Goal: Communication & Community: Answer question/provide support

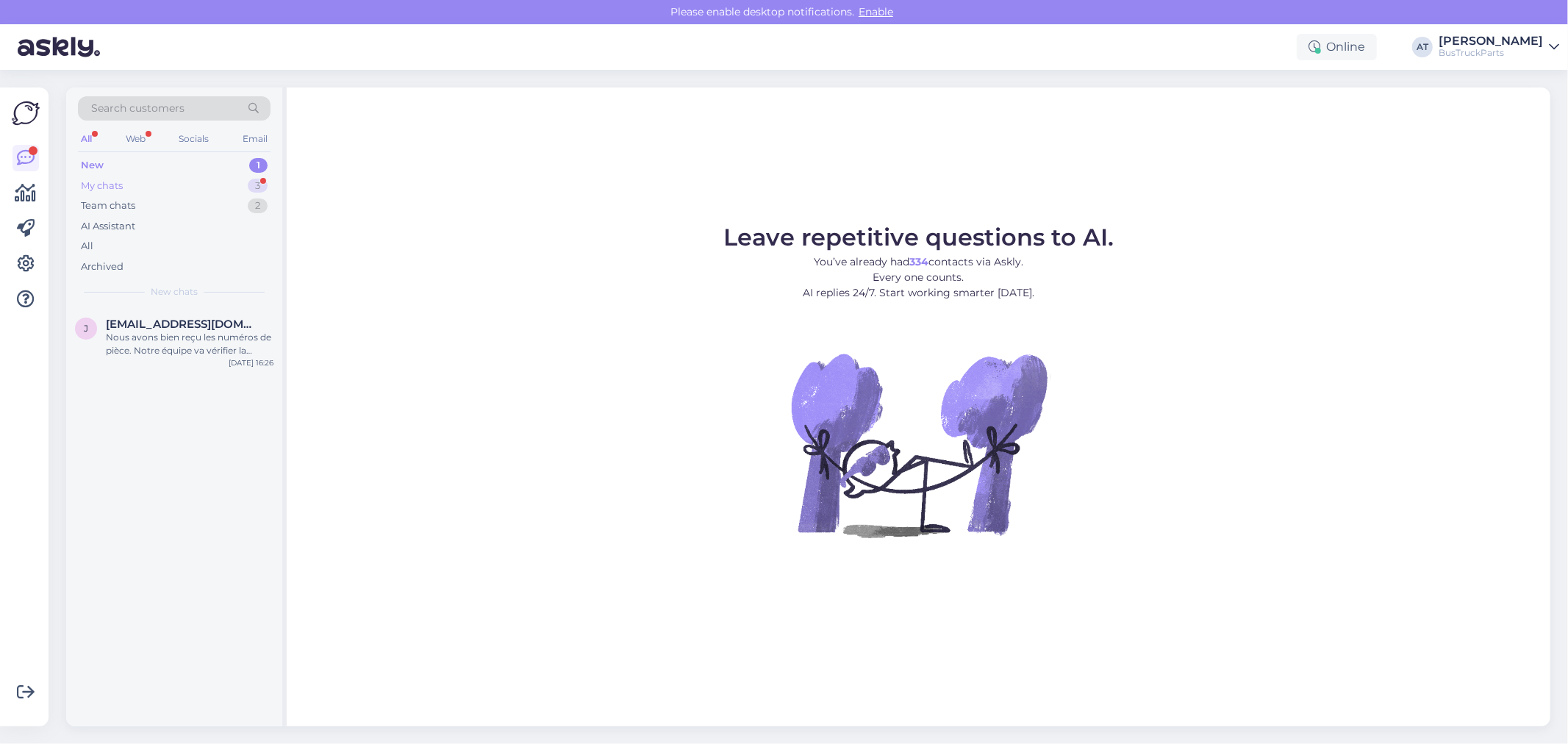
click at [229, 180] on div "My chats 3" at bounding box center [175, 186] width 193 height 21
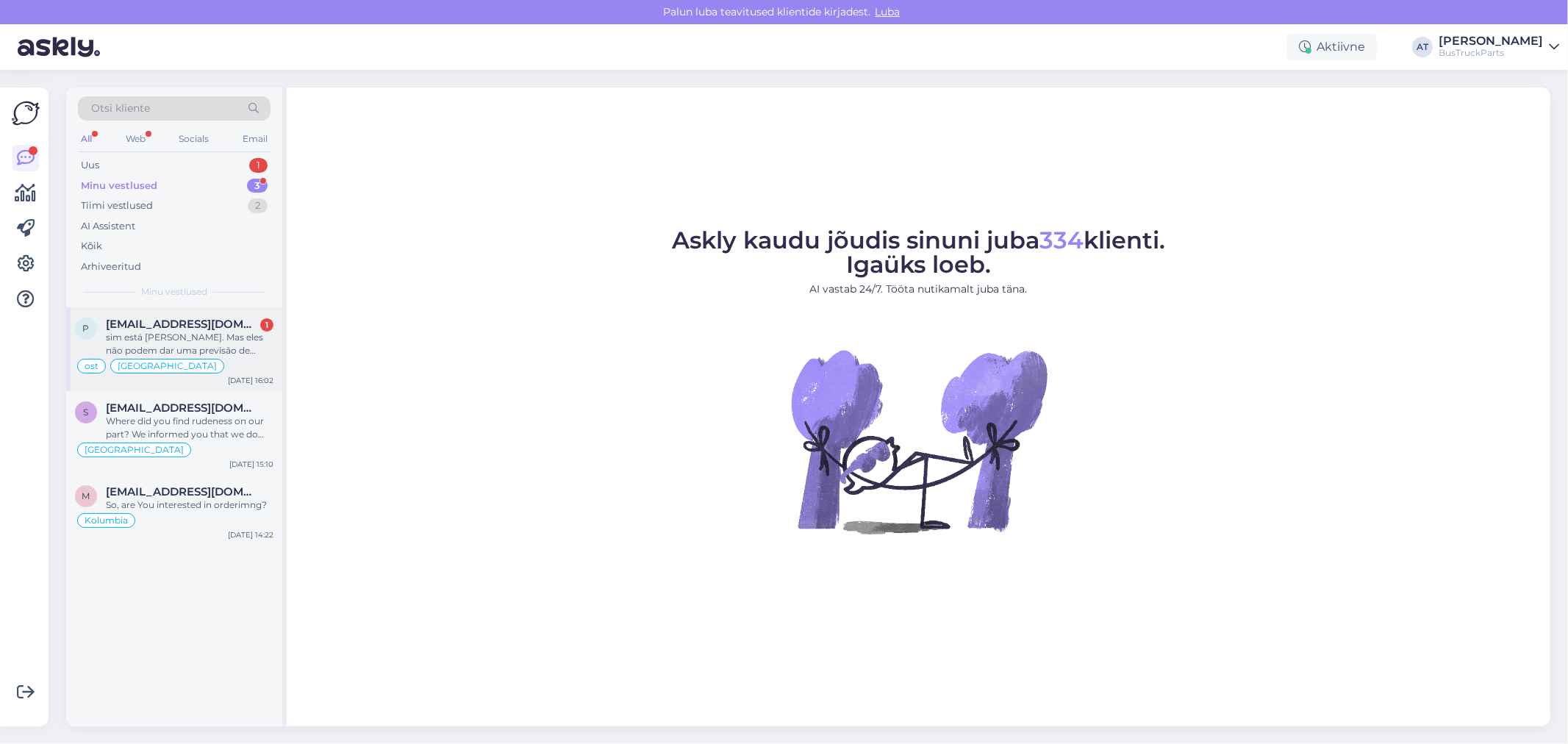
click at [187, 335] on div "sim está [PERSON_NAME]. Mas eles não podem dar uma previsão de entrega" at bounding box center [189, 344] width 167 height 26
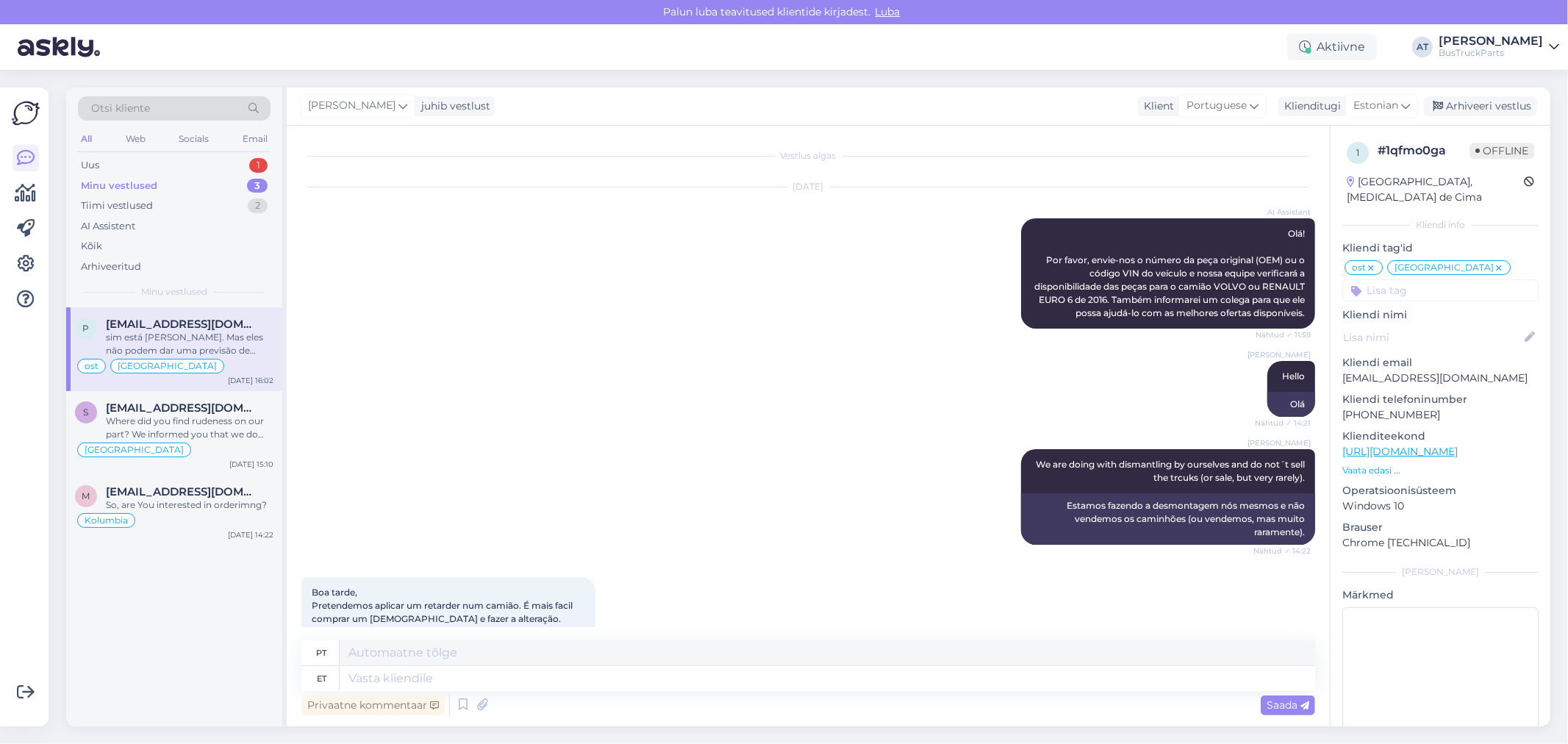
scroll to position [10218, 0]
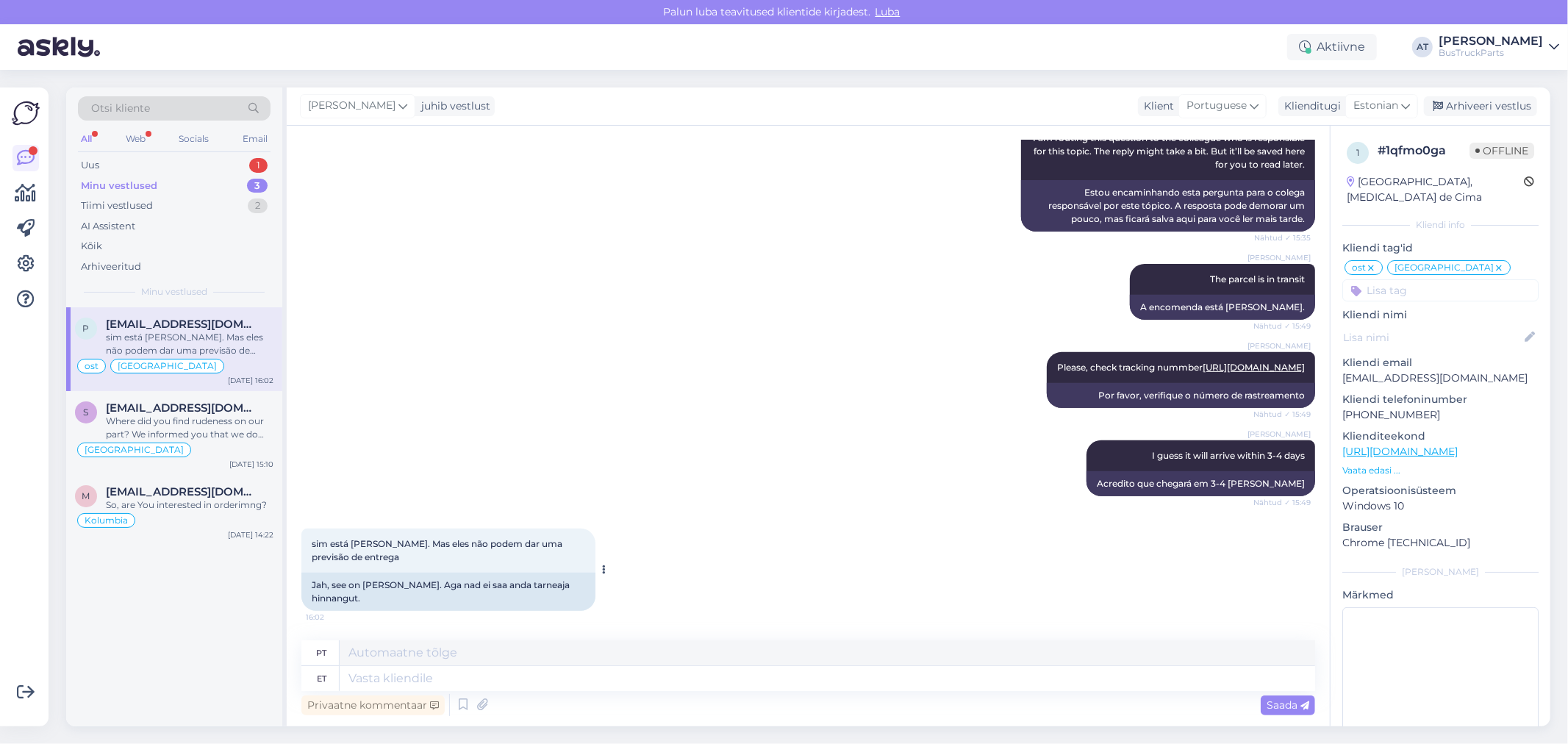
click at [458, 601] on div "Jah, see on [PERSON_NAME]. Aga nad ei saa anda tarneaja hinnangut." at bounding box center [448, 592] width 294 height 38
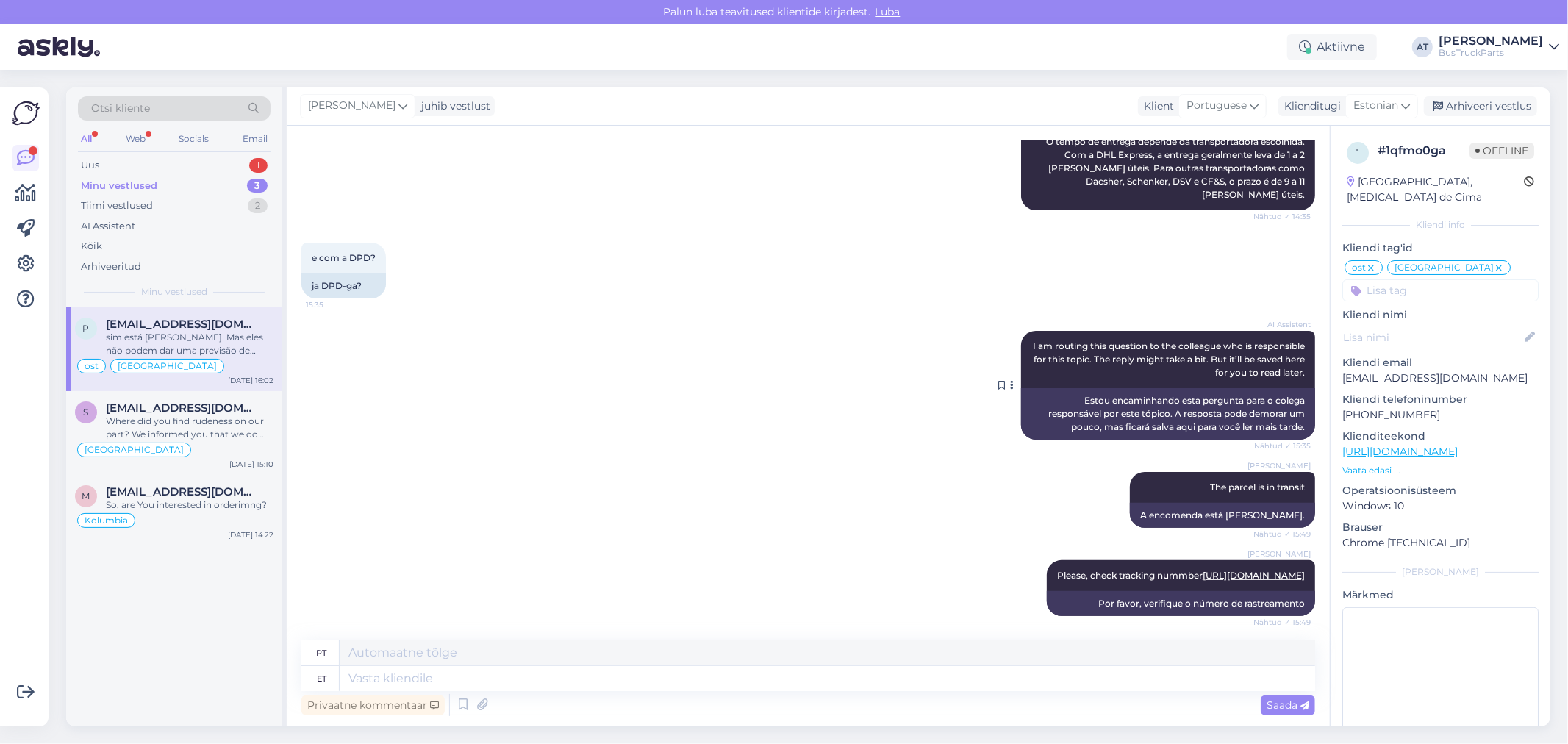
scroll to position [9401, 0]
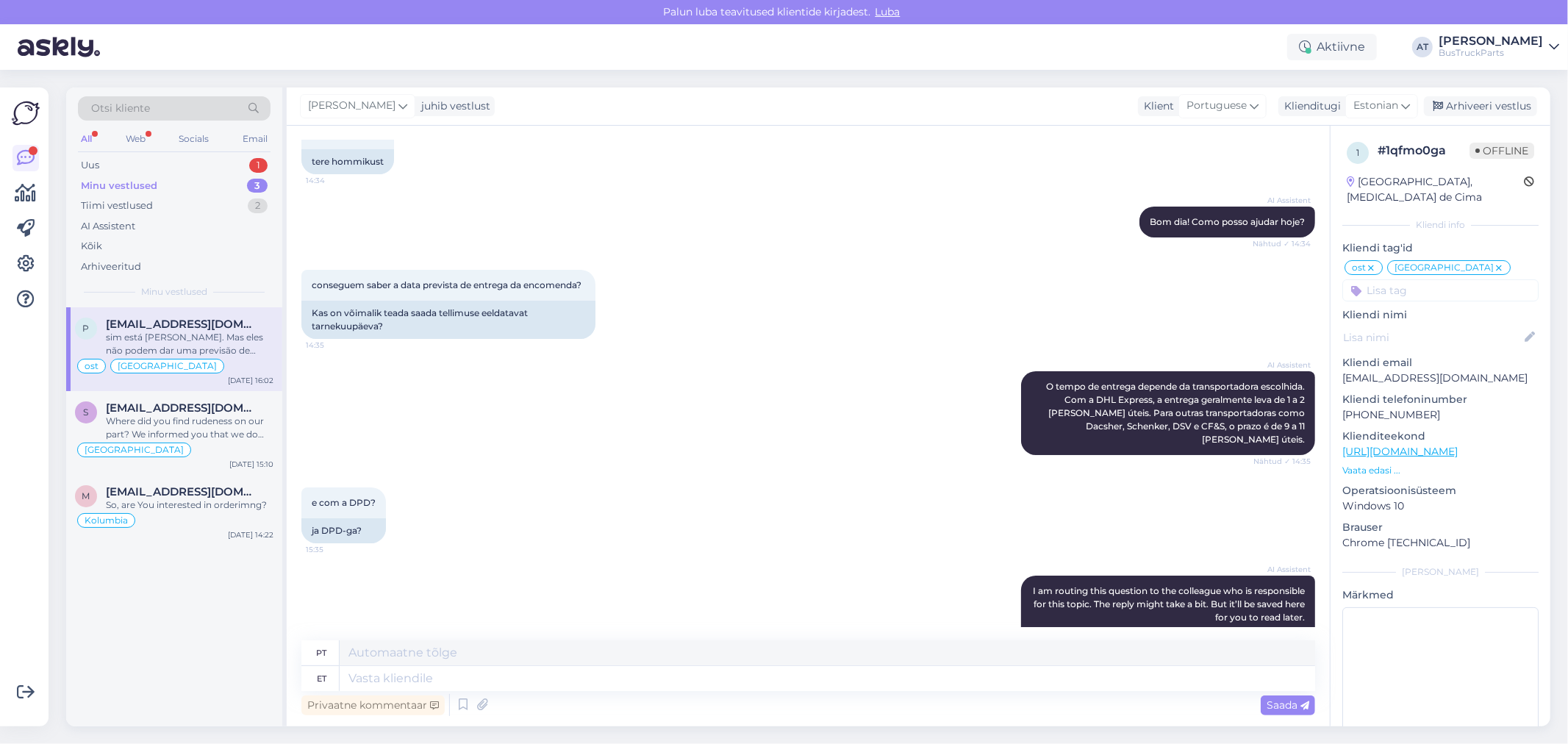
copy div "05605564914015 Nähtud ✓ 14:58"
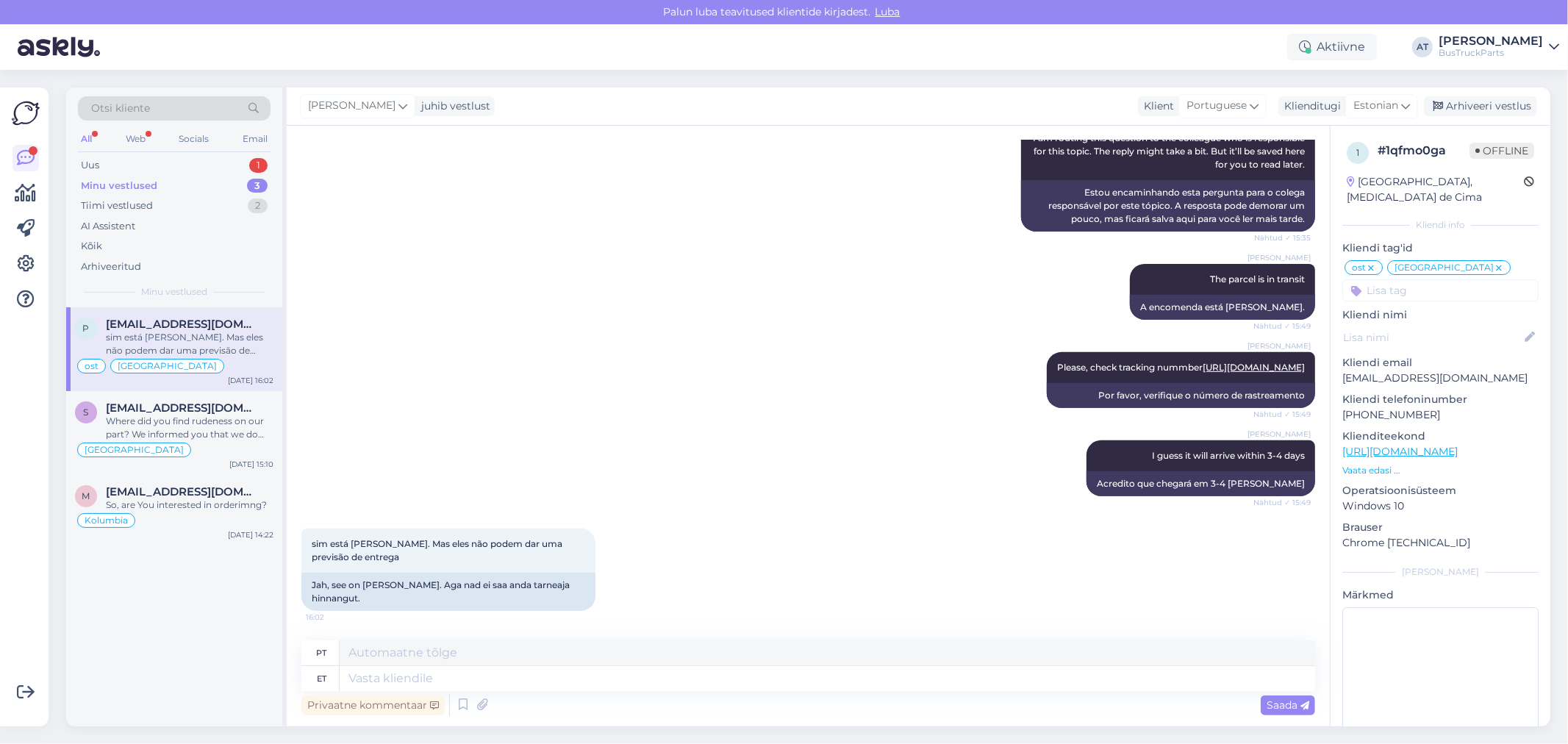
scroll to position [10218, 0]
click at [615, 678] on textarea at bounding box center [827, 679] width 975 height 25
type textarea "Hello."
type textarea "Olá."
type textarea "Hello. I wi"
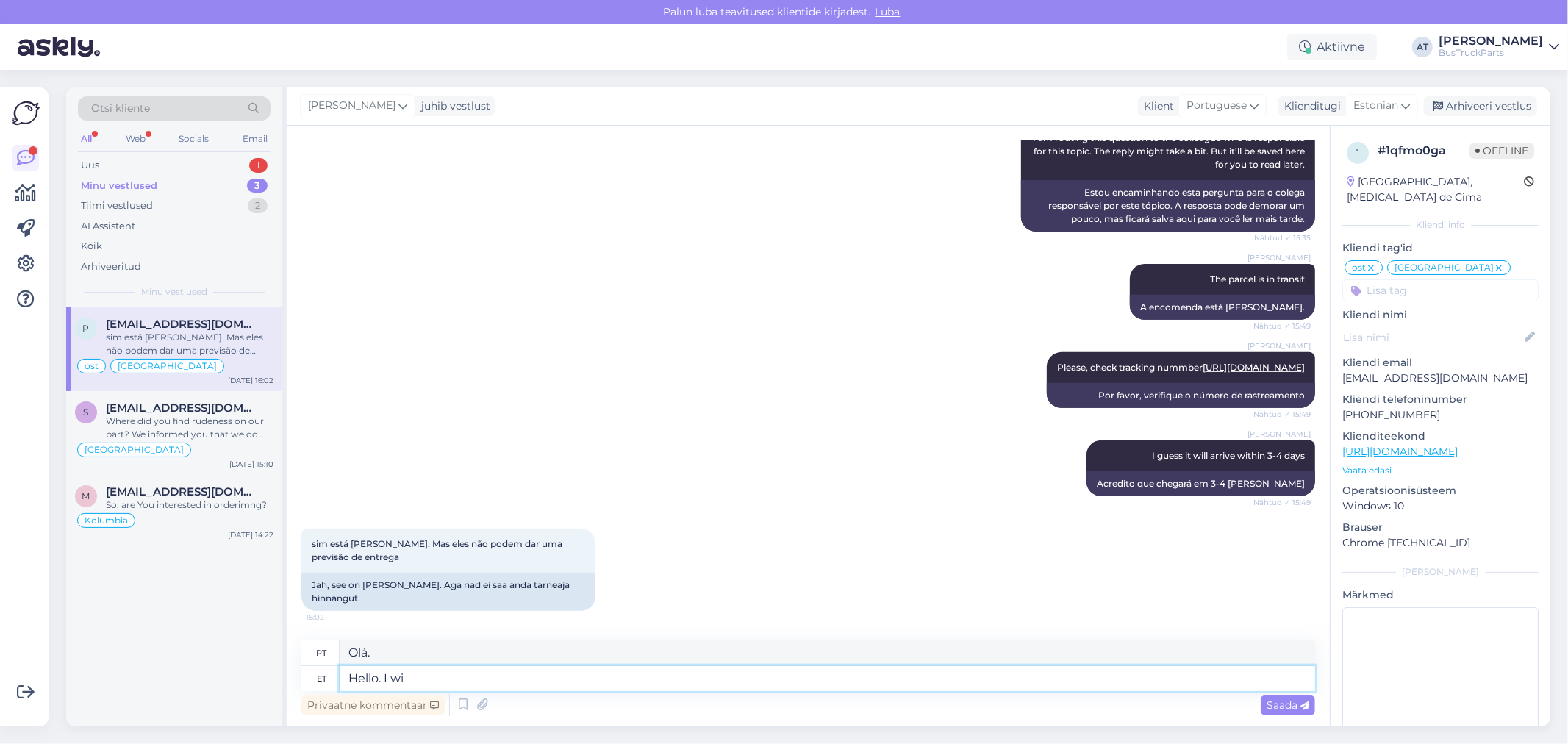
type textarea "Olá. Eu"
type textarea "Hello. I will ch"
type textarea "Olá. Eu vou"
type textarea "Hello. I will check"
type textarea "Olá. Vou verificar."
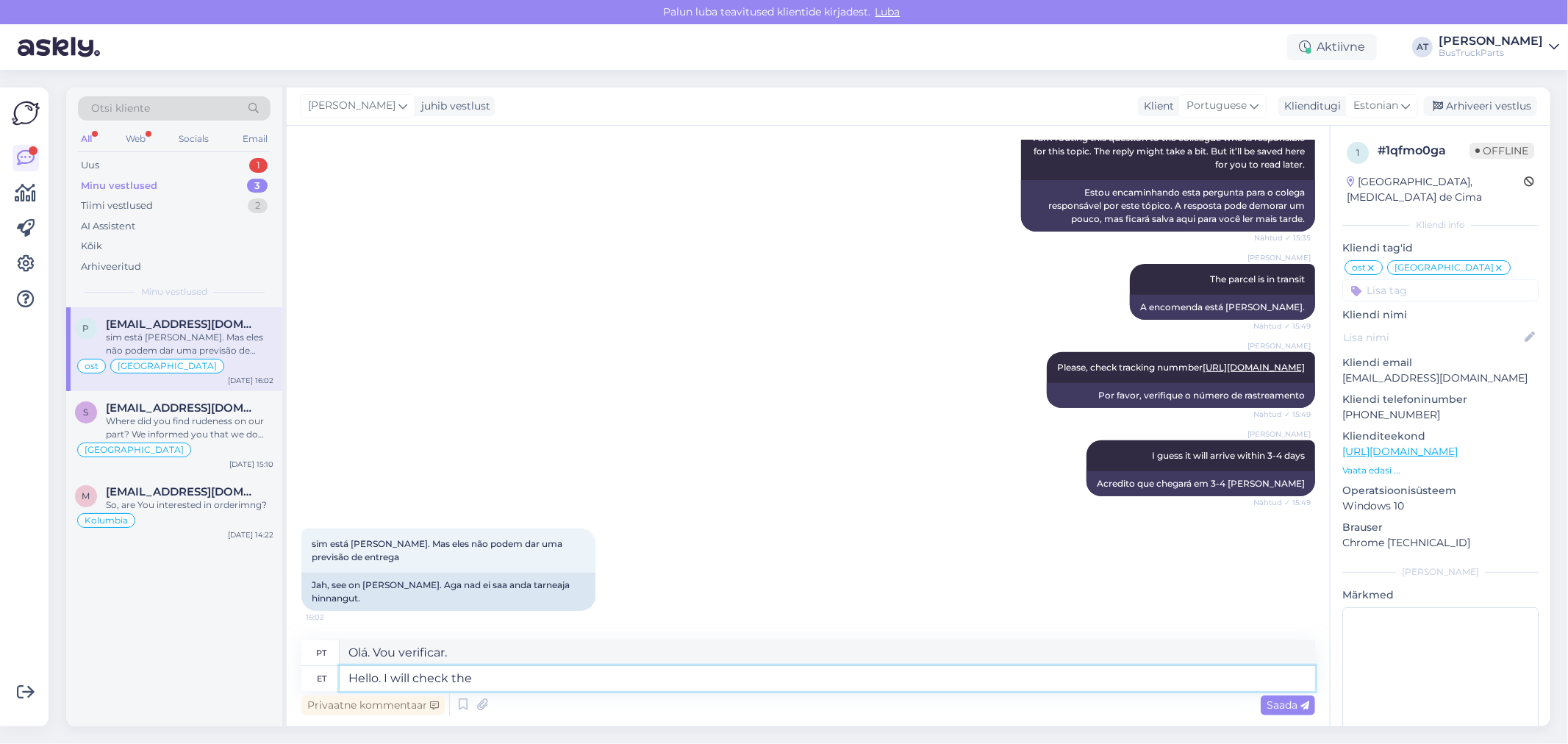
type textarea "Hello. I will check the d"
type textarea "Olá. Vou verificar o"
type textarea "Hello. I will check the delivery d"
type textarea "Olá. Vou verificar a entrega"
type textarea "Hello. I will check the delivery date"
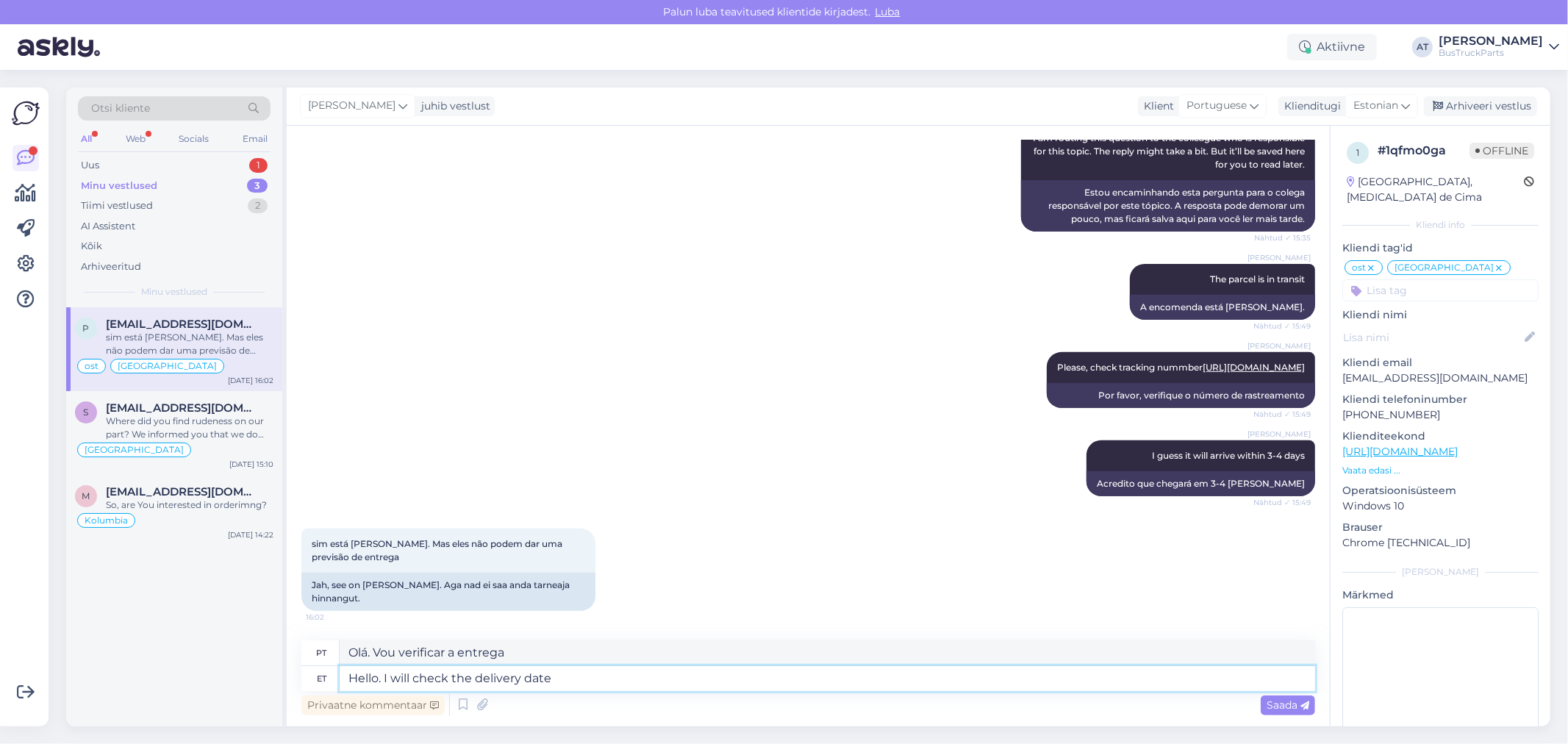
type textarea "Olá. Vou verificar a data de entrega"
type textarea "Hello. I will check the delivery date with"
type textarea "Olá. Vou verificar a data de entrega com"
type textarea "Hello. I will check the delivery date with DP"
type textarea "Olá. Vou verificar a data de entrega com D"
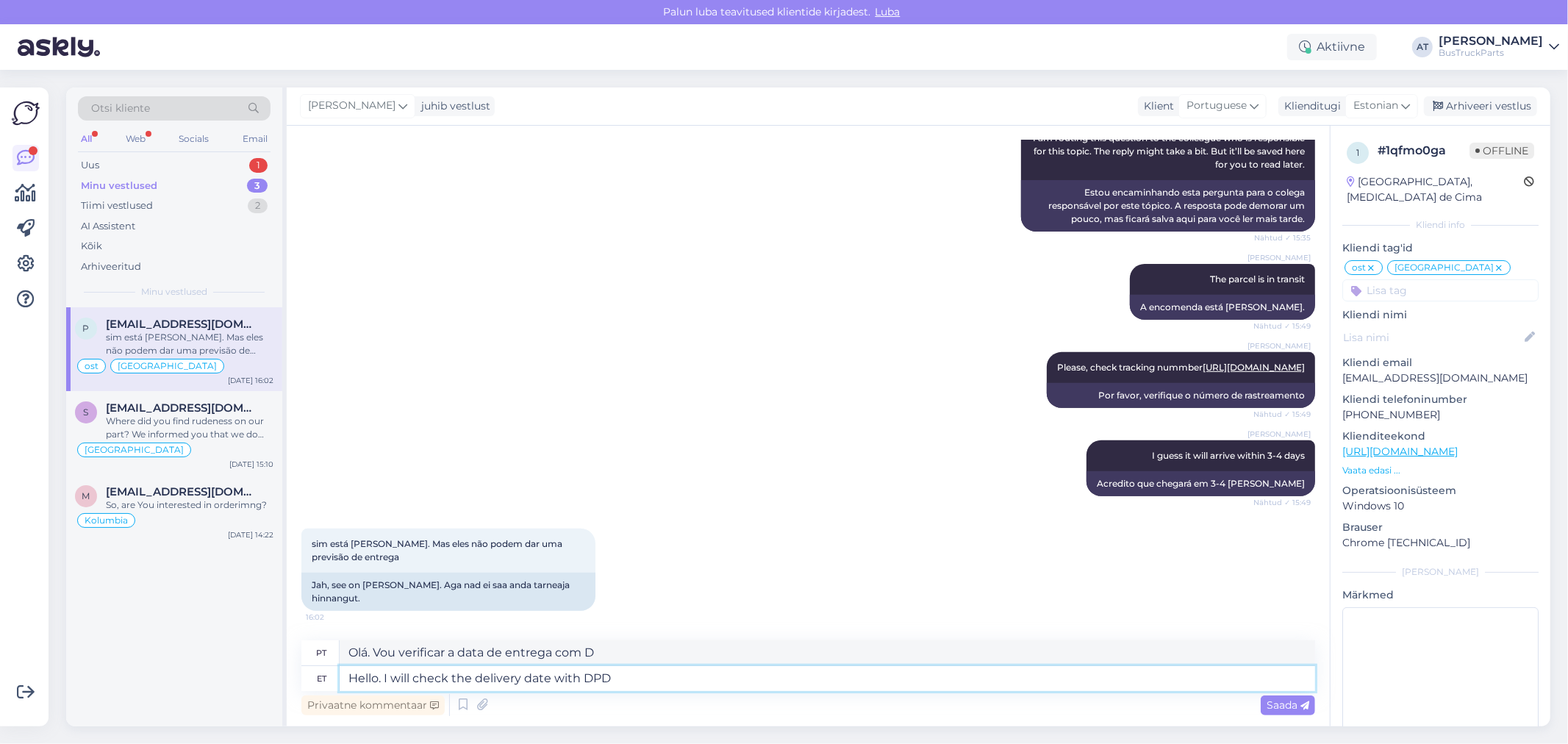
type textarea "Hello. I will check the delivery date with DPD"
type textarea "Olá. Vou verificar a data de entrega com a DPD"
type textarea "Hello. I will check the delivery date with DPD and"
type textarea "Olá. Vou verificar a data de entrega com a DPD e"
type textarea "Hello. I will check the delivery date with DPD and I"
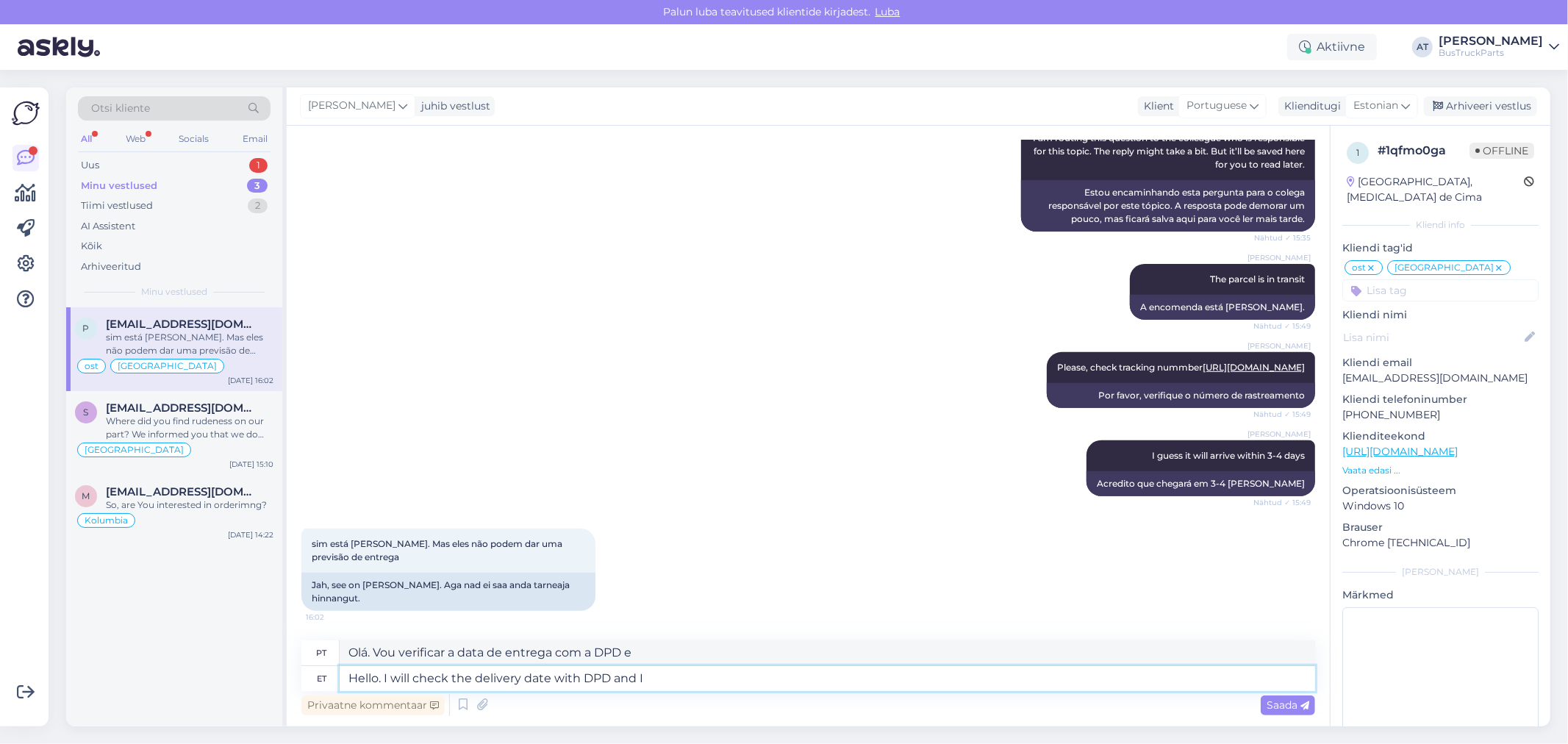
type textarea "Olá. Vou verificar a data de entrega com a DPD e eu"
type textarea "Hello. I will check the delivery date with DPD and I will l"
type textarea "Olá. Vou verificar a data de entrega com a DPD e vou"
type textarea "Hello. I will check the delivery date with DPD and I will let"
type textarea "Olá. Vou verificar a data de entrega com a DPD e avisarei"
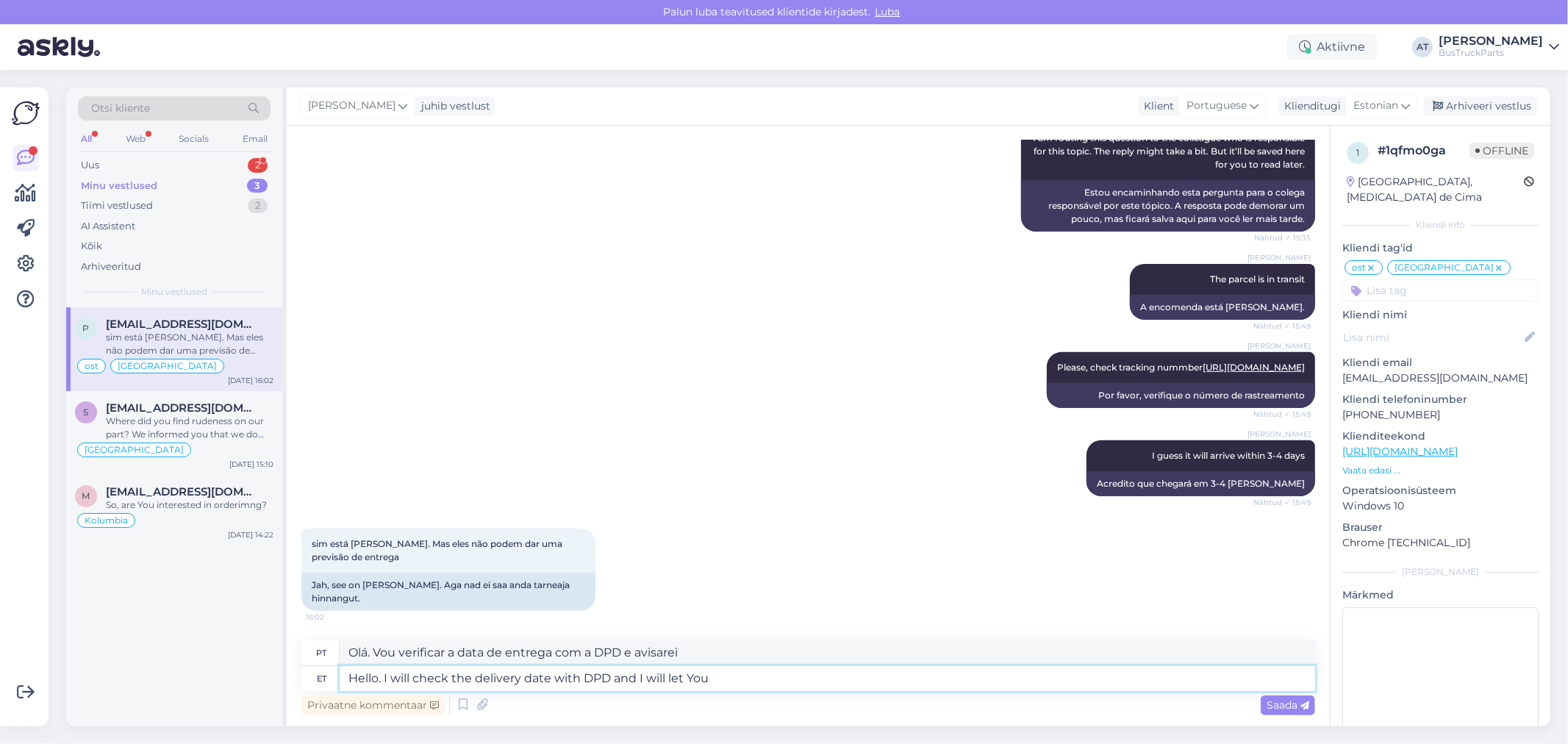
type textarea "Hello. I will check the delivery date with DPD and I will let You"
type textarea "Olá. Vou verificar a data de entrega com a DPD e te aviso"
type textarea "Hello. I will check the delivery date with DPD and I will let You know"
type textarea "Olá. Vou verificar a data de entrega com a DPD e te aviso."
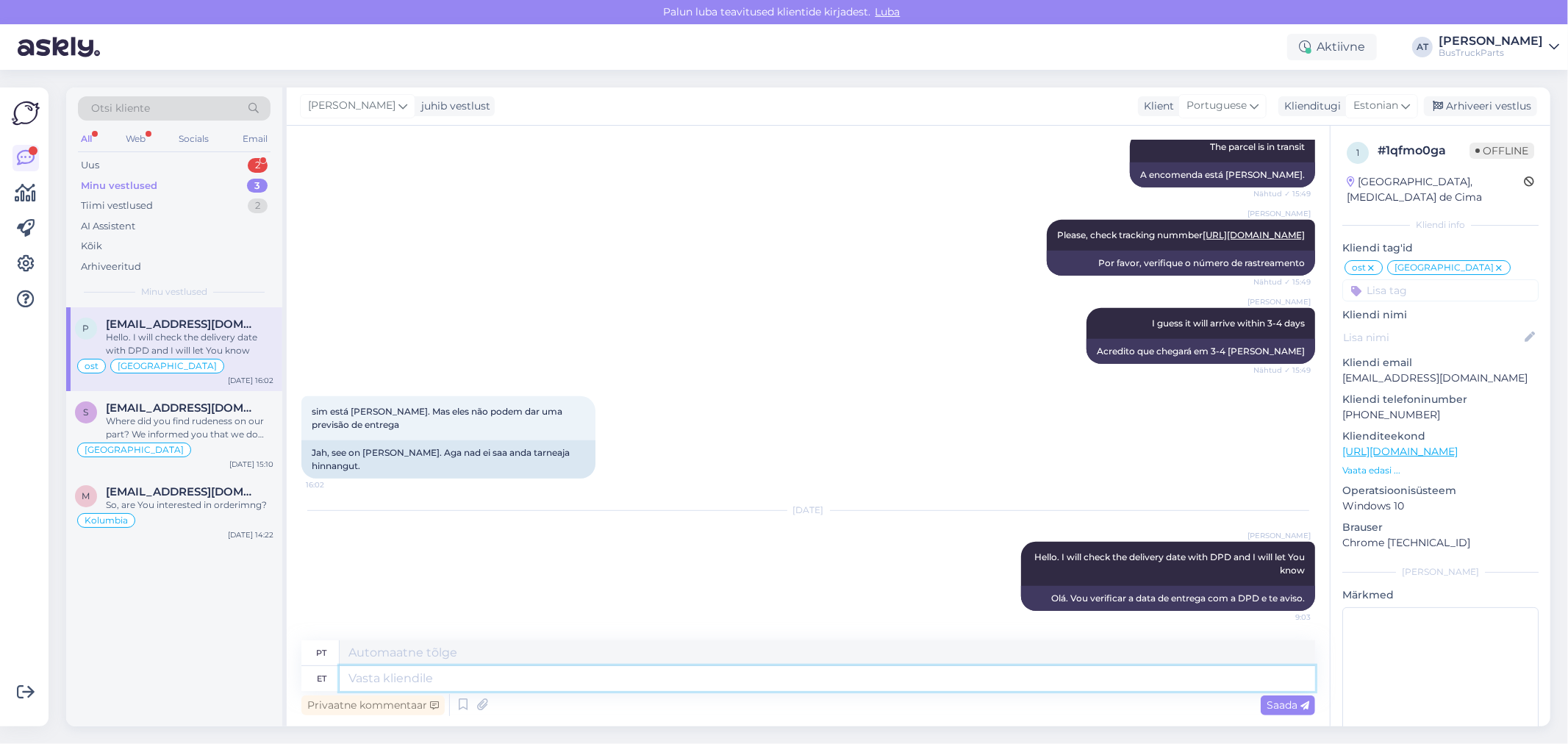
scroll to position [10351, 0]
click at [185, 169] on div "Uus 2" at bounding box center [175, 165] width 193 height 21
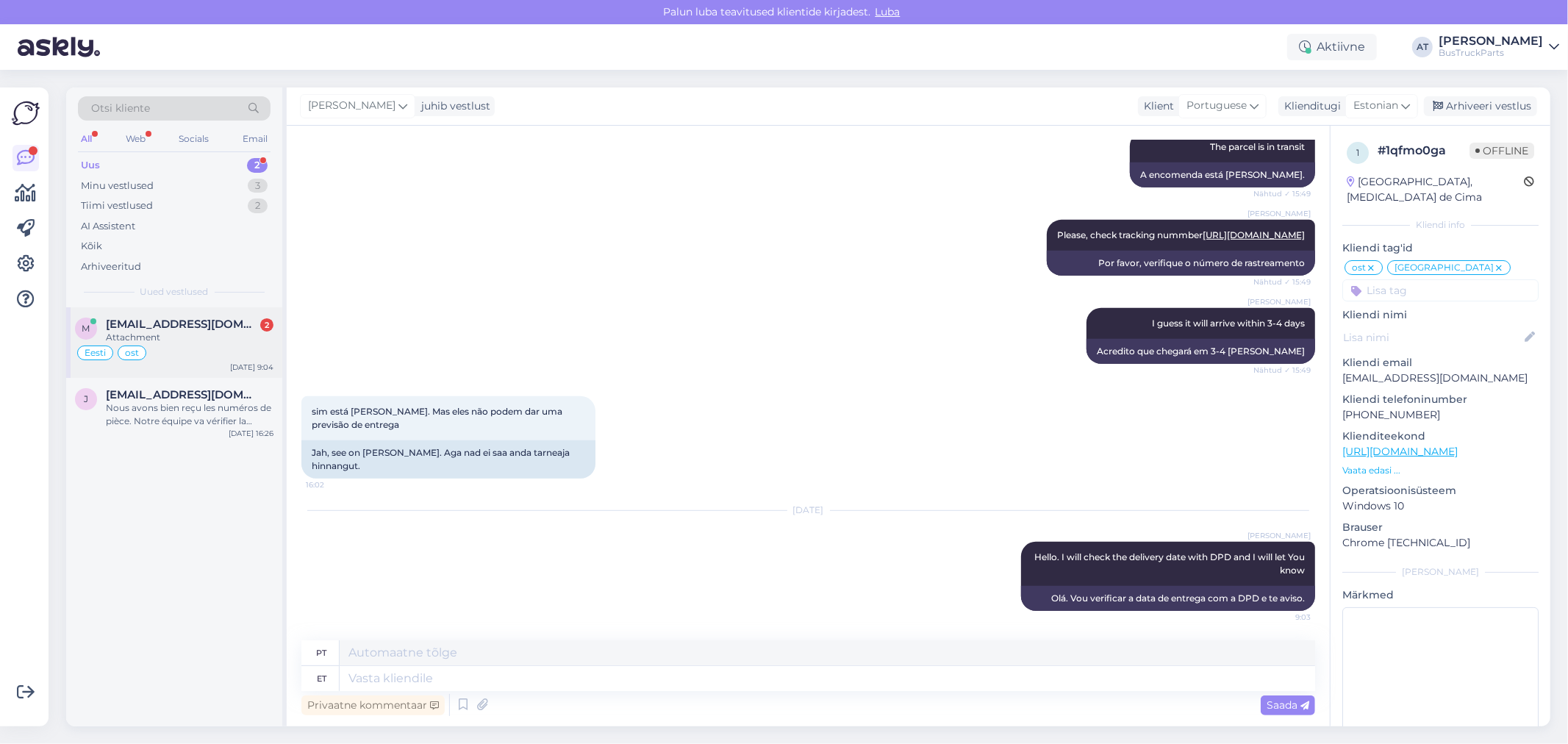
click at [186, 313] on div "m [EMAIL_ADDRESS][DOMAIN_NAME] 2 Attachment Eesti ost [DATE] 9:04" at bounding box center [174, 343] width 216 height 71
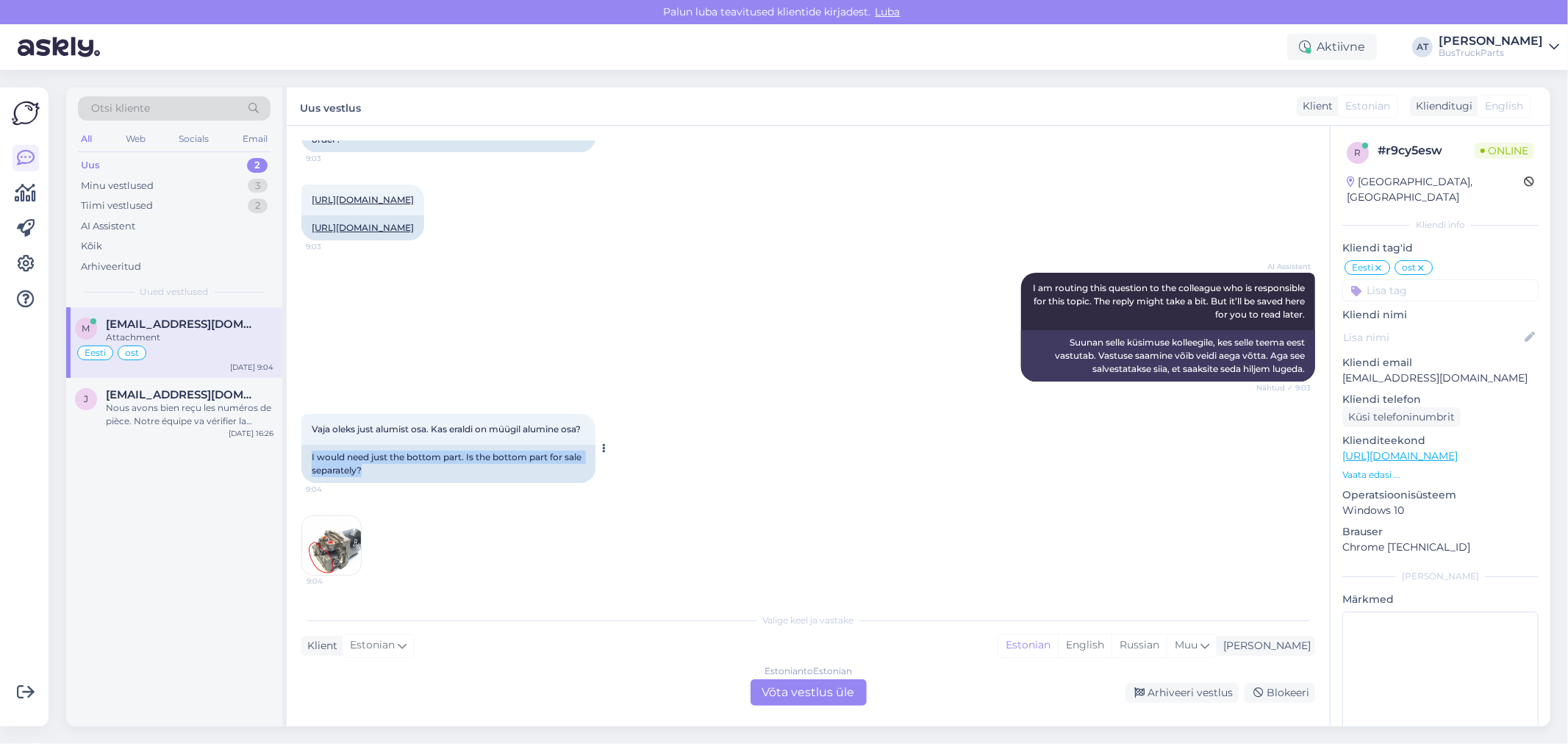
drag, startPoint x: 311, startPoint y: 458, endPoint x: 410, endPoint y: 466, distance: 99.3
click at [410, 466] on div "I would need just the bottom part. Is the bottom part for sale separately?" at bounding box center [448, 464] width 294 height 38
click at [311, 531] on img at bounding box center [331, 545] width 59 height 59
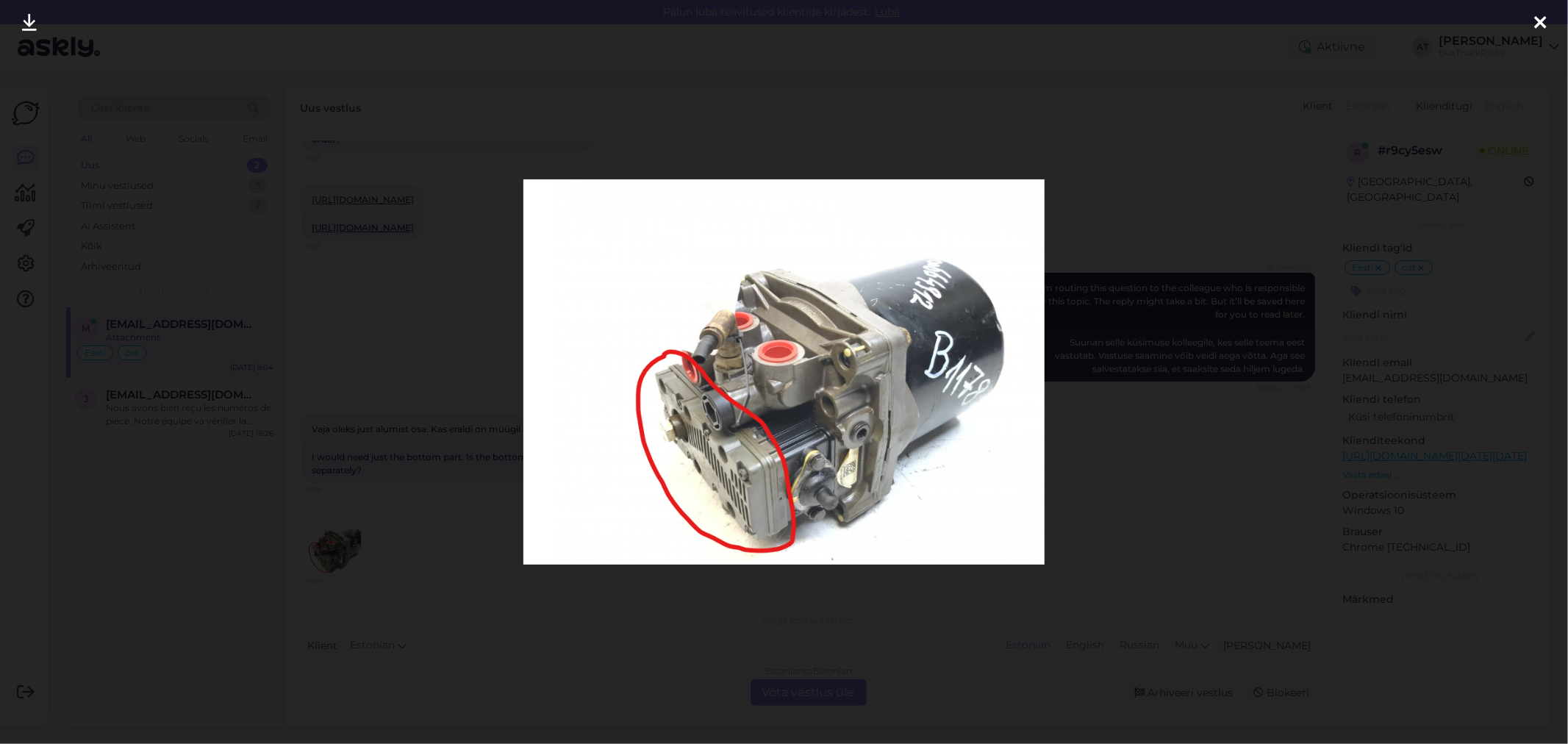
click at [375, 531] on div at bounding box center [784, 372] width 1568 height 744
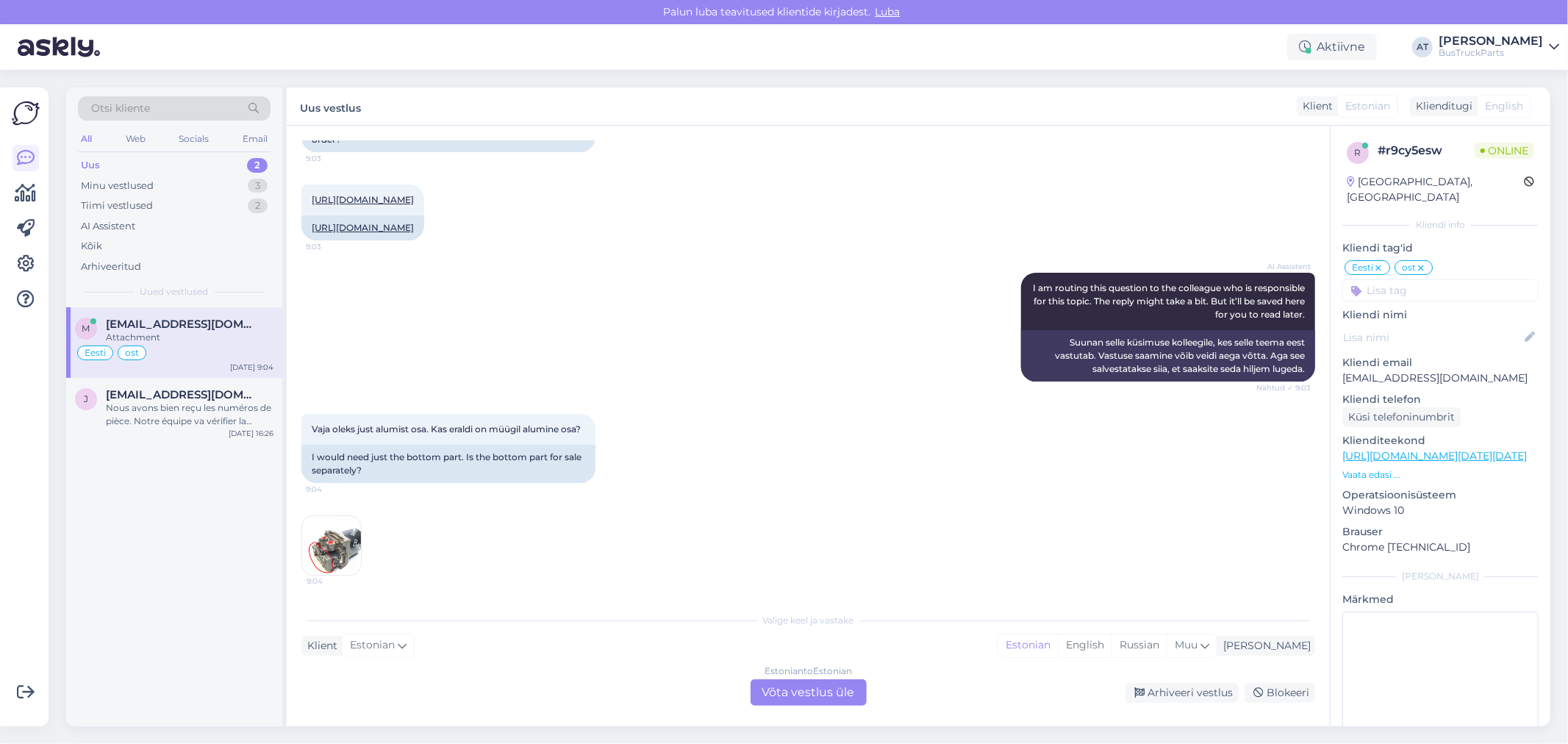
click at [800, 699] on div "Estonian to Estonian Võta vestlus üle" at bounding box center [808, 693] width 116 height 26
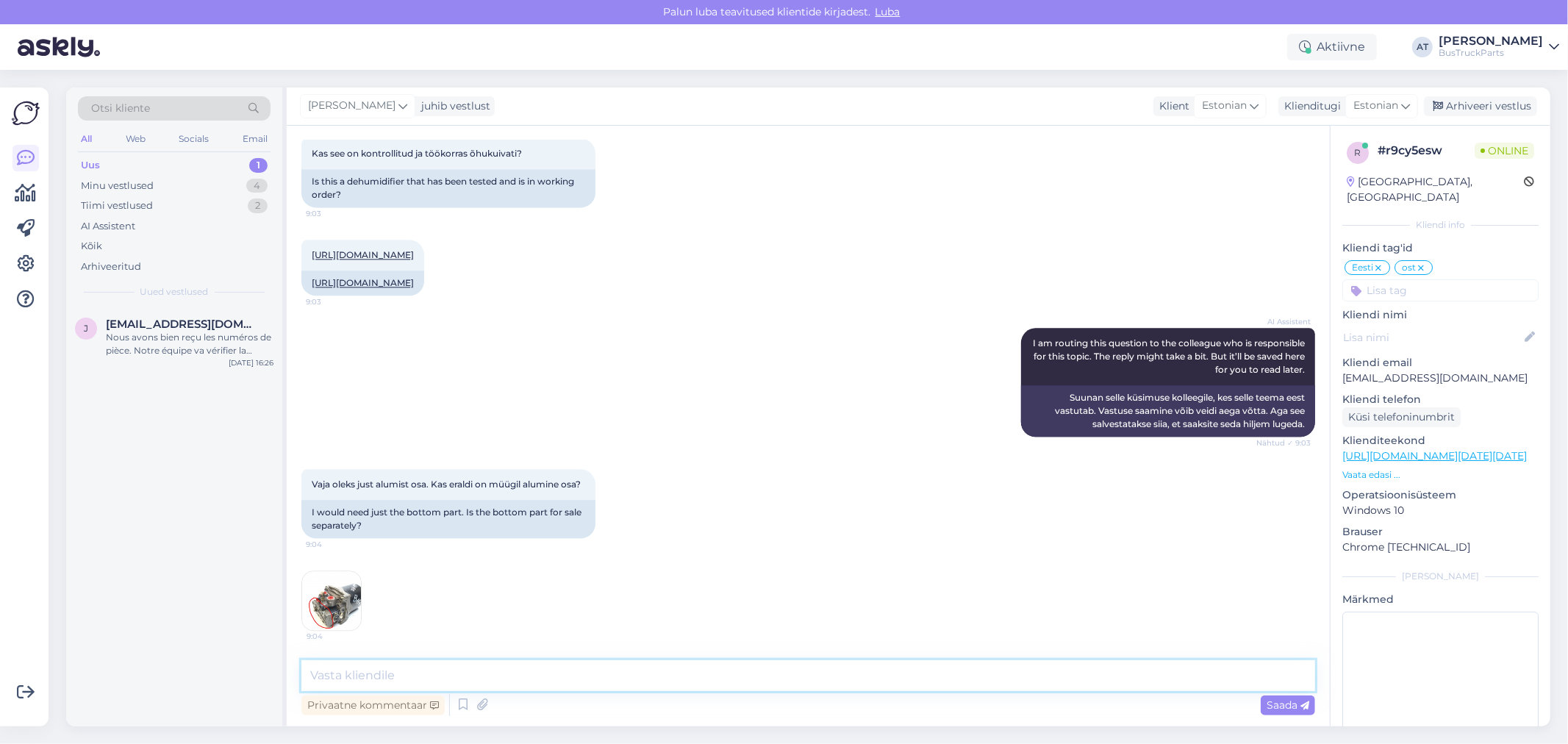
click at [575, 672] on textarea at bounding box center [808, 676] width 1013 height 31
drag, startPoint x: 508, startPoint y: 270, endPoint x: 451, endPoint y: 270, distance: 57.0
click at [424, 271] on div "[URL][DOMAIN_NAME]" at bounding box center [363, 283] width 123 height 25
copy link "1078695"
drag, startPoint x: 355, startPoint y: 674, endPoint x: 415, endPoint y: 677, distance: 60.1
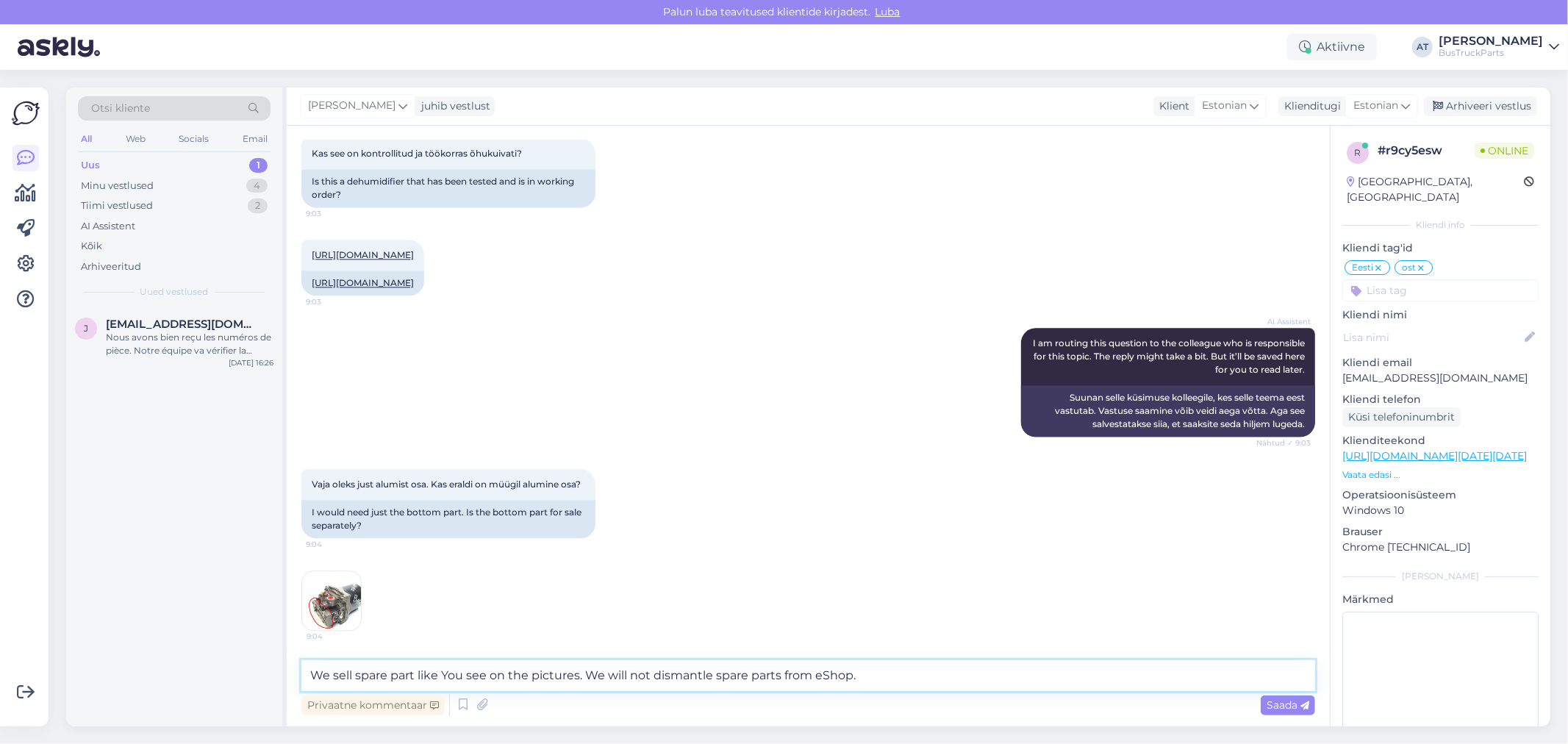
click at [415, 677] on textarea "We sell spare part like You see on the pictures. We will not dismantle spare pa…" at bounding box center [808, 676] width 1013 height 31
paste textarea "Air Dryer"
click at [905, 665] on textarea "We sell Air Dryer like You see on the pictures. We will not dismantle spare par…" at bounding box center [808, 676] width 1013 height 31
type textarea "We sell Air Dryer like You see on the pictures. We will not dismantle spare par…"
click at [1271, 708] on span "Saada" at bounding box center [1288, 705] width 43 height 13
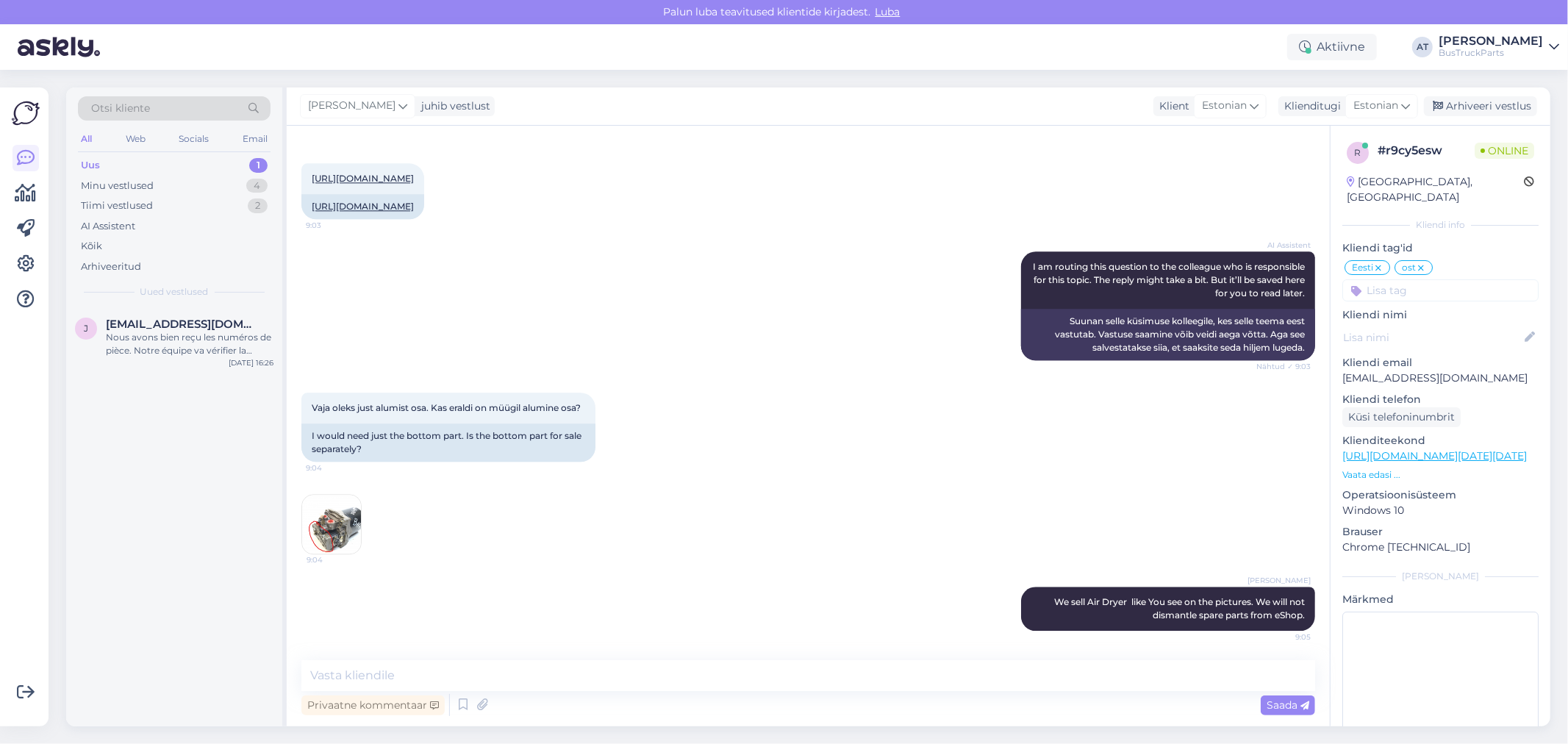
scroll to position [3185, 0]
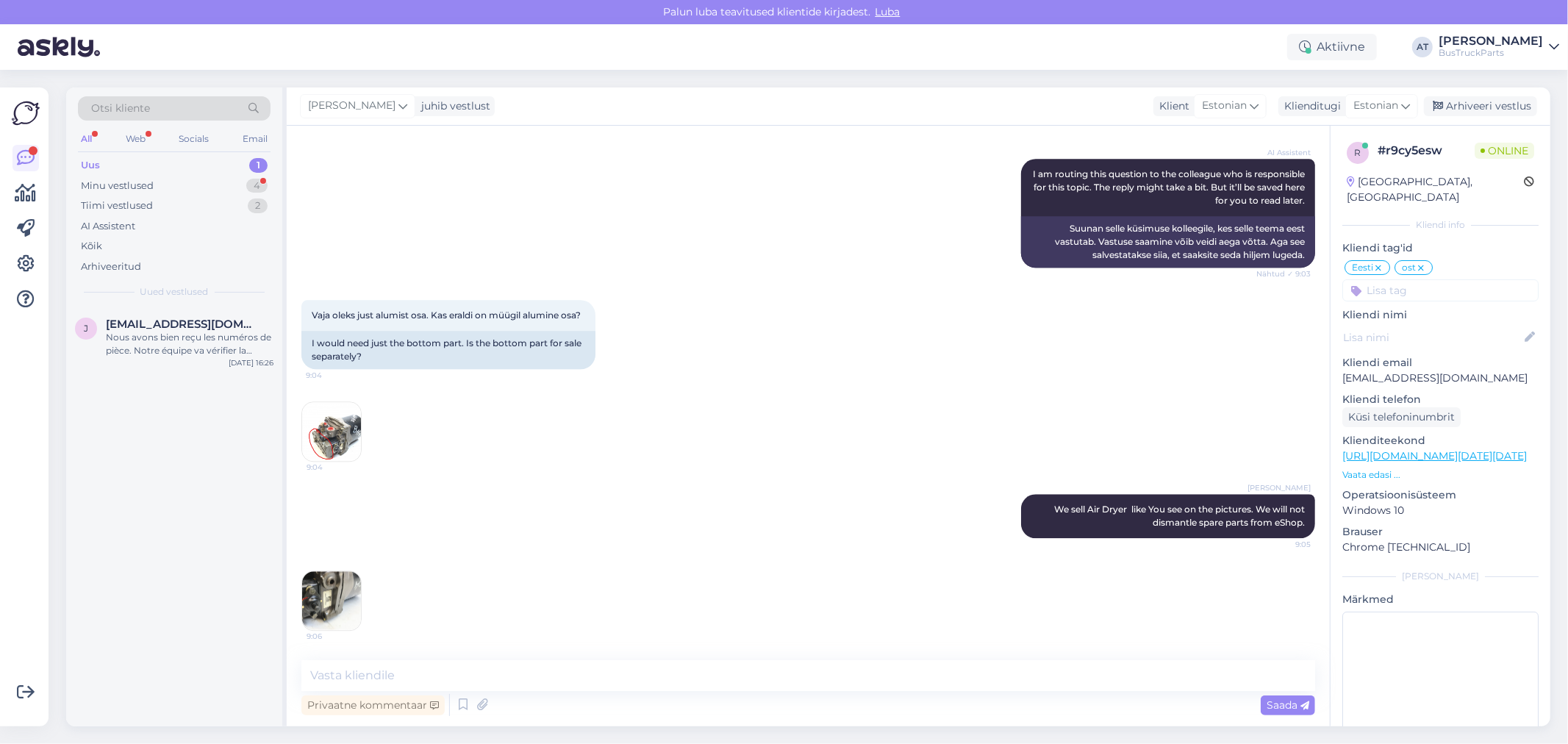
click at [336, 606] on img at bounding box center [331, 600] width 59 height 59
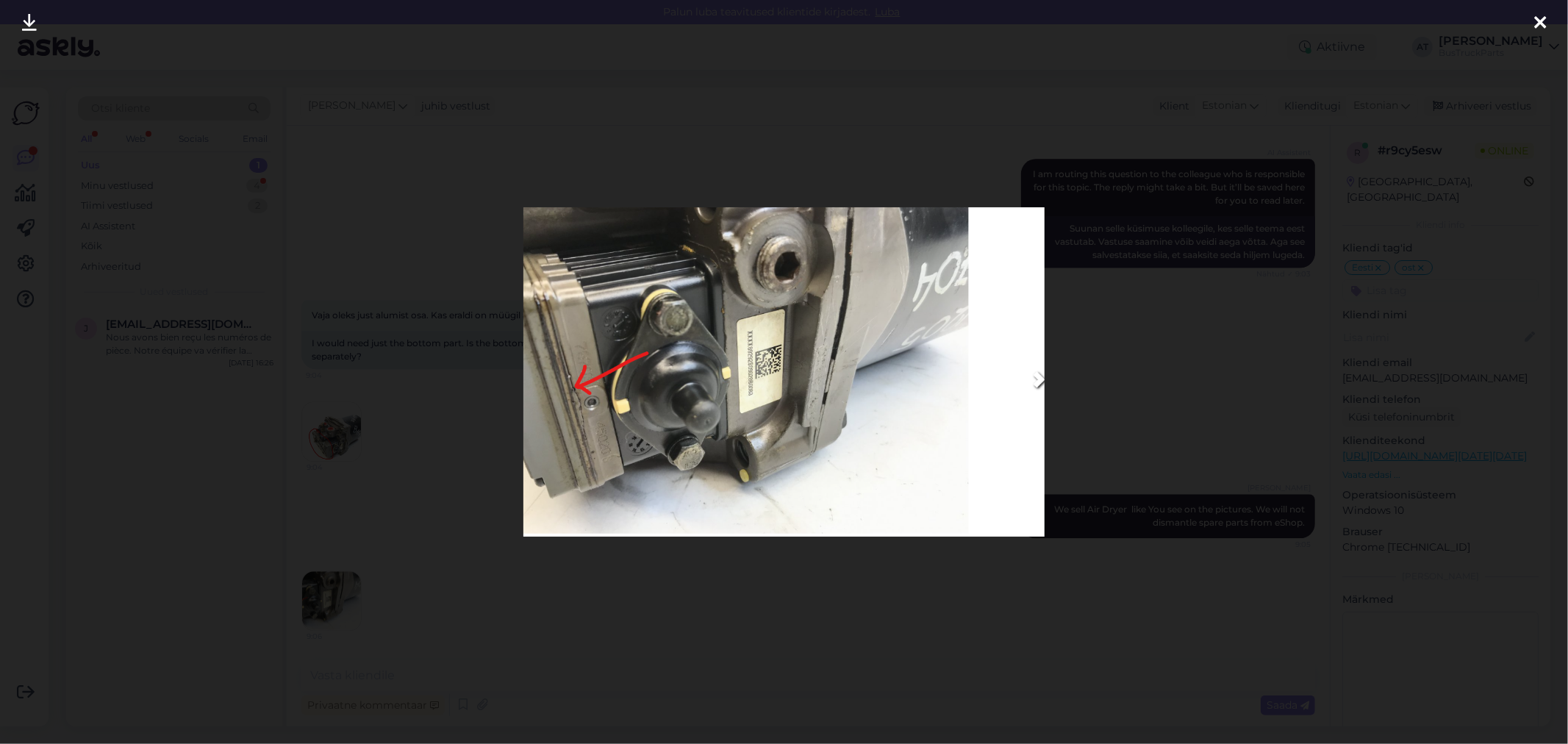
click at [798, 659] on div at bounding box center [784, 372] width 1568 height 744
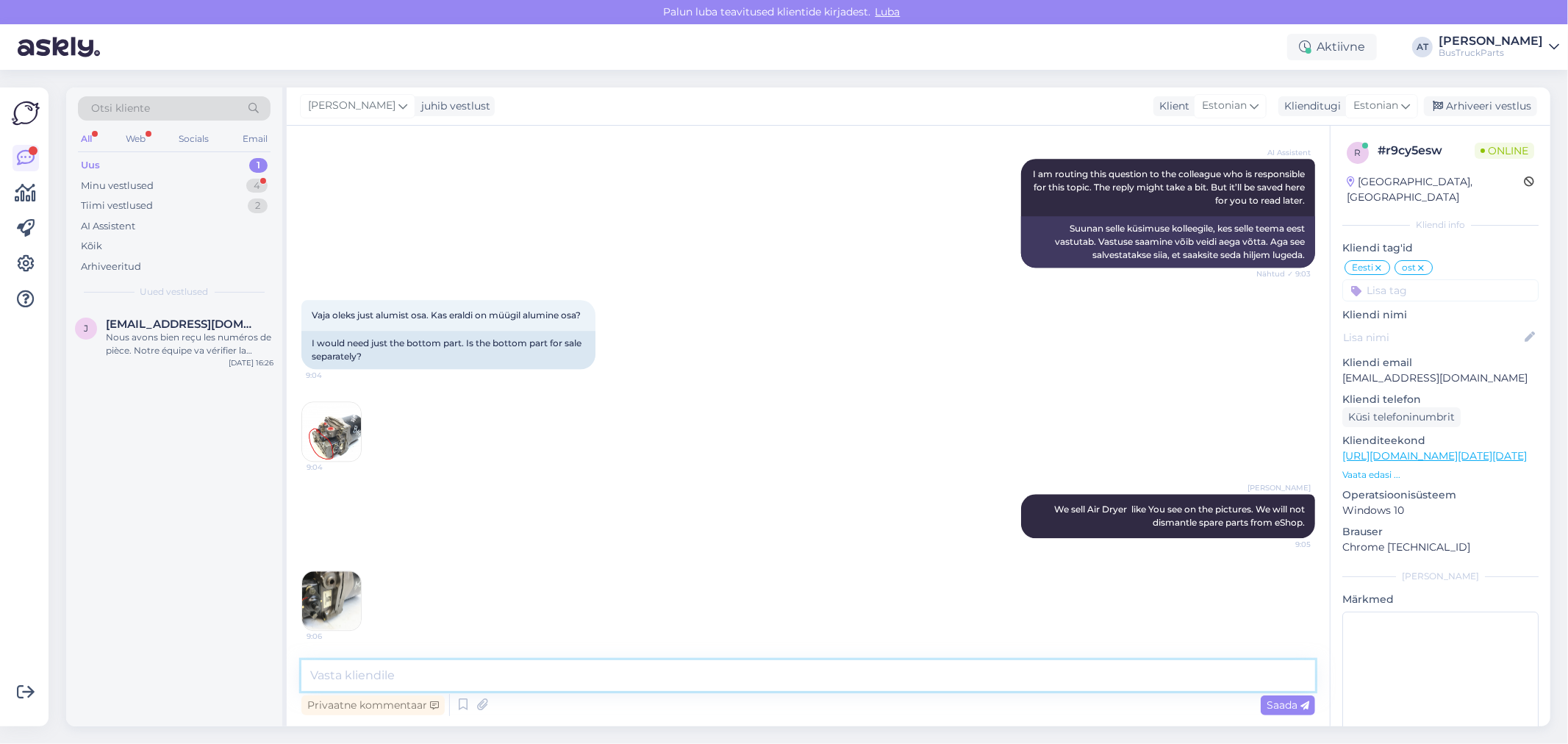
click at [767, 679] on textarea at bounding box center [808, 676] width 1013 height 31
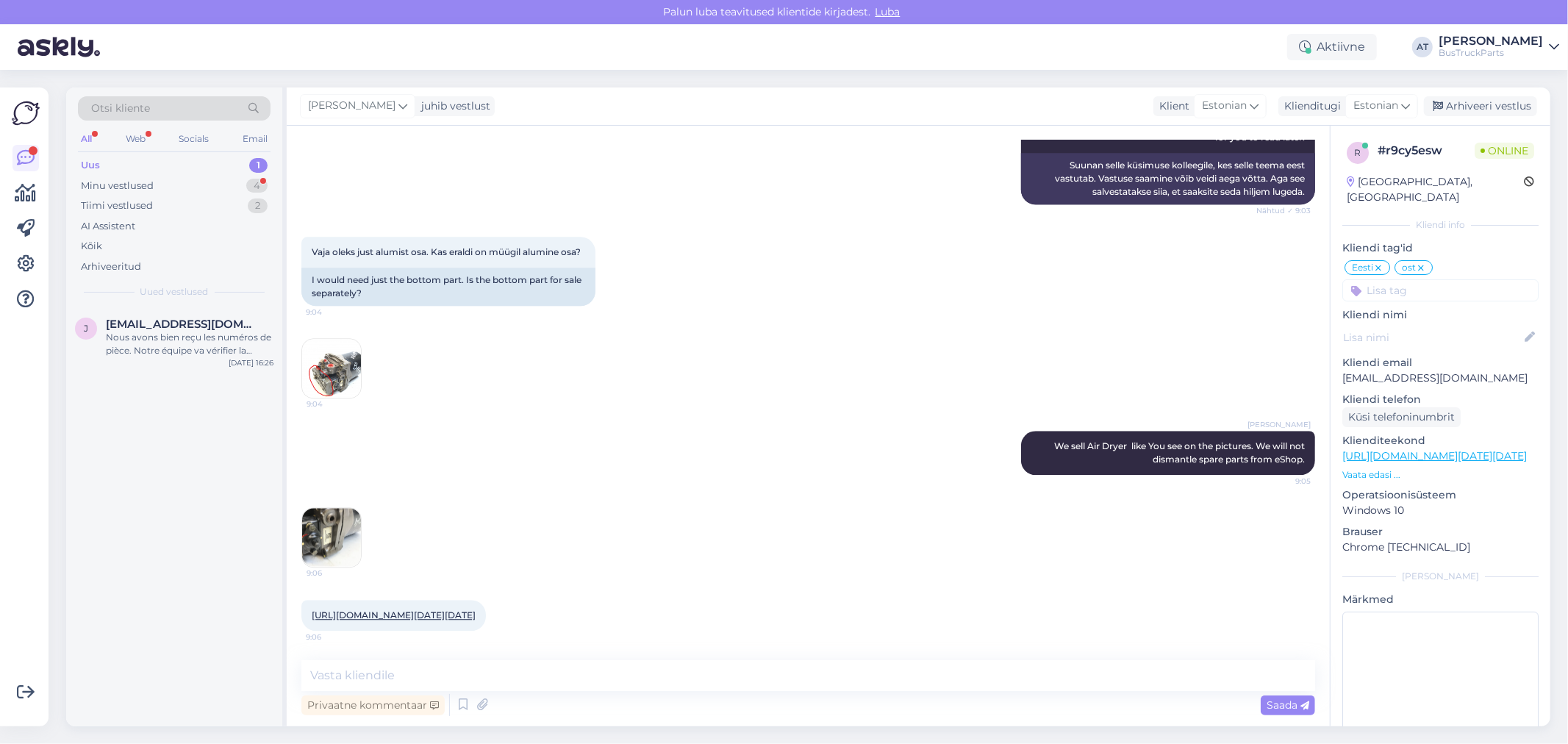
scroll to position [3350, 0]
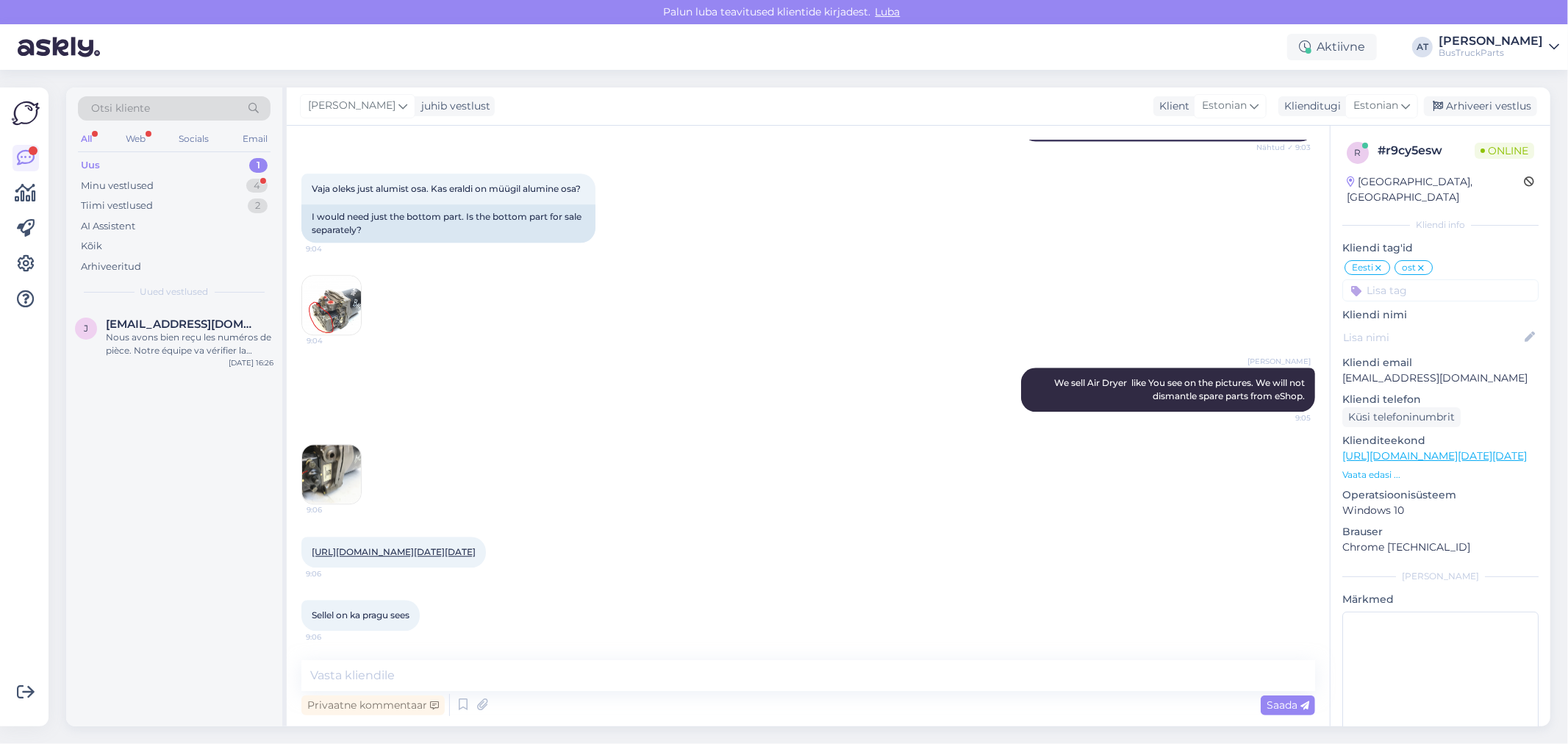
drag, startPoint x: 512, startPoint y: 657, endPoint x: 516, endPoint y: 668, distance: 11.7
click at [513, 658] on div "Vestlus algas [DATE] Tere 9:34 Hello AI Assistent [PERSON_NAME], kuidas saan te…" at bounding box center [808, 426] width 1043 height 600
click at [519, 677] on textarea at bounding box center [808, 676] width 1013 height 31
click at [394, 605] on div "Sellel on ka pragu sees 9:06" at bounding box center [361, 615] width 119 height 31
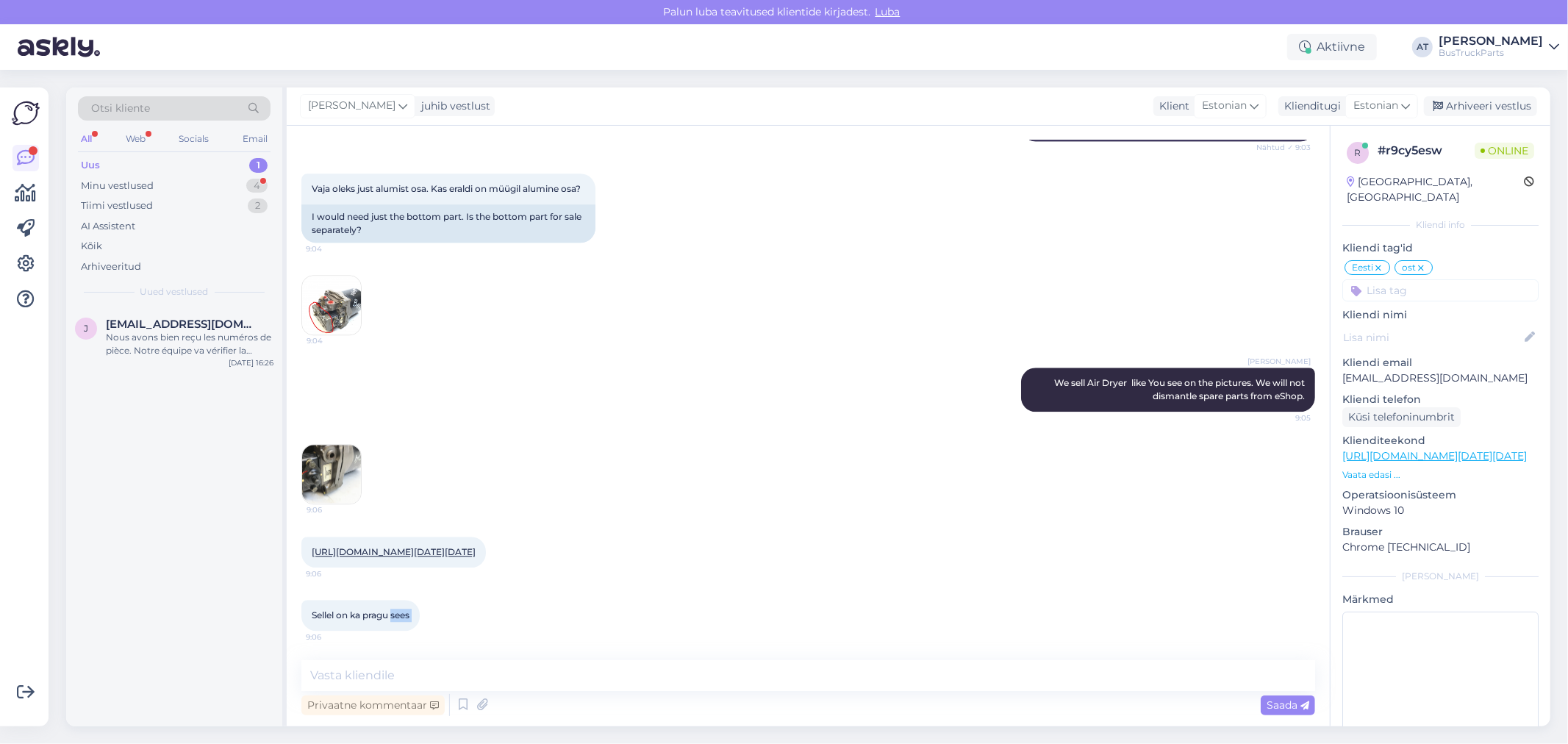
click at [394, 605] on div "Sellel on ka pragu sees 9:06" at bounding box center [361, 615] width 119 height 31
click at [394, 611] on span "Sellel on ka pragu sees" at bounding box center [360, 615] width 98 height 11
drag, startPoint x: 458, startPoint y: 534, endPoint x: 471, endPoint y: 539, distance: 13.9
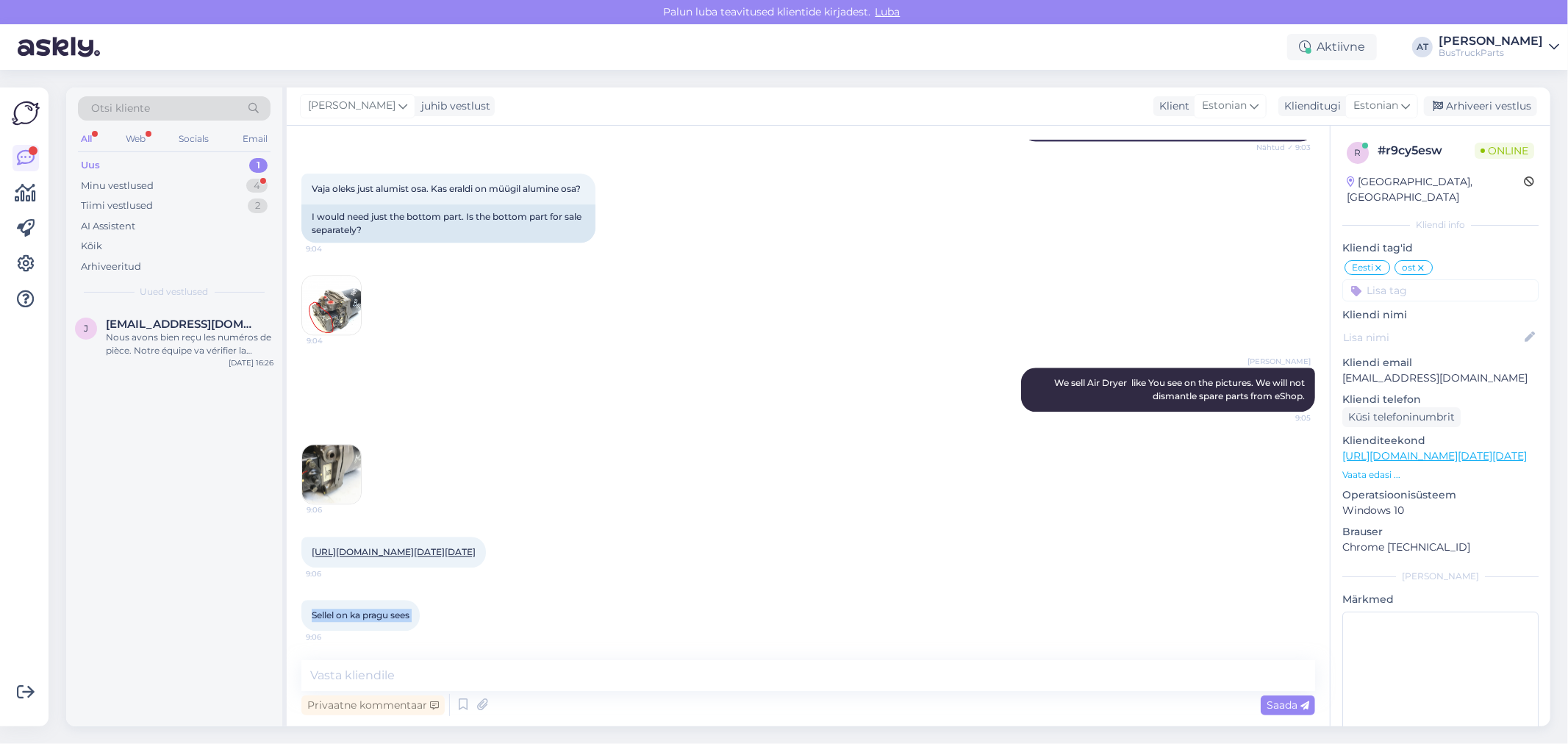
click at [458, 546] on link "[URL][DOMAIN_NAME][DATE][DATE]" at bounding box center [393, 551] width 164 height 11
click at [484, 665] on textarea at bounding box center [808, 676] width 1013 height 31
click at [494, 667] on textarea at bounding box center [808, 676] width 1013 height 31
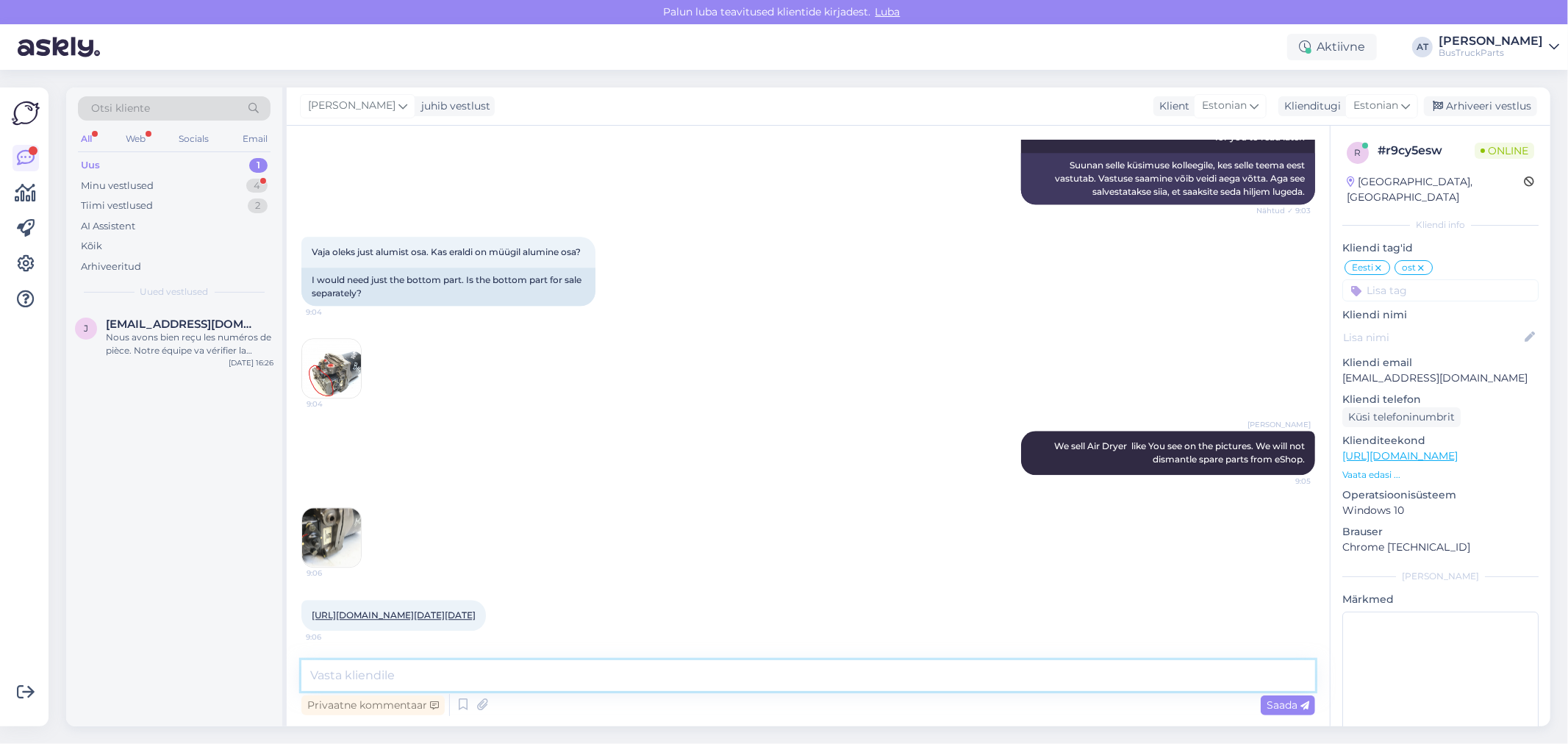
scroll to position [2942, 0]
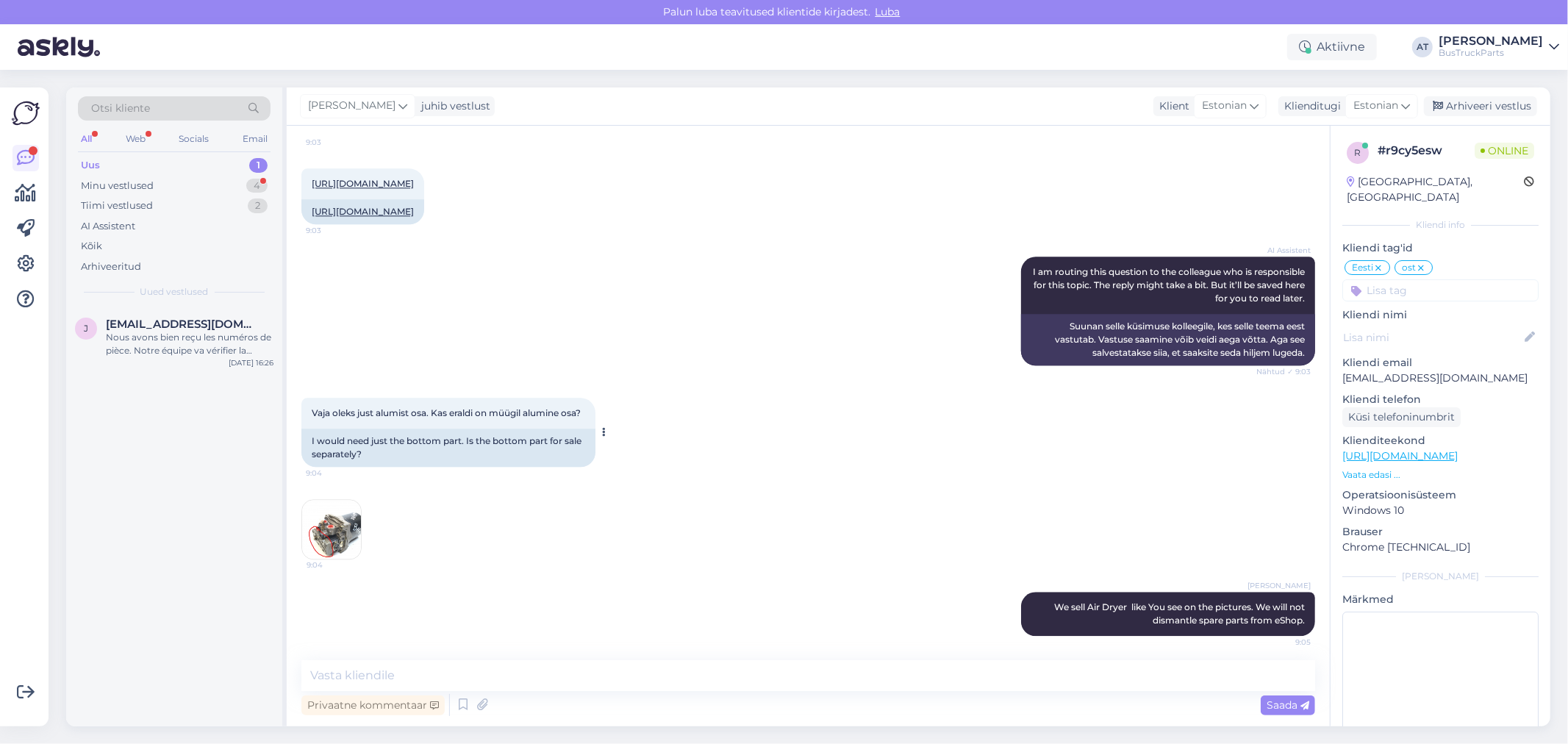
click at [444, 467] on div "I would need just the bottom part. Is the bottom part for sale separately?" at bounding box center [448, 448] width 294 height 38
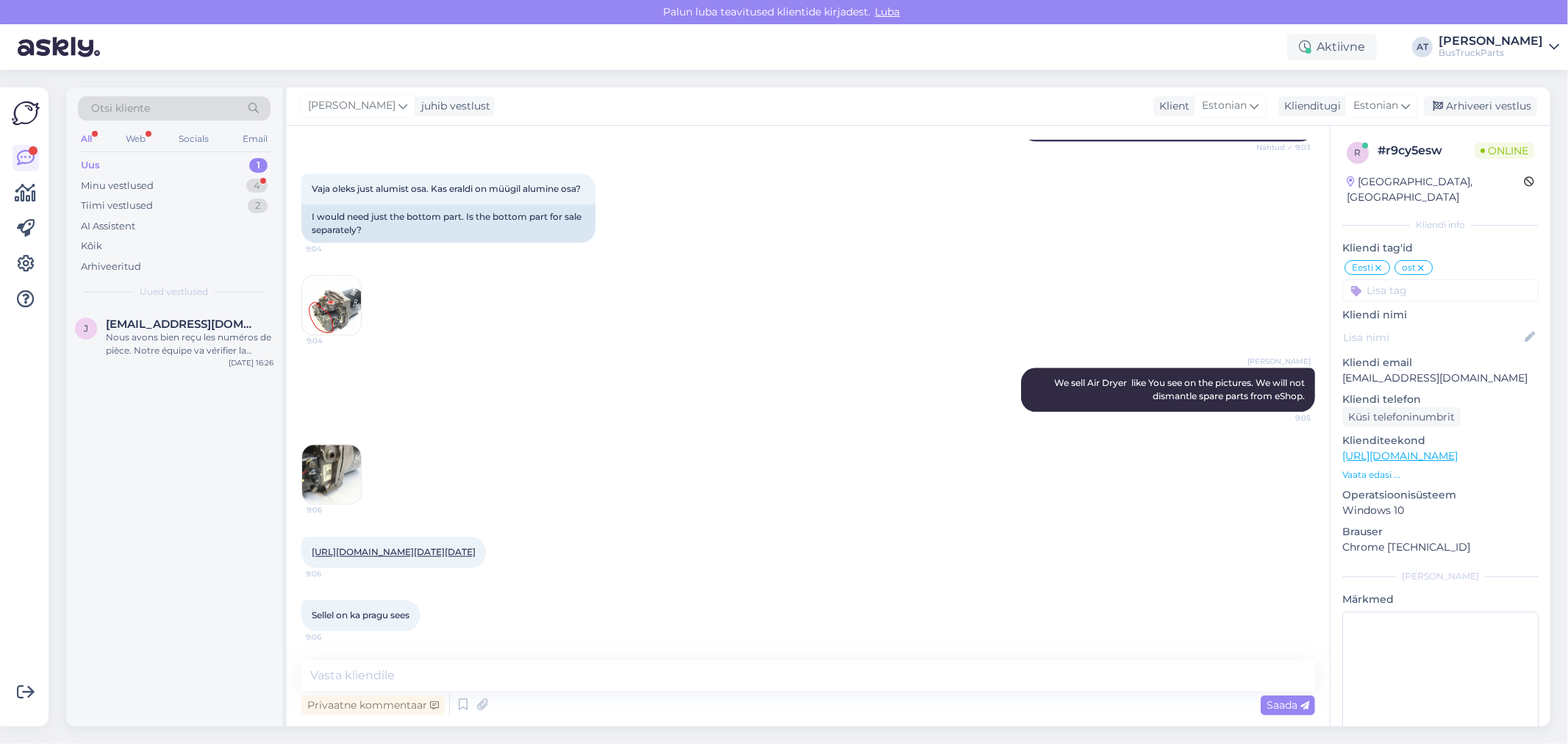
scroll to position [3350, 0]
click at [325, 445] on img at bounding box center [331, 473] width 59 height 59
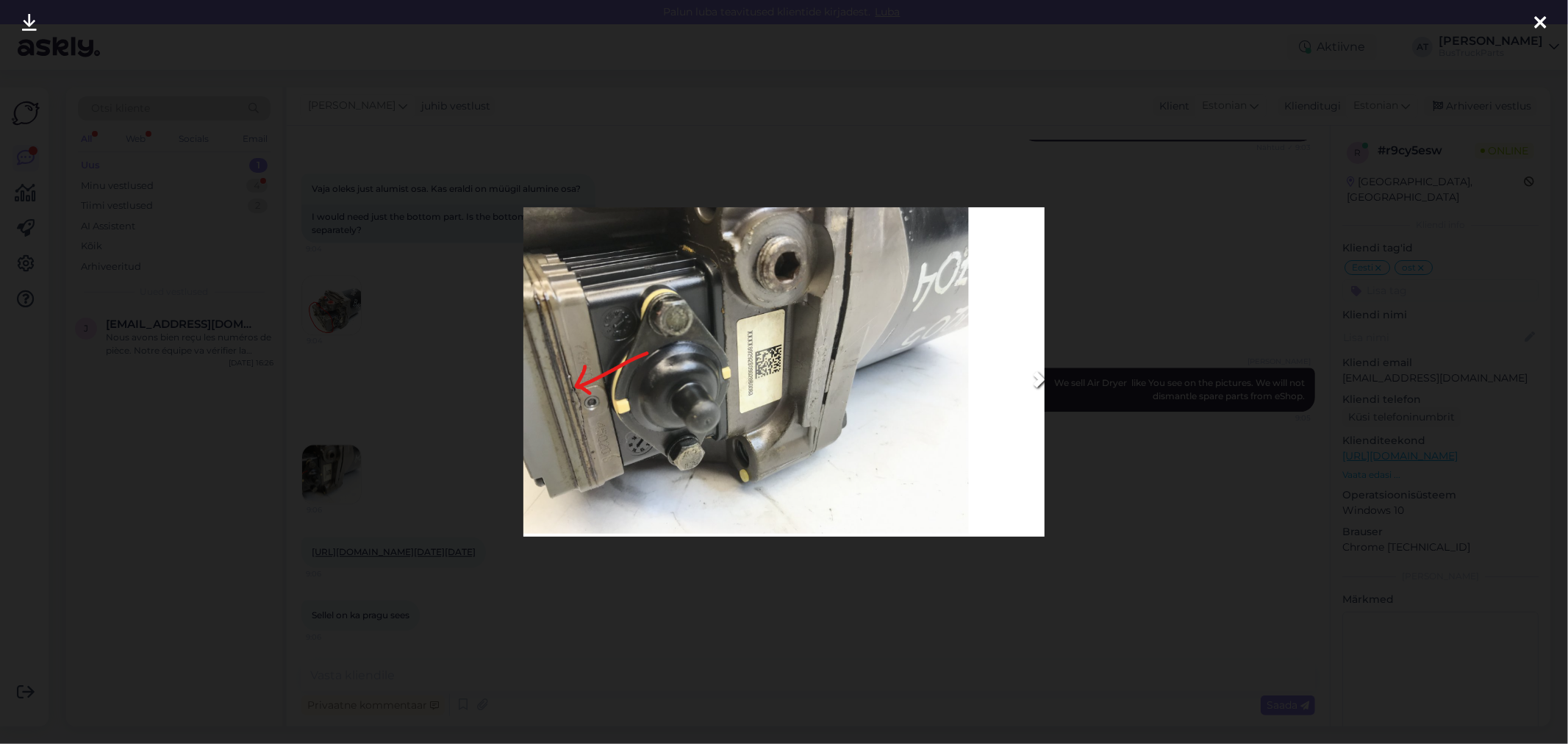
click at [817, 593] on div at bounding box center [784, 372] width 1568 height 744
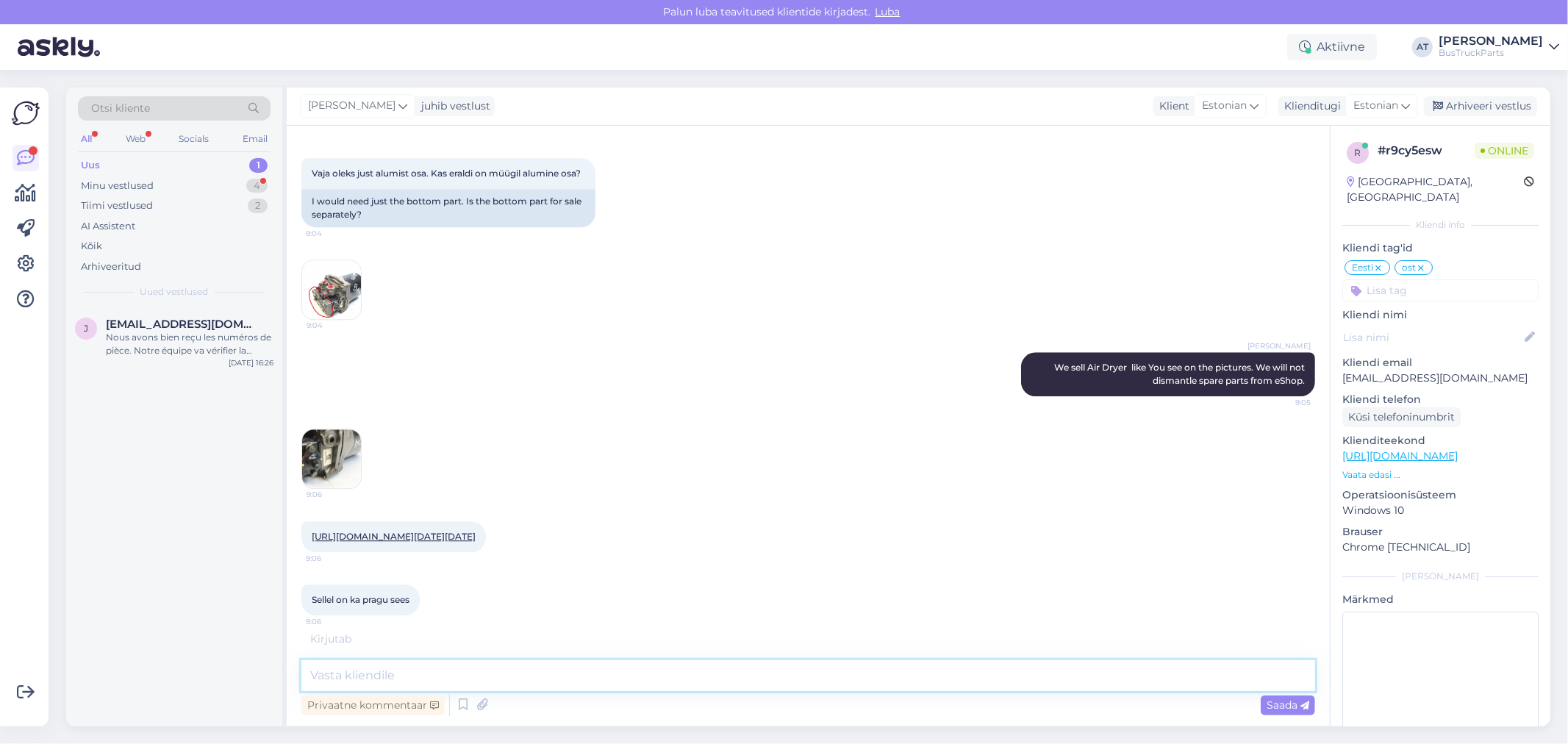
click at [608, 675] on textarea at bounding box center [808, 676] width 1013 height 31
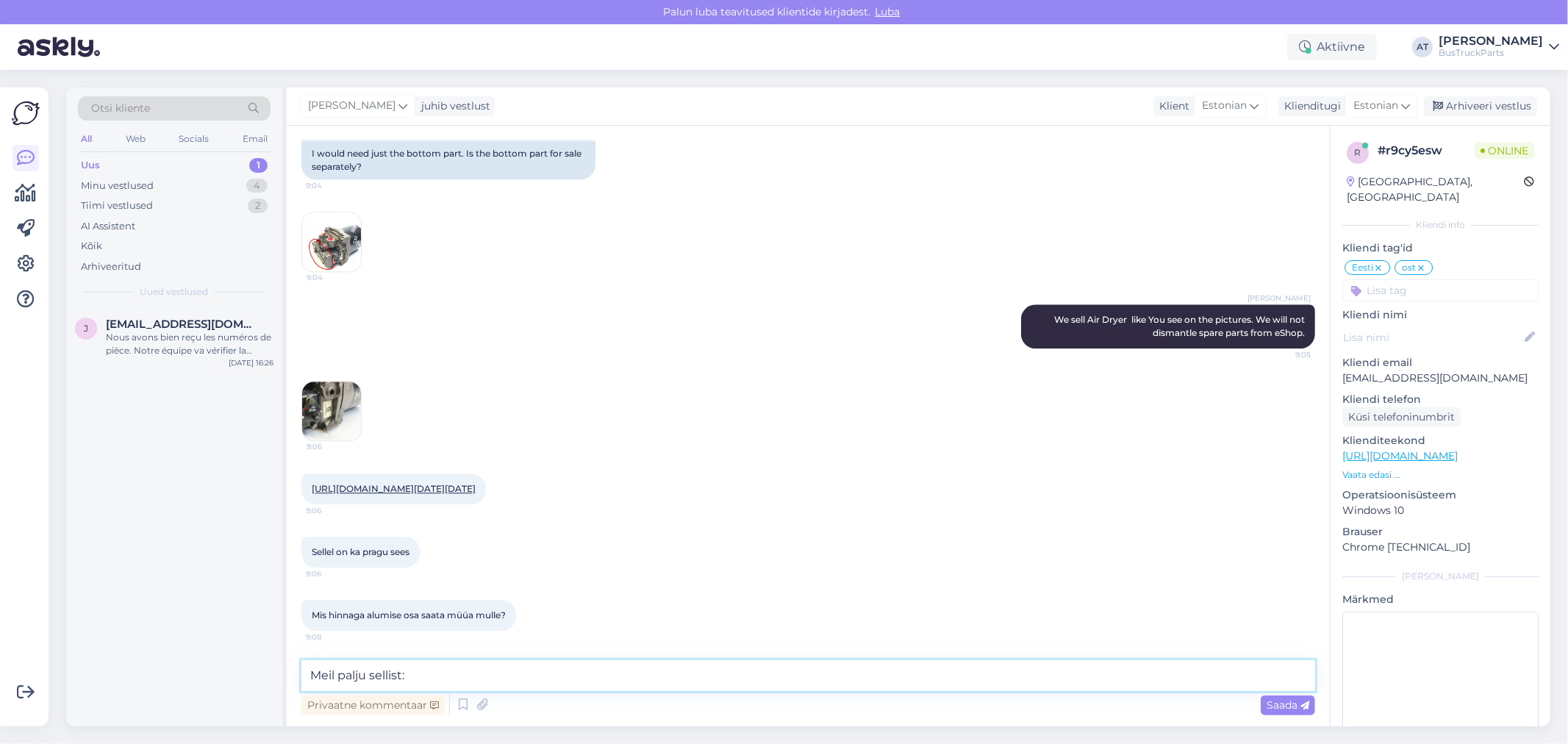
paste textarea "[URL][DOMAIN_NAME]"
type textarea "Meil palju sellist: [URL][DOMAIN_NAME]"
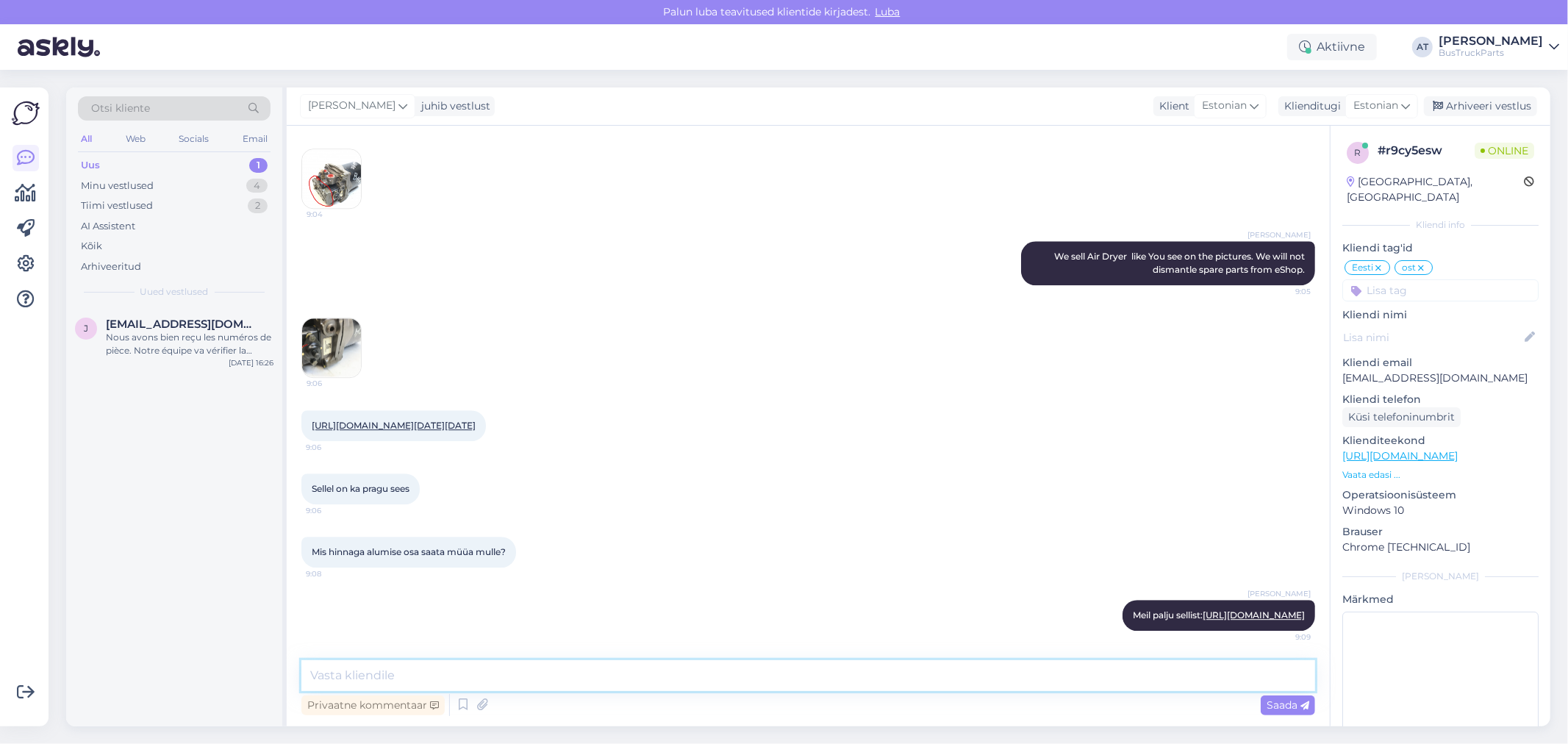
scroll to position [3517, 0]
click at [608, 675] on textarea at bounding box center [808, 676] width 1013 height 31
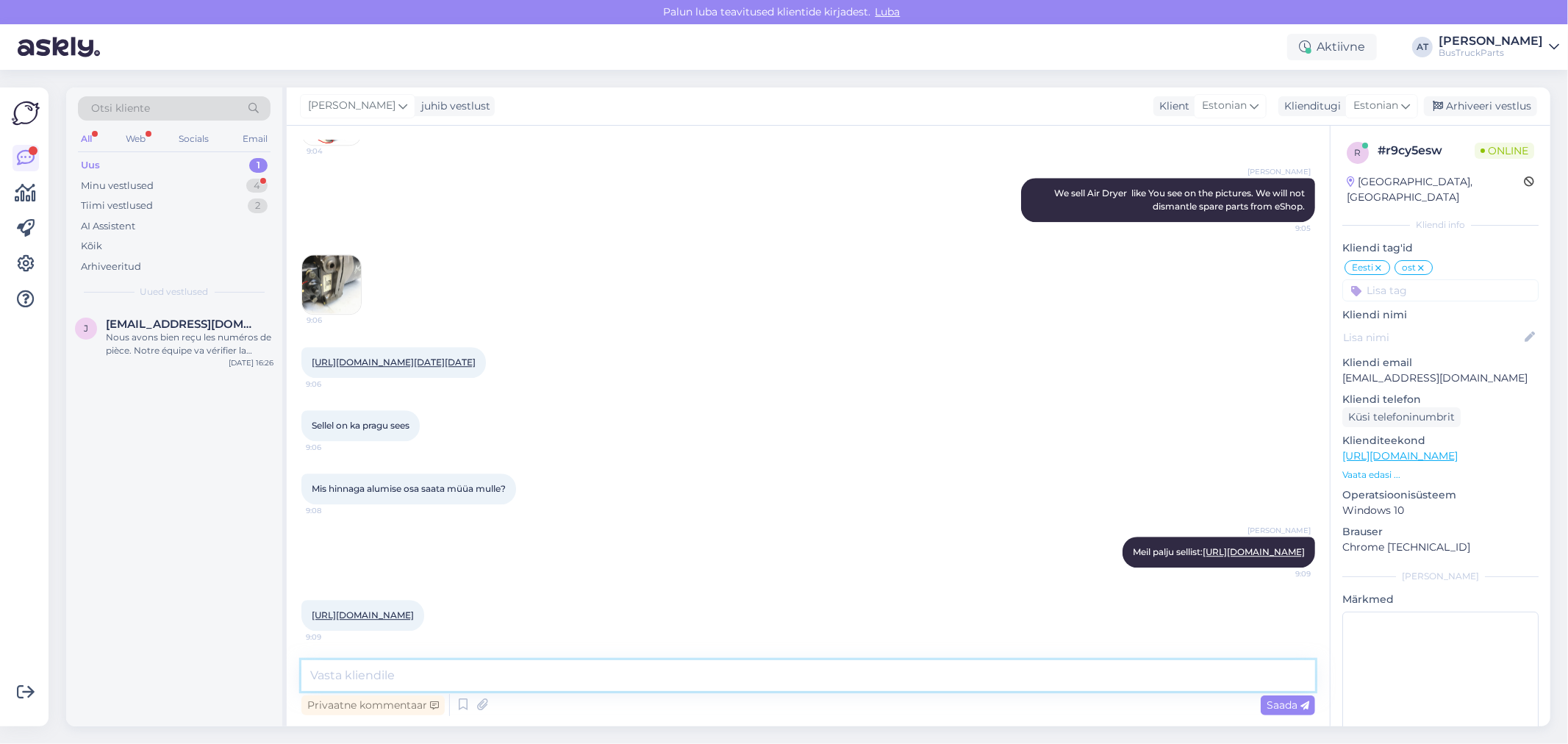
scroll to position [3593, 0]
click at [608, 675] on textarea at bounding box center [808, 676] width 1013 height 31
click at [414, 610] on link "[URL][DOMAIN_NAME]" at bounding box center [363, 615] width 102 height 11
click at [569, 684] on textarea "Me ei müü alumise osa eraldi" at bounding box center [808, 676] width 1013 height 31
type textarea "Hind on näha"
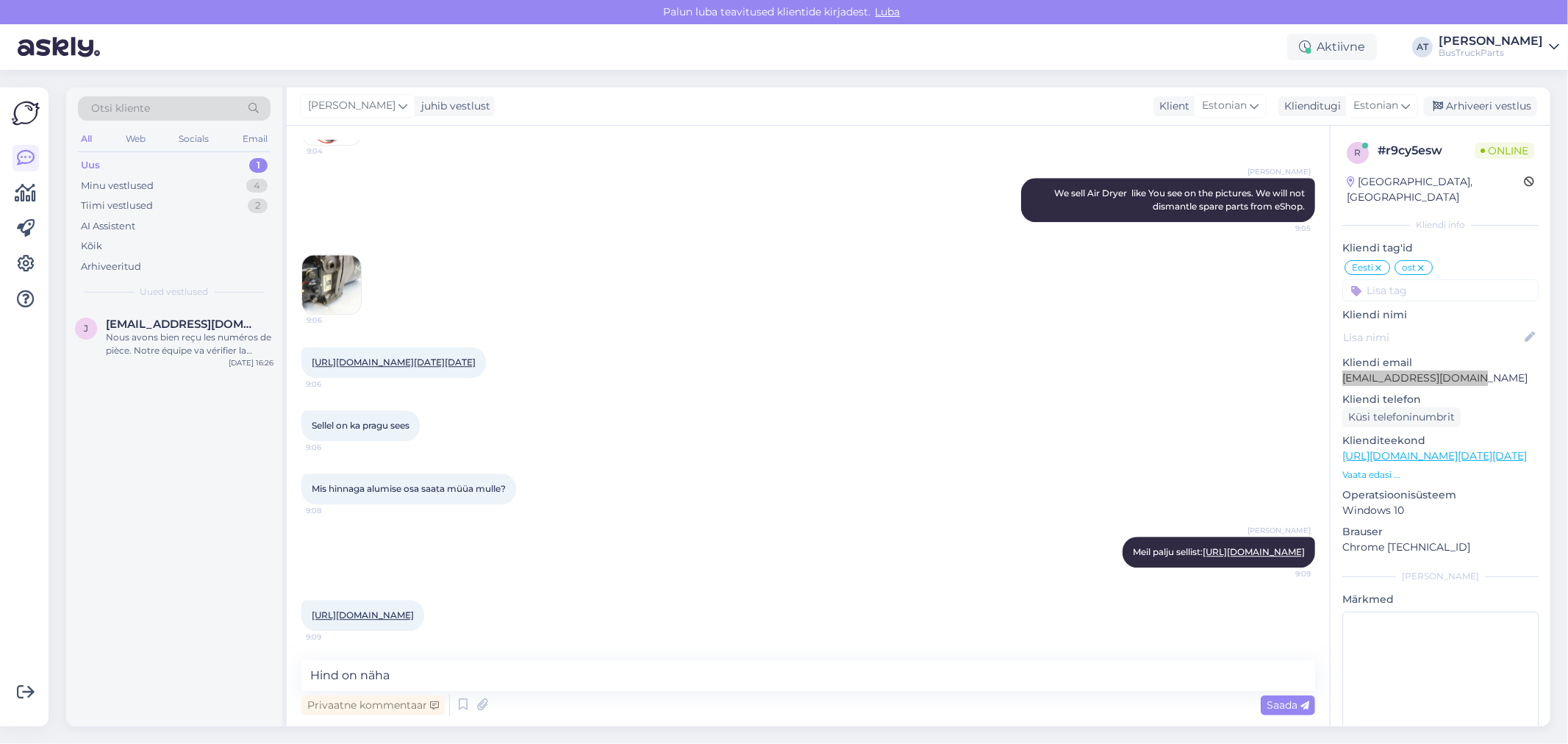
drag, startPoint x: 1479, startPoint y: 360, endPoint x: 1345, endPoint y: 369, distance: 134.3
click at [1345, 370] on p "[EMAIL_ADDRESS][DOMAIN_NAME]" at bounding box center [1440, 378] width 196 height 16
copy p "[EMAIL_ADDRESS][DOMAIN_NAME]"
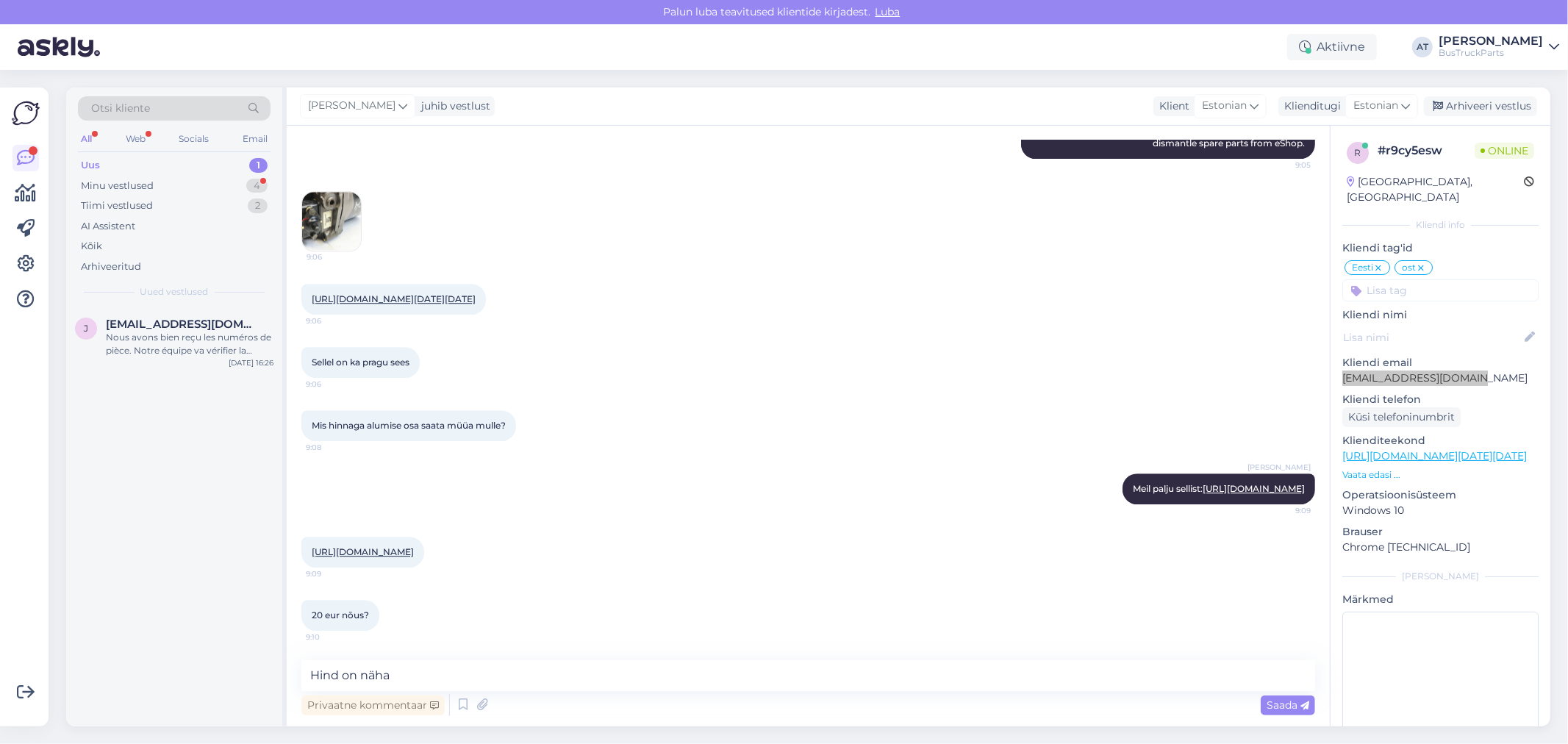
scroll to position [3656, 0]
click at [588, 675] on textarea "Hind on näha" at bounding box center [808, 676] width 1013 height 31
type textarea "T"
click at [469, 680] on textarea "Ei ole nõus. 55 EUR" at bounding box center [808, 676] width 1013 height 31
click at [380, 672] on textarea "Ei ole nõus. 55 EUR" at bounding box center [808, 676] width 1013 height 31
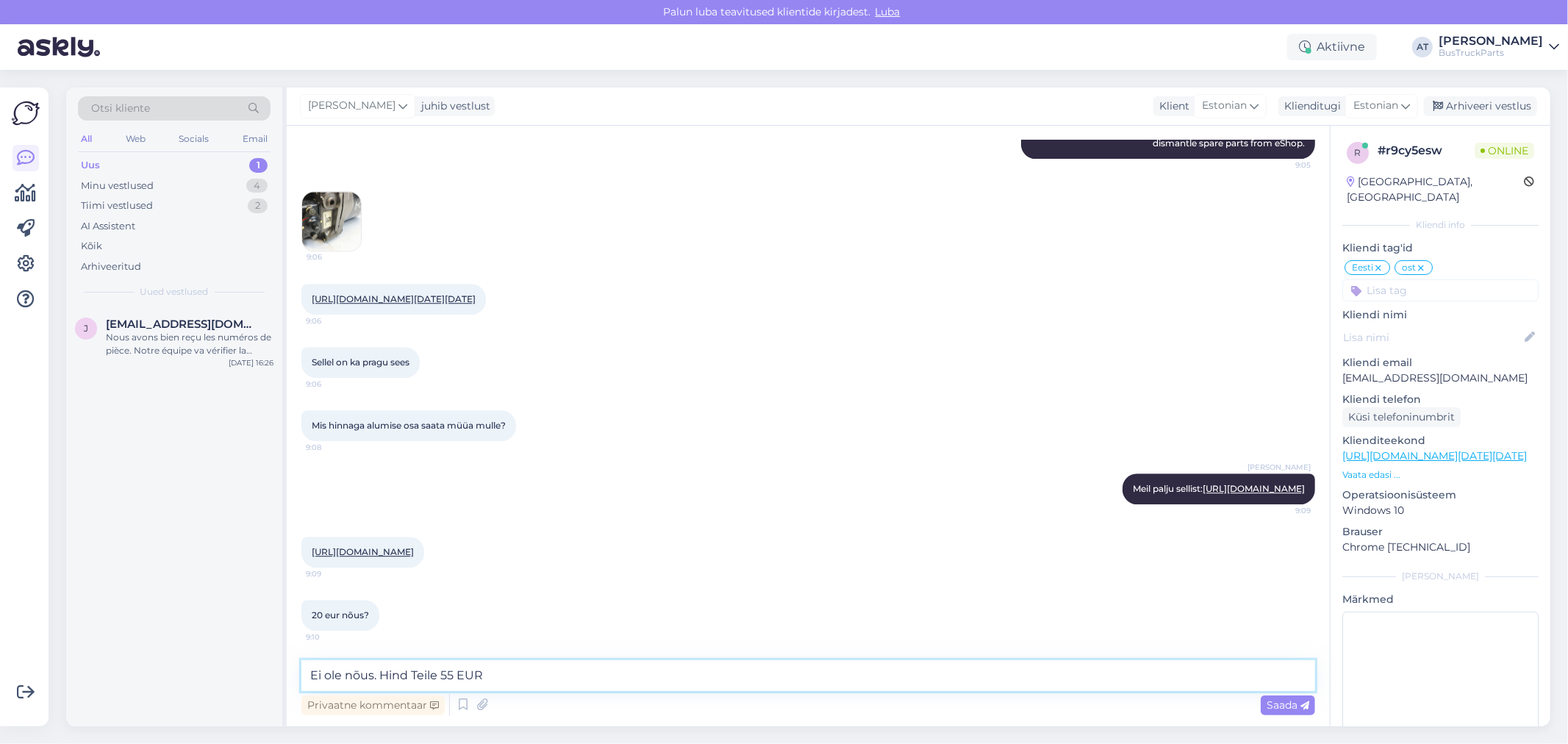
click at [453, 675] on textarea "Ei ole nõus. Hind Teile 55 EUR" at bounding box center [808, 676] width 1013 height 31
type textarea "Ei ole nõus. Hind Teile 50 EUR"
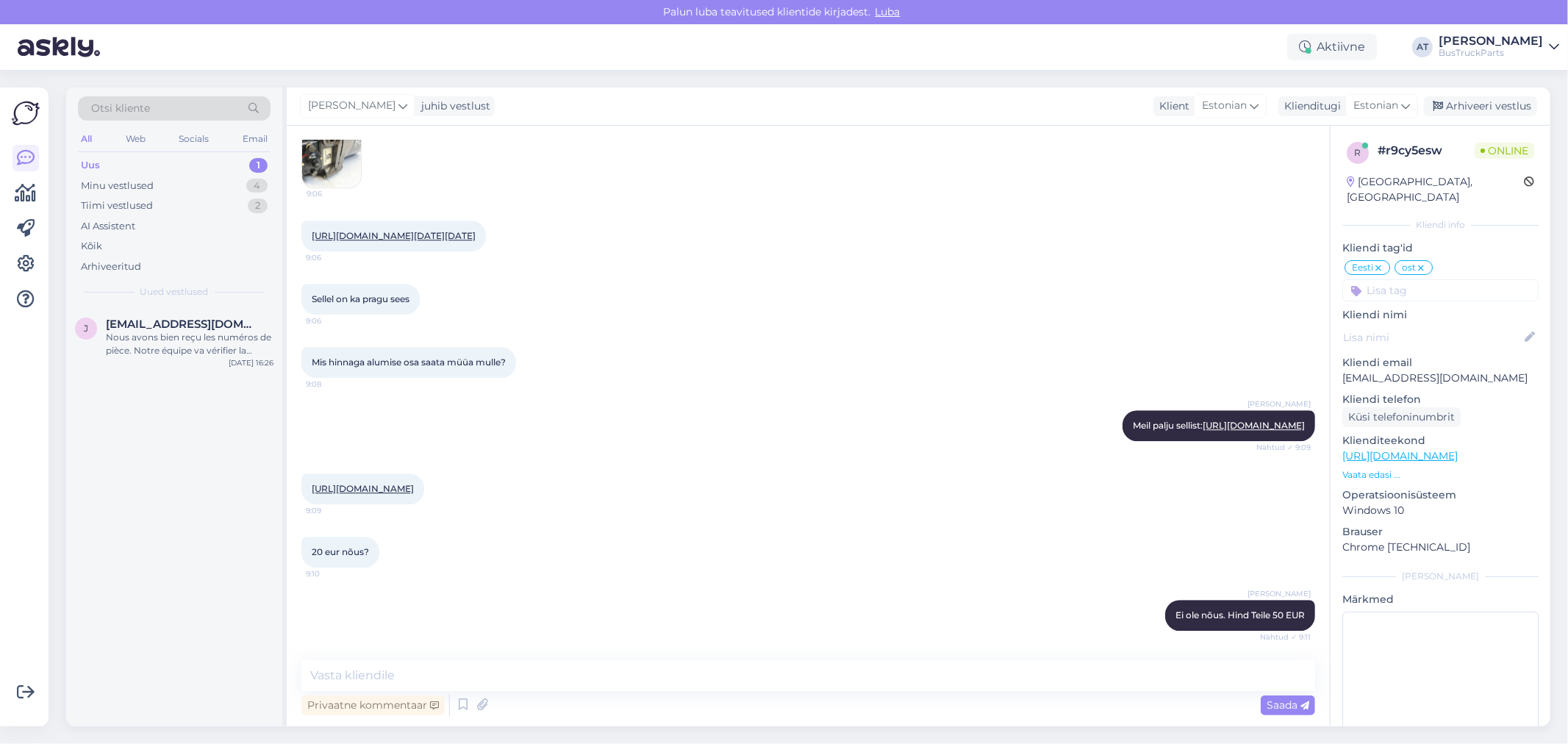
scroll to position [3783, 0]
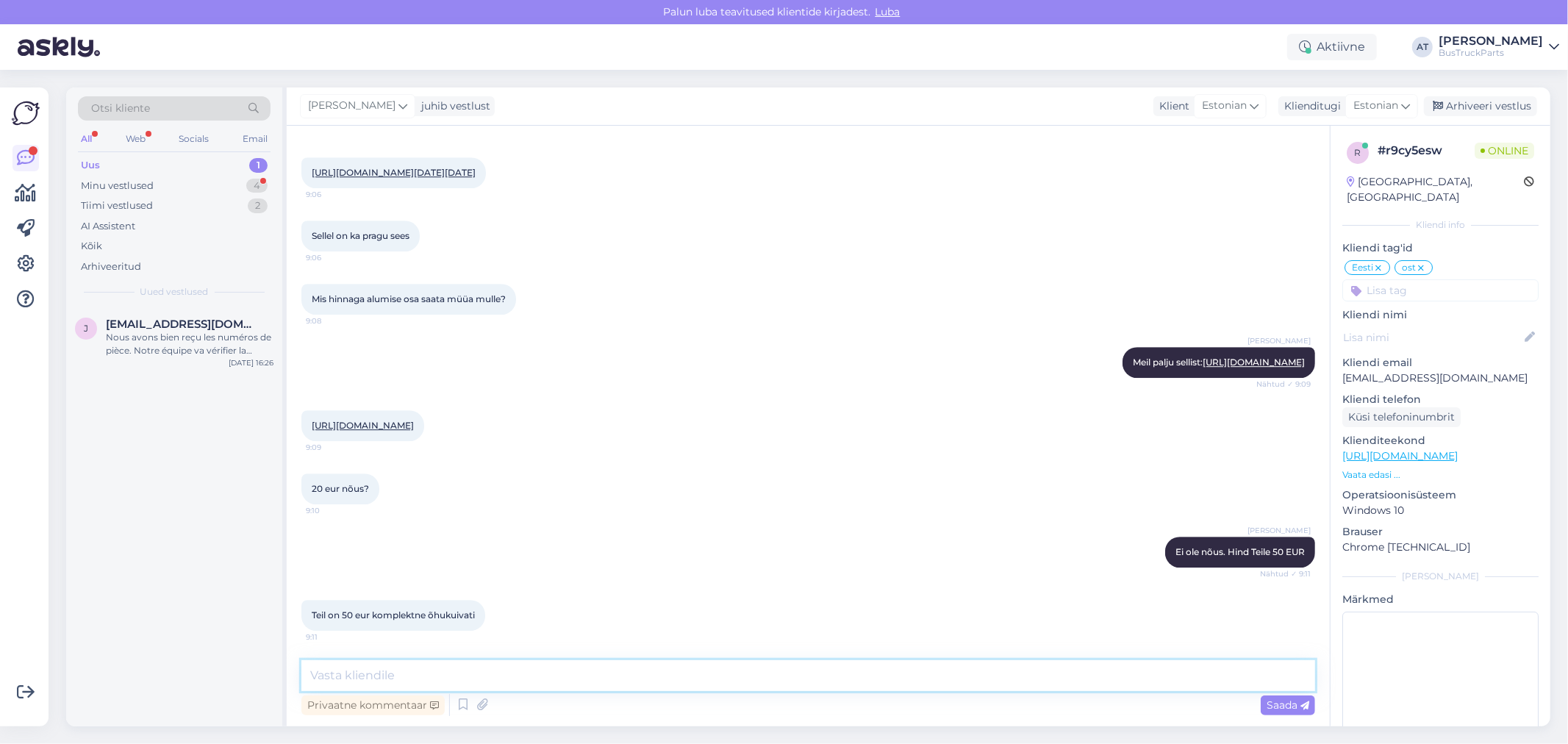
click at [685, 684] on textarea at bounding box center [808, 676] width 1013 height 31
type textarea "K"
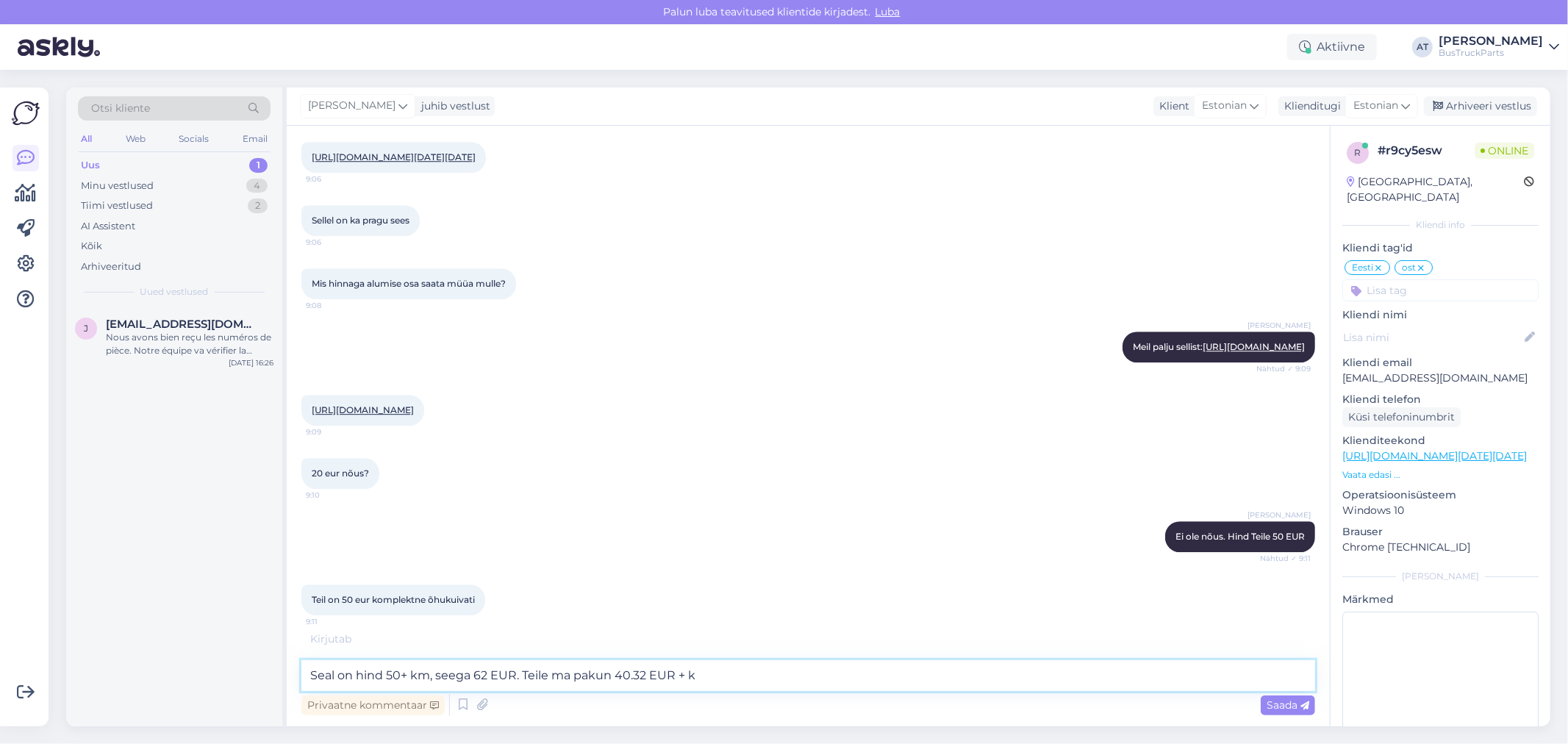
type textarea "Seal on hind 50+ km, seega 62 EUR. Teile ma pakun 40.32 EUR + km"
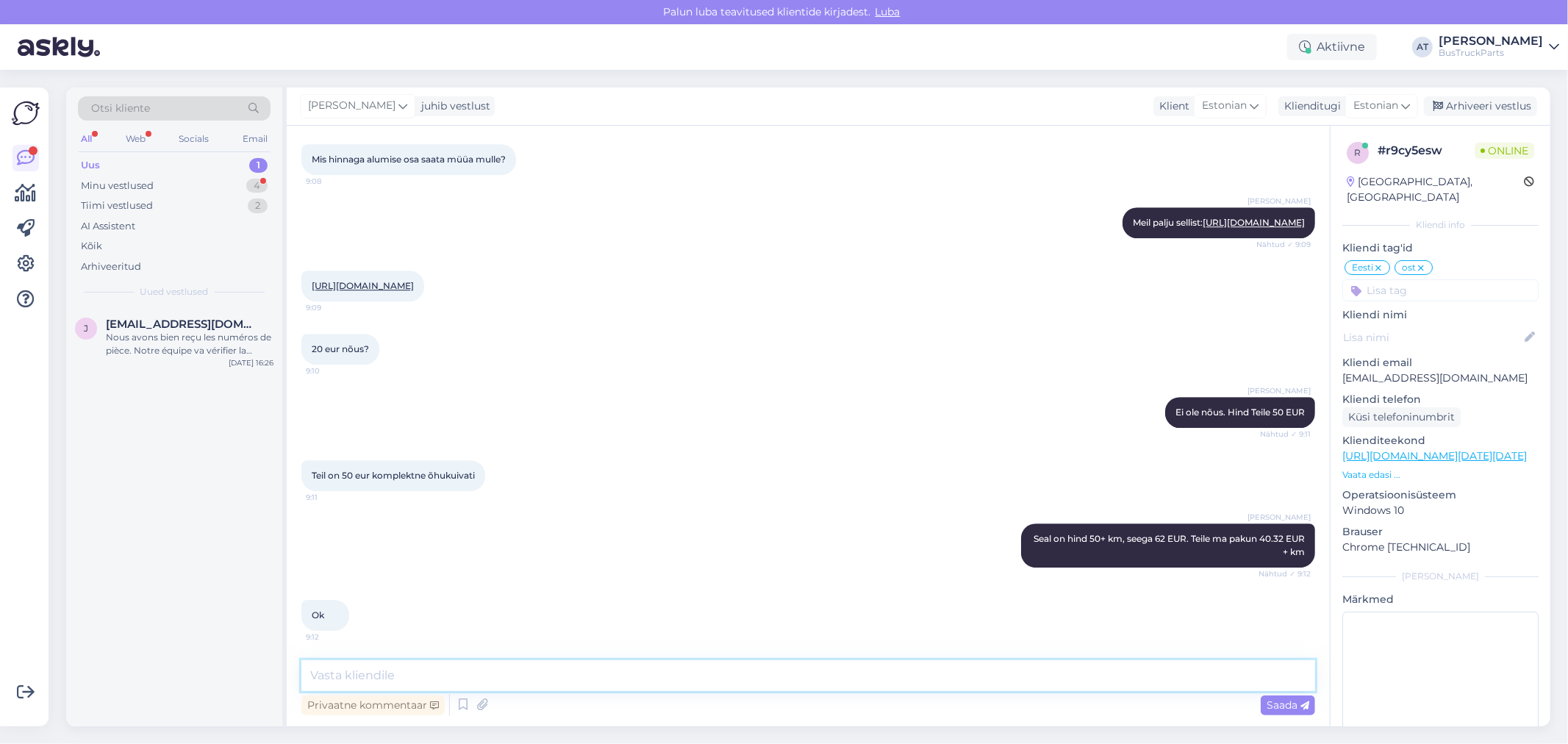
scroll to position [3923, 0]
click at [1063, 666] on textarea at bounding box center [808, 676] width 1013 height 31
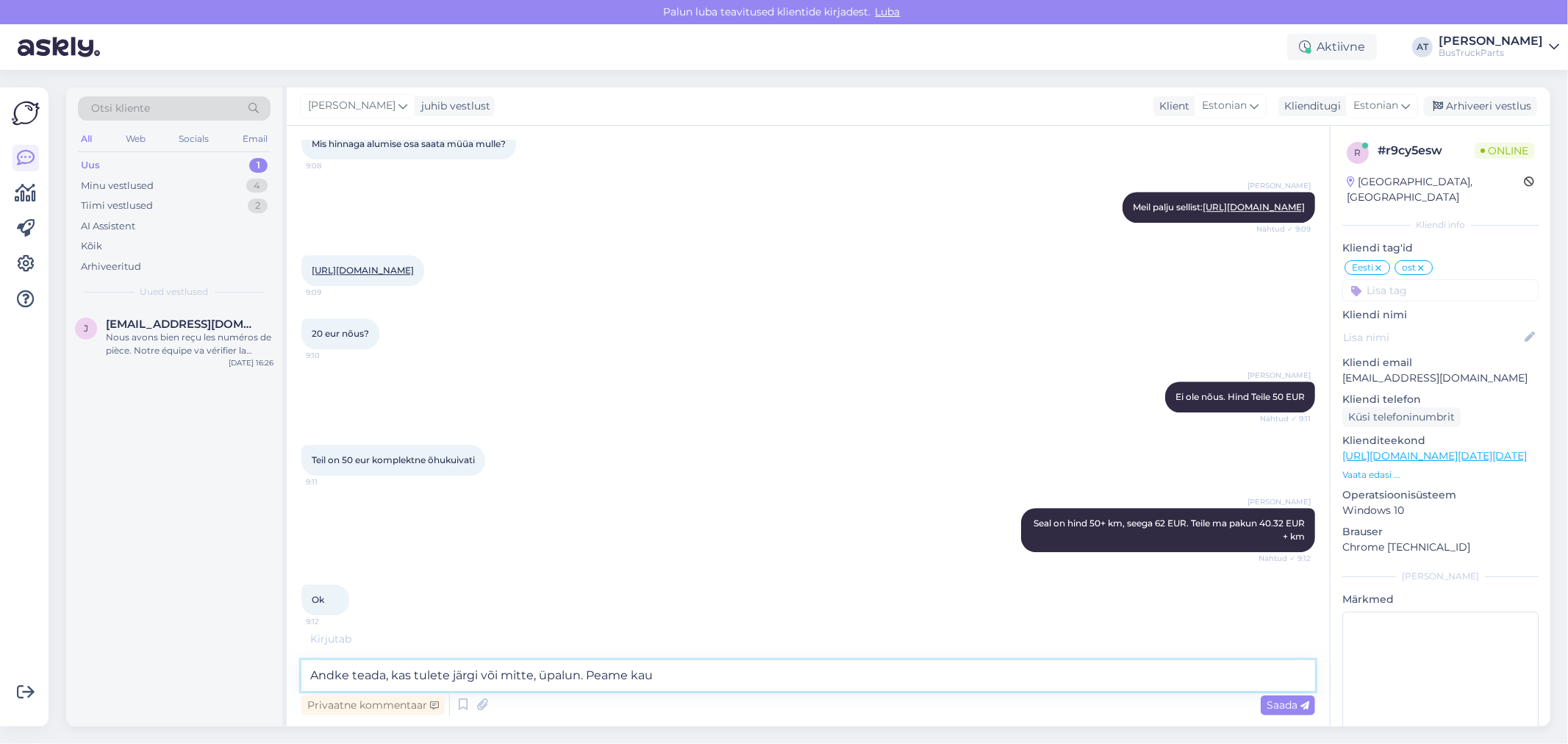
scroll to position [3986, 0]
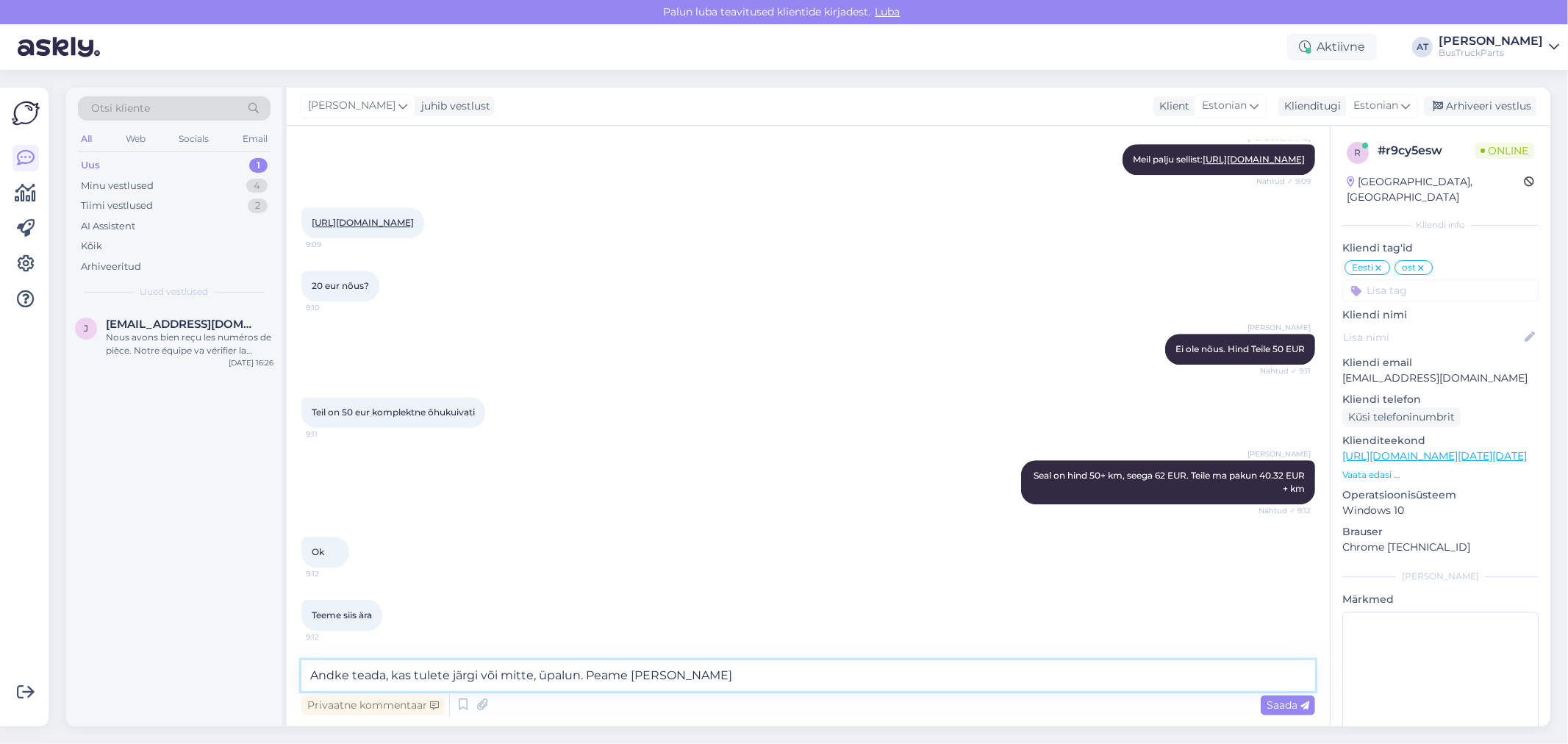
type textarea "Andke teada, kas tulete järgi või mitte, üpalun. Peame [PERSON_NAME]"
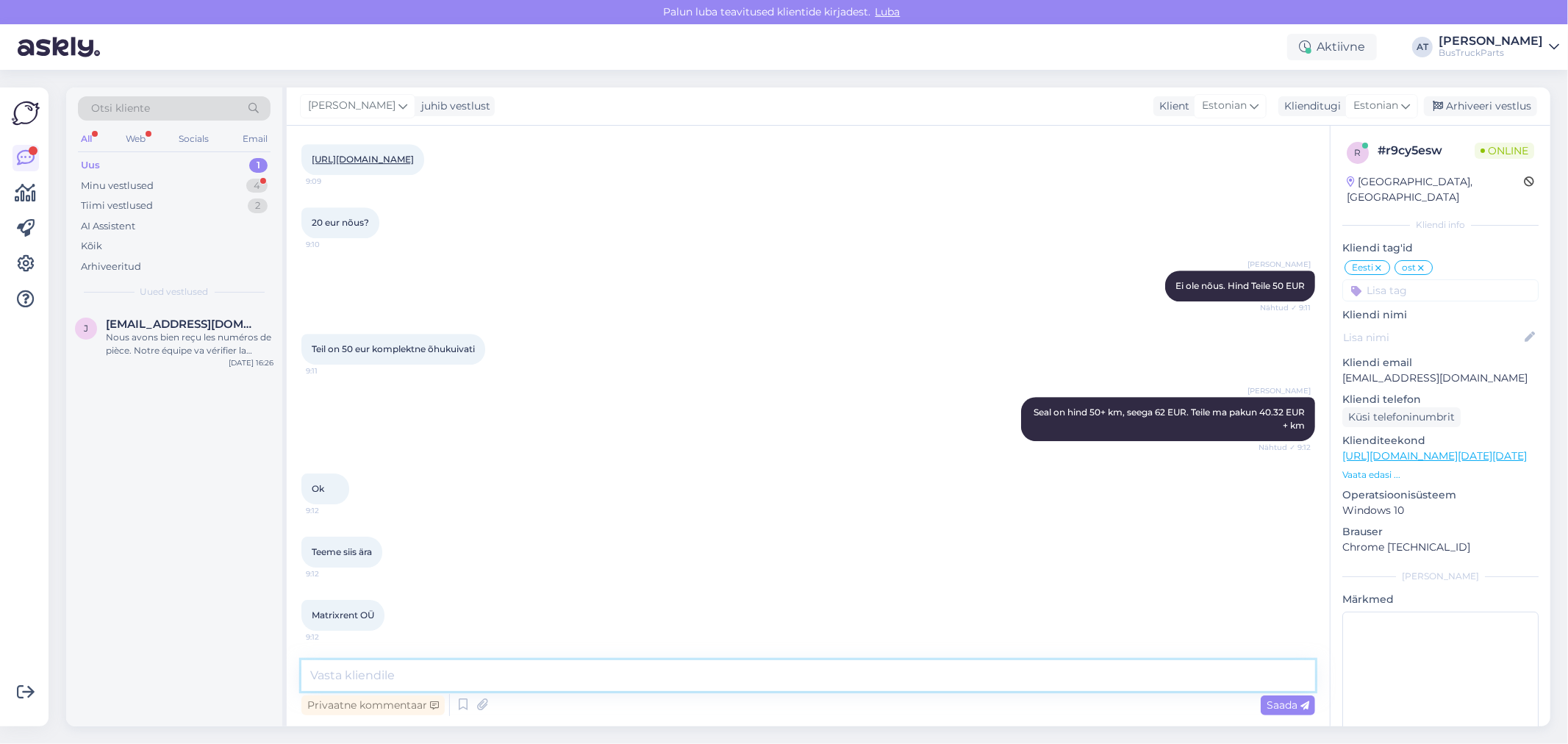
click at [603, 661] on textarea at bounding box center [808, 676] width 1013 height 31
click at [701, 685] on textarea at bounding box center [808, 676] width 1013 height 31
type textarea "Kas soobite kohapeal maksta või ettemaksuga?"
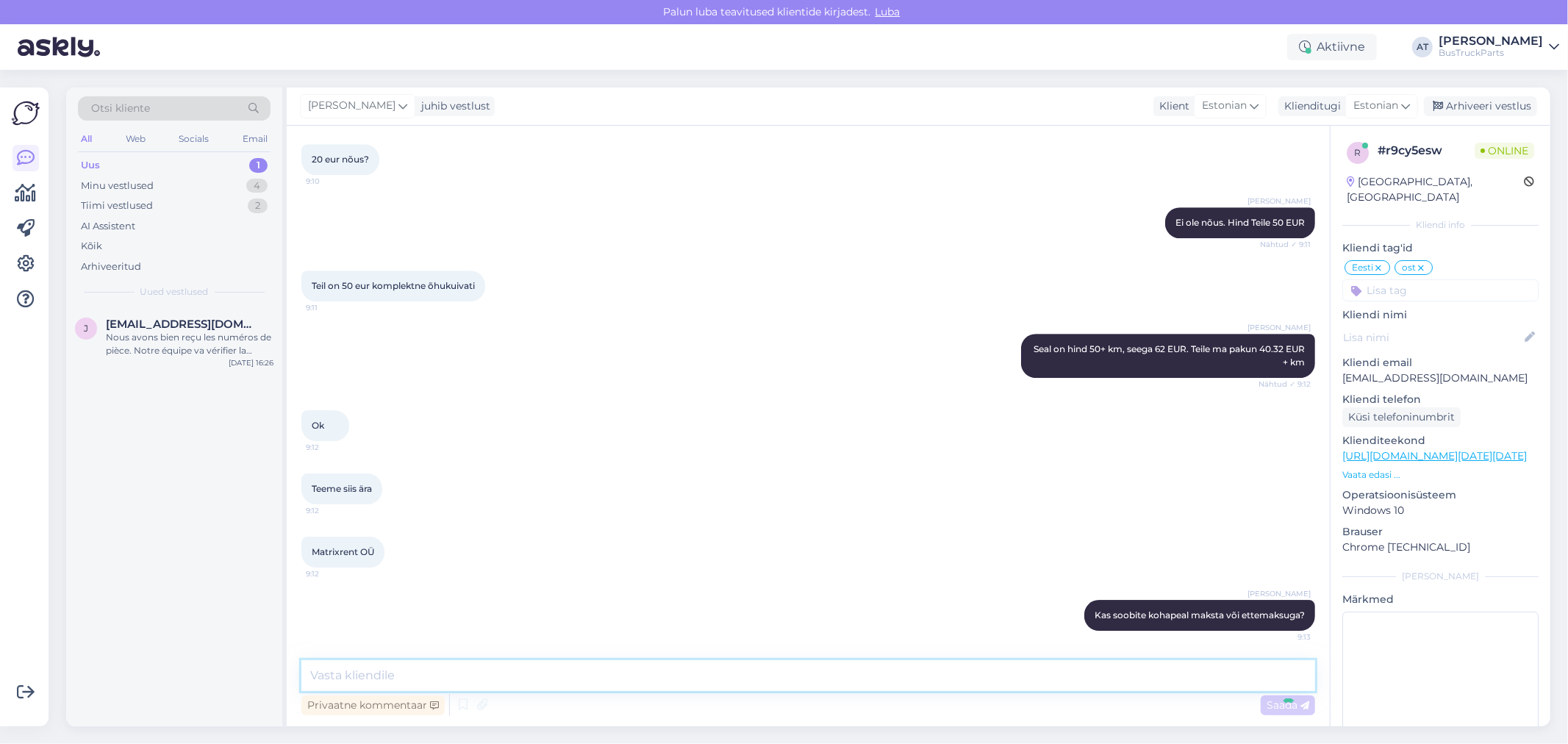
scroll to position [4113, 0]
click at [1040, 615] on div "[PERSON_NAME] soobite kohapeal maksta või ettemaksuga? 9:13" at bounding box center [808, 615] width 1013 height 64
click at [1055, 618] on icon at bounding box center [1059, 615] width 9 height 9
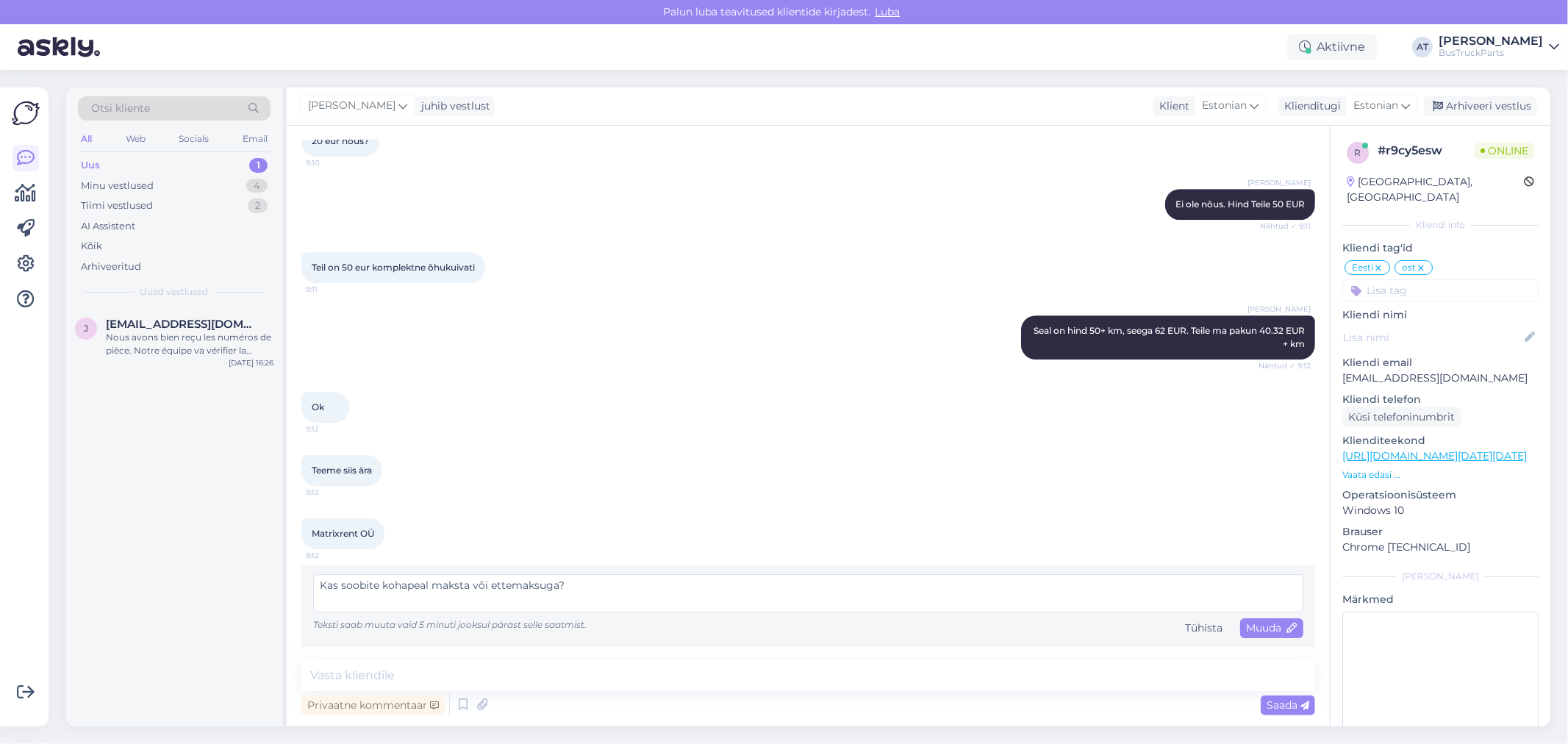
click at [363, 605] on textarea "Kas soobite kohapeal maksta või ettemaksuga?" at bounding box center [808, 593] width 990 height 38
type textarea "Kas soovite kohapeal maksta või ettemaksuga?"
click at [1237, 635] on div "Kas soovite kohapeal maksta või ettemaksuga? Teksti saab muuta [PERSON_NAME] 5 …" at bounding box center [808, 606] width 990 height 64
click at [1246, 634] on span "Muuda" at bounding box center [1271, 628] width 51 height 13
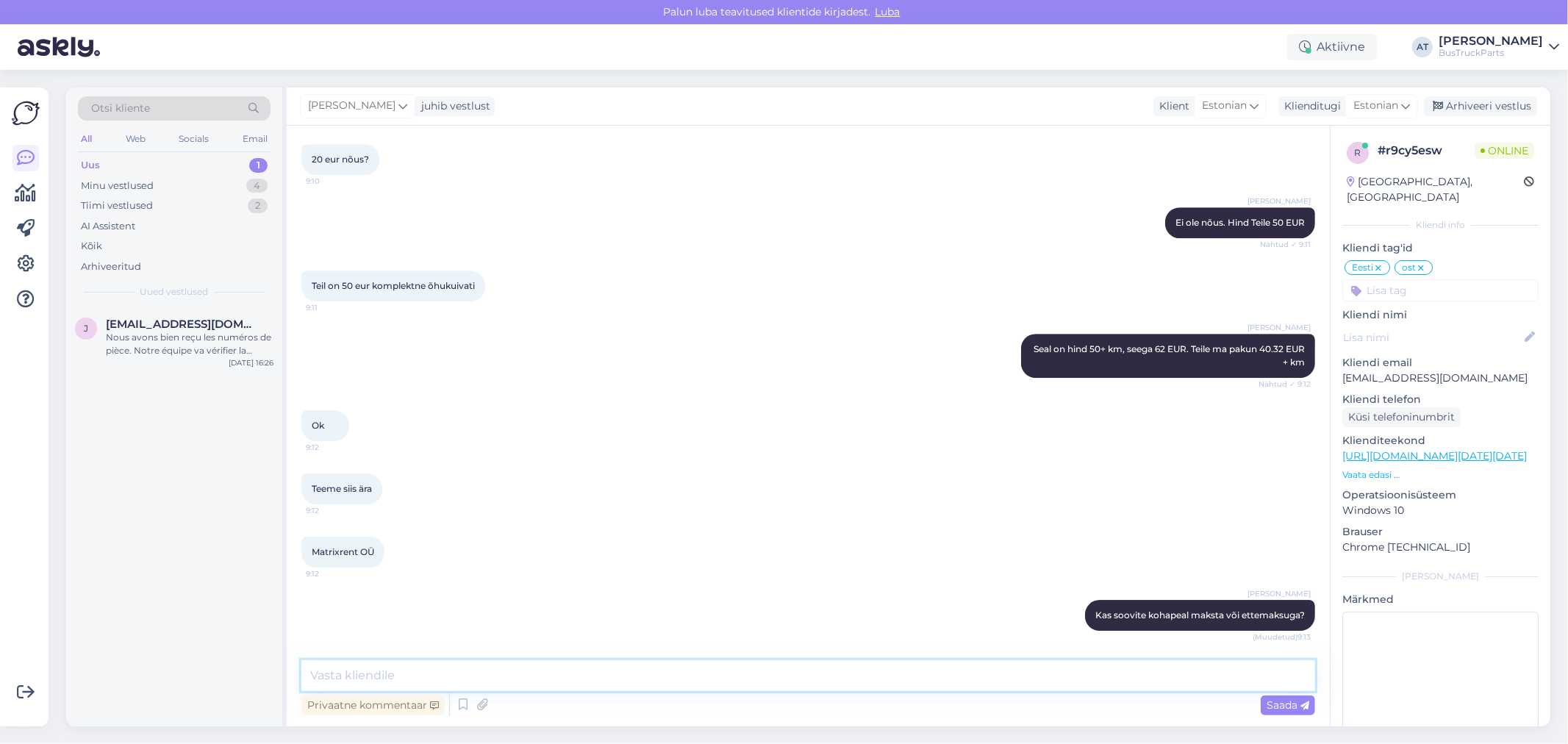
click at [1163, 675] on textarea at bounding box center [808, 676] width 1013 height 31
click at [613, 675] on textarea at bounding box center [808, 676] width 1013 height 31
paste textarea "Kauba väljastamine toimub uuel aadressil: [STREET_ADDRESS]. Tellimuse kätte saa…"
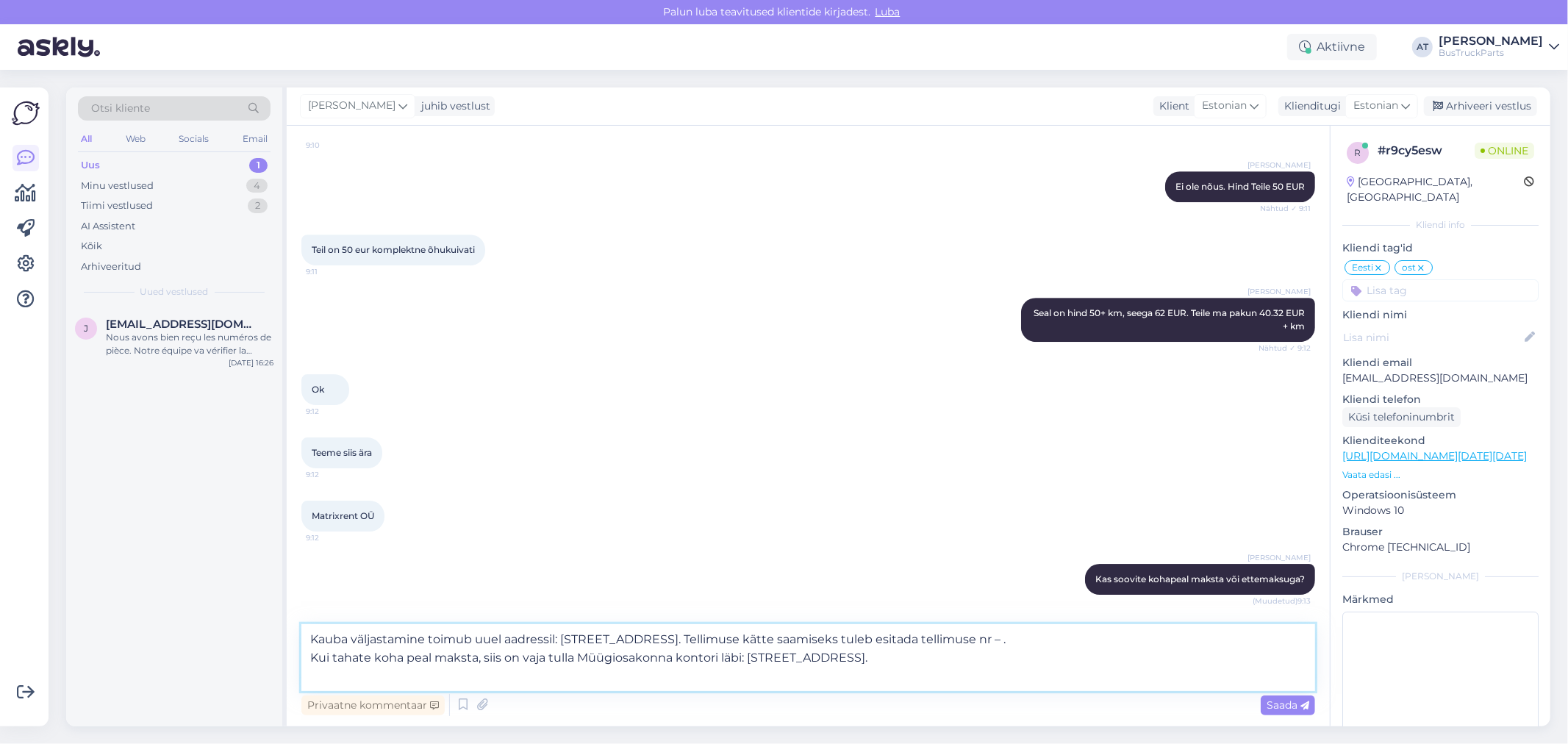
click at [1157, 641] on textarea "Kauba väljastamine toimub uuel aadressil: [STREET_ADDRESS]. Tellimuse kätte saa…" at bounding box center [808, 657] width 1013 height 67
paste textarea "217215"
click at [941, 663] on textarea "Kauba väljastamine toimub uuel aadressil: [STREET_ADDRESS]. Tellimuse kätte saa…" at bounding box center [808, 657] width 1013 height 67
type textarea "Kauba väljastamine toimub uuel aadressil: [STREET_ADDRESS]. Tellimuse kätte saa…"
click at [482, 704] on icon at bounding box center [481, 705] width 21 height 22
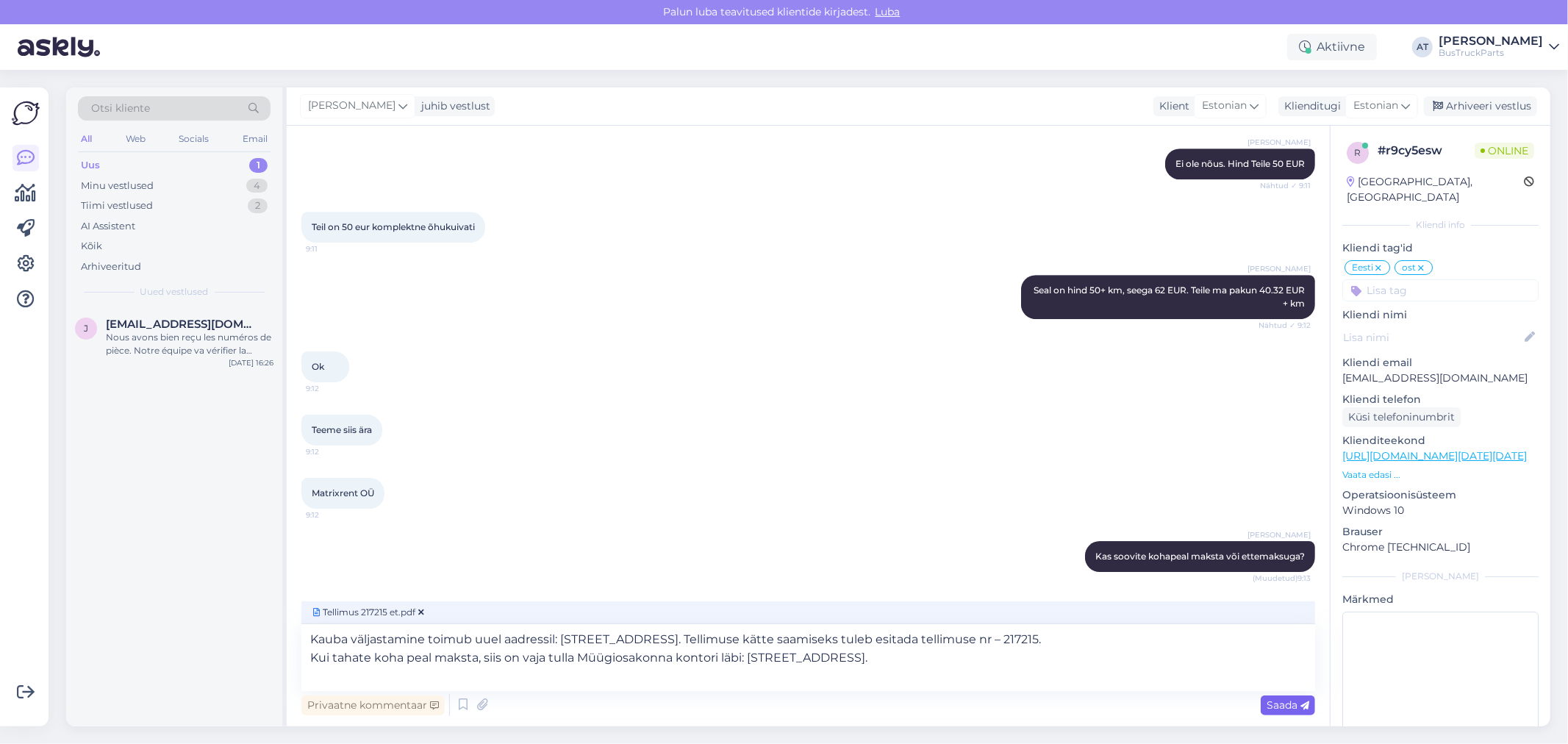
click at [1275, 709] on span "Saada" at bounding box center [1288, 705] width 43 height 13
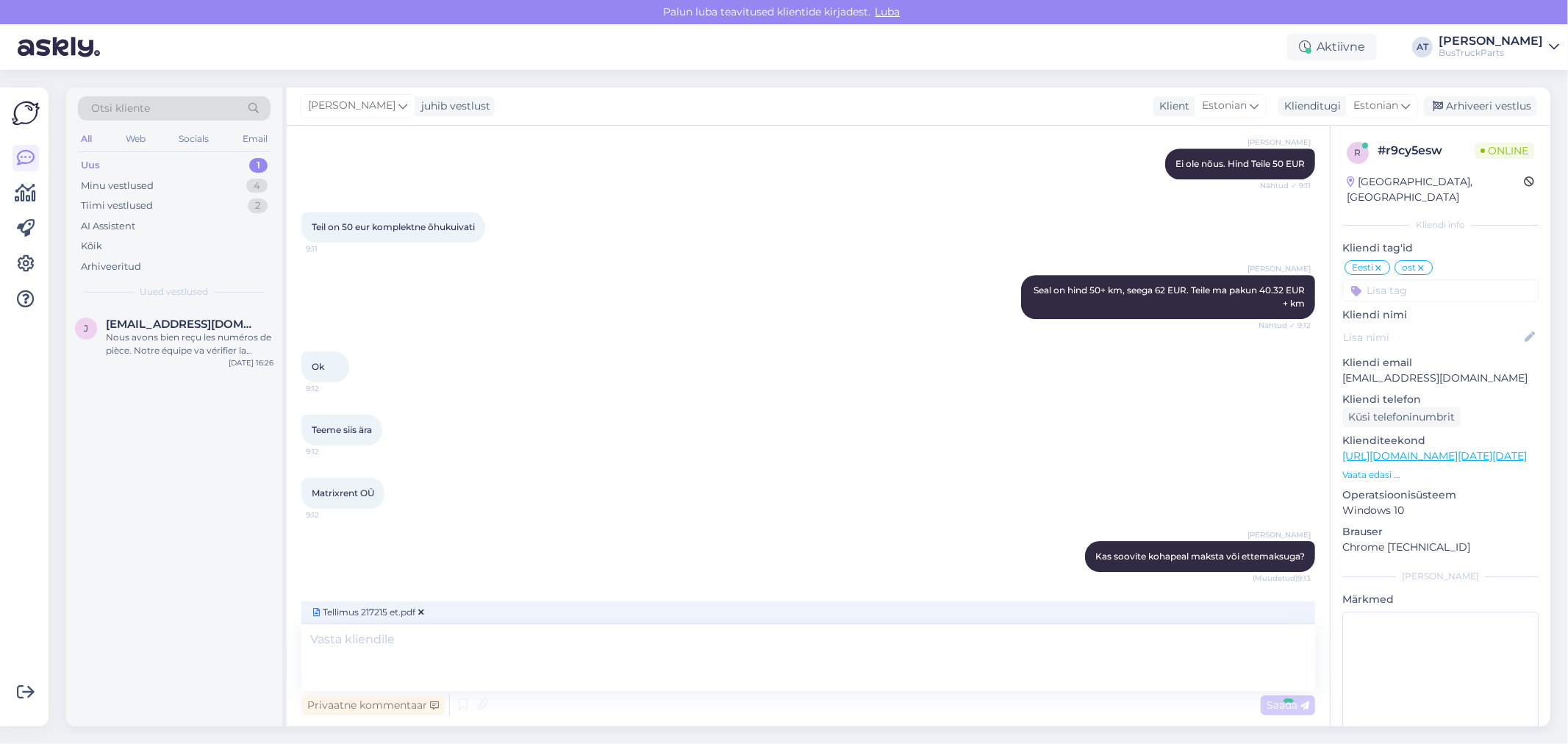
scroll to position [4292, 0]
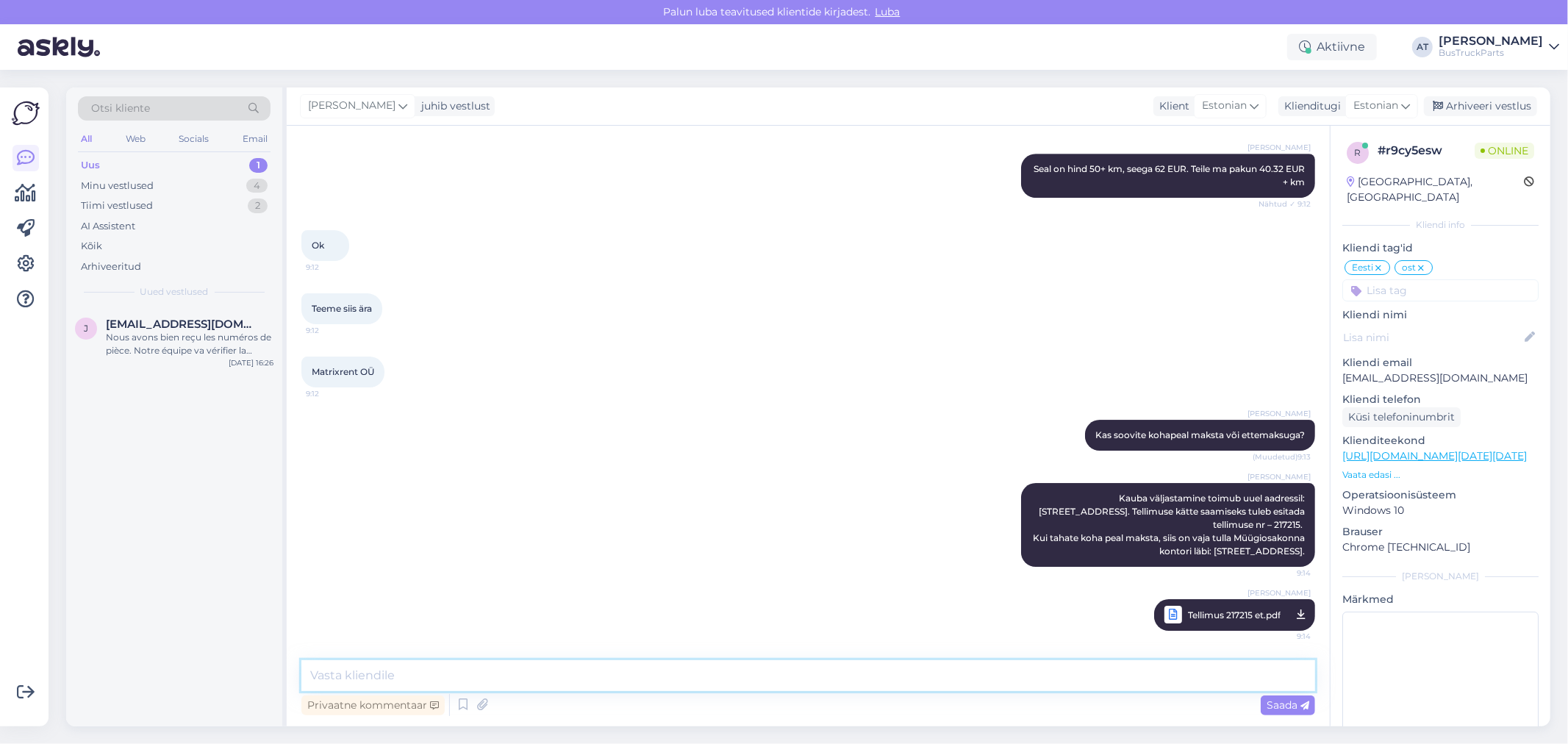
click at [860, 675] on textarea at bounding box center [808, 676] width 1013 height 31
click at [182, 186] on div "Minu vestlused 4" at bounding box center [175, 186] width 193 height 21
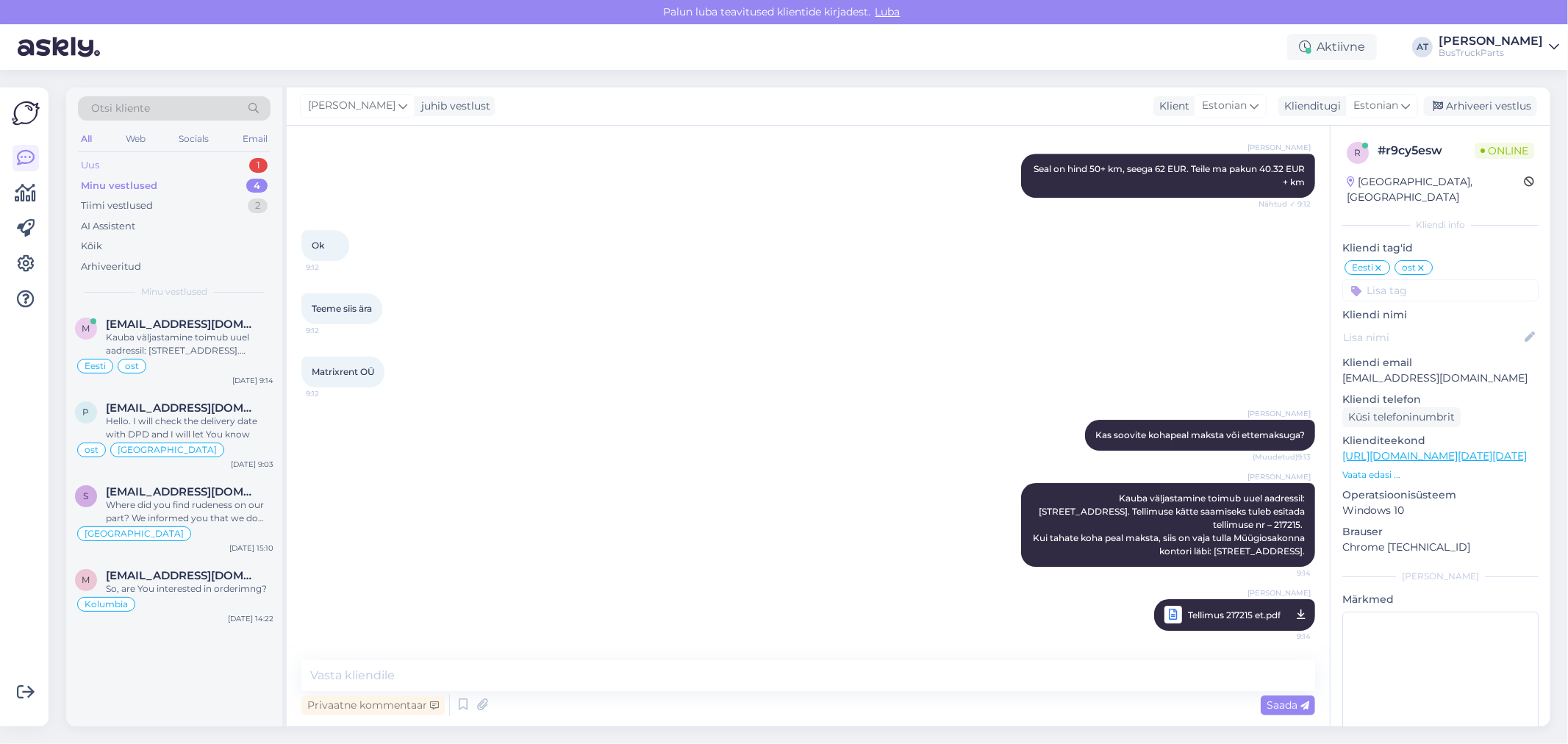
click at [166, 159] on div "Uus 1" at bounding box center [175, 165] width 193 height 21
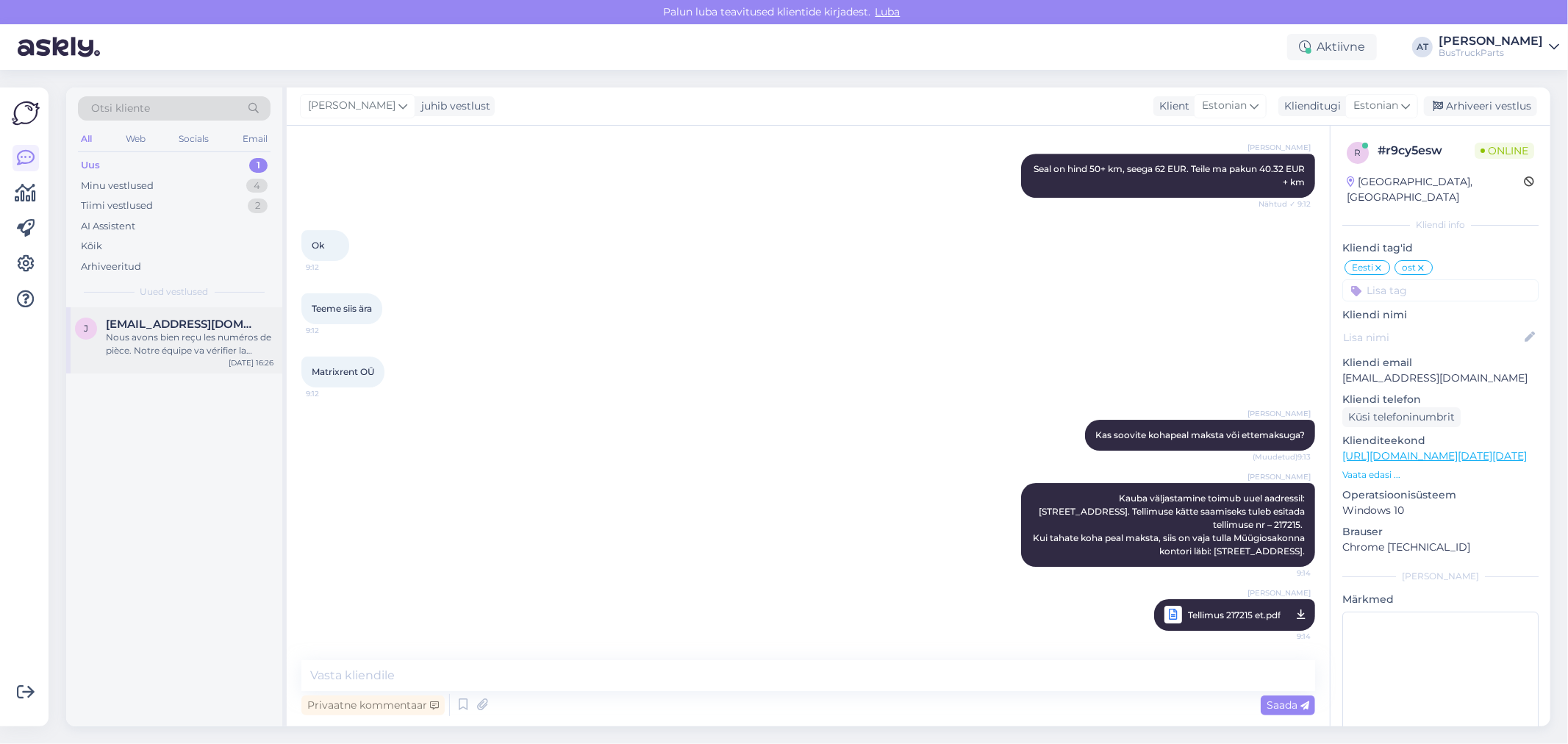
drag, startPoint x: 184, startPoint y: 342, endPoint x: 193, endPoint y: 343, distance: 9.1
click at [186, 342] on div "Nous avons bien reçu les numéros de pièce. Notre équipe va vérifier la disponib…" at bounding box center [189, 344] width 167 height 26
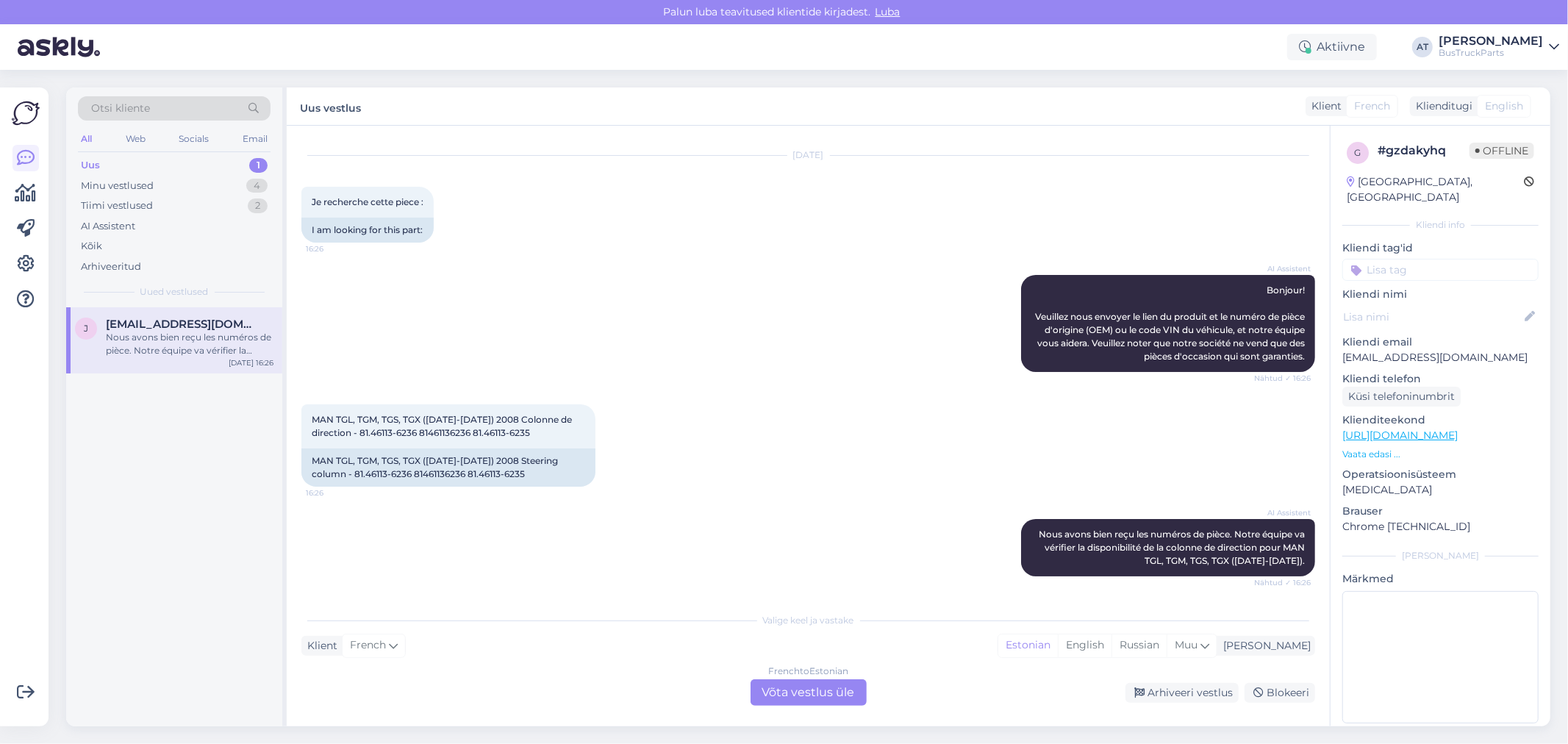
scroll to position [0, 0]
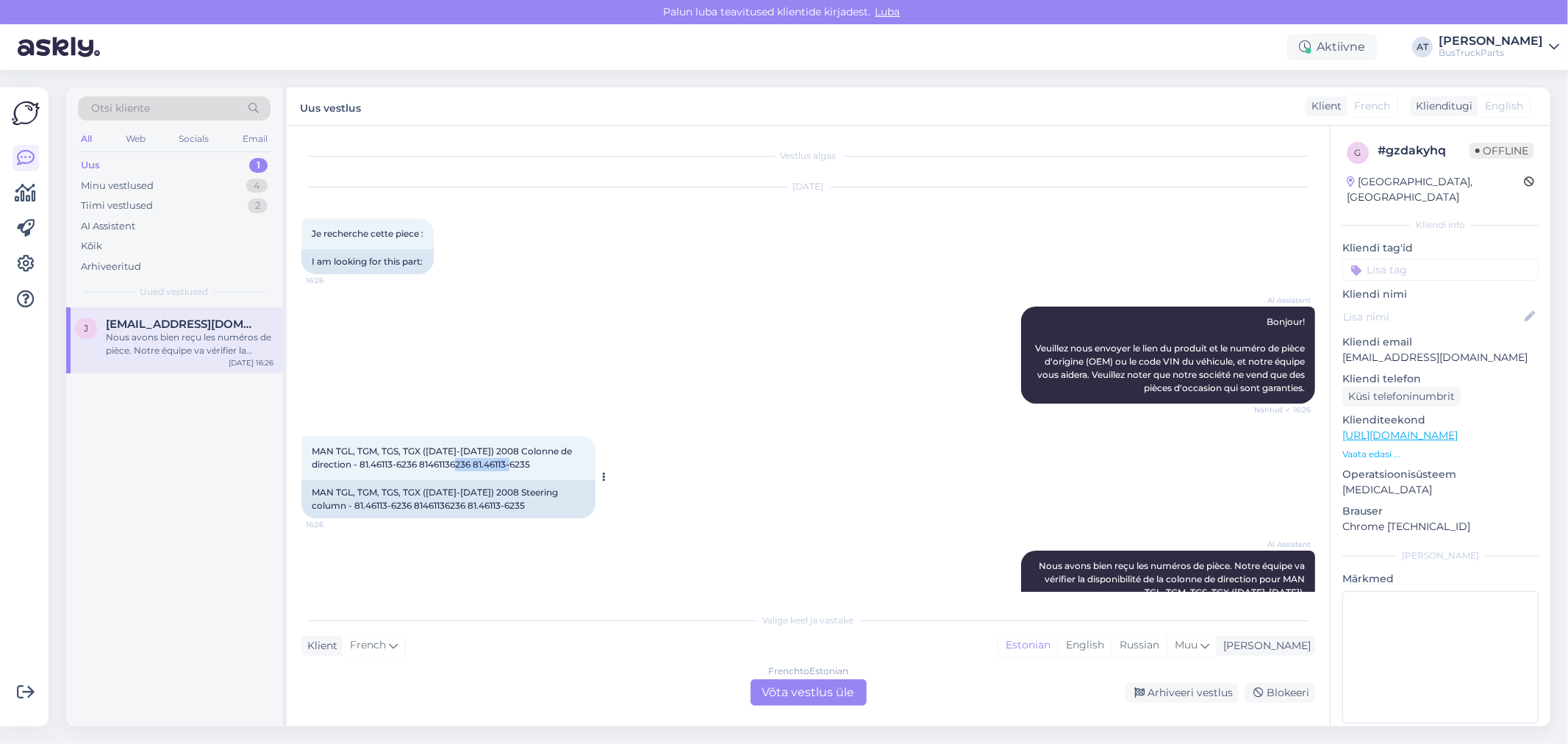
drag, startPoint x: 532, startPoint y: 465, endPoint x: 475, endPoint y: 464, distance: 57.0
click at [475, 464] on span "MAN TGL, TGM, TGS, TGX ([DATE]-[DATE]) 2008 Colonne de direction - 81.46113-623…" at bounding box center [443, 457] width 262 height 24
copy span "81.46113-6235"
click at [838, 690] on div "French to Estonian Võta vestlus üle" at bounding box center [808, 693] width 116 height 26
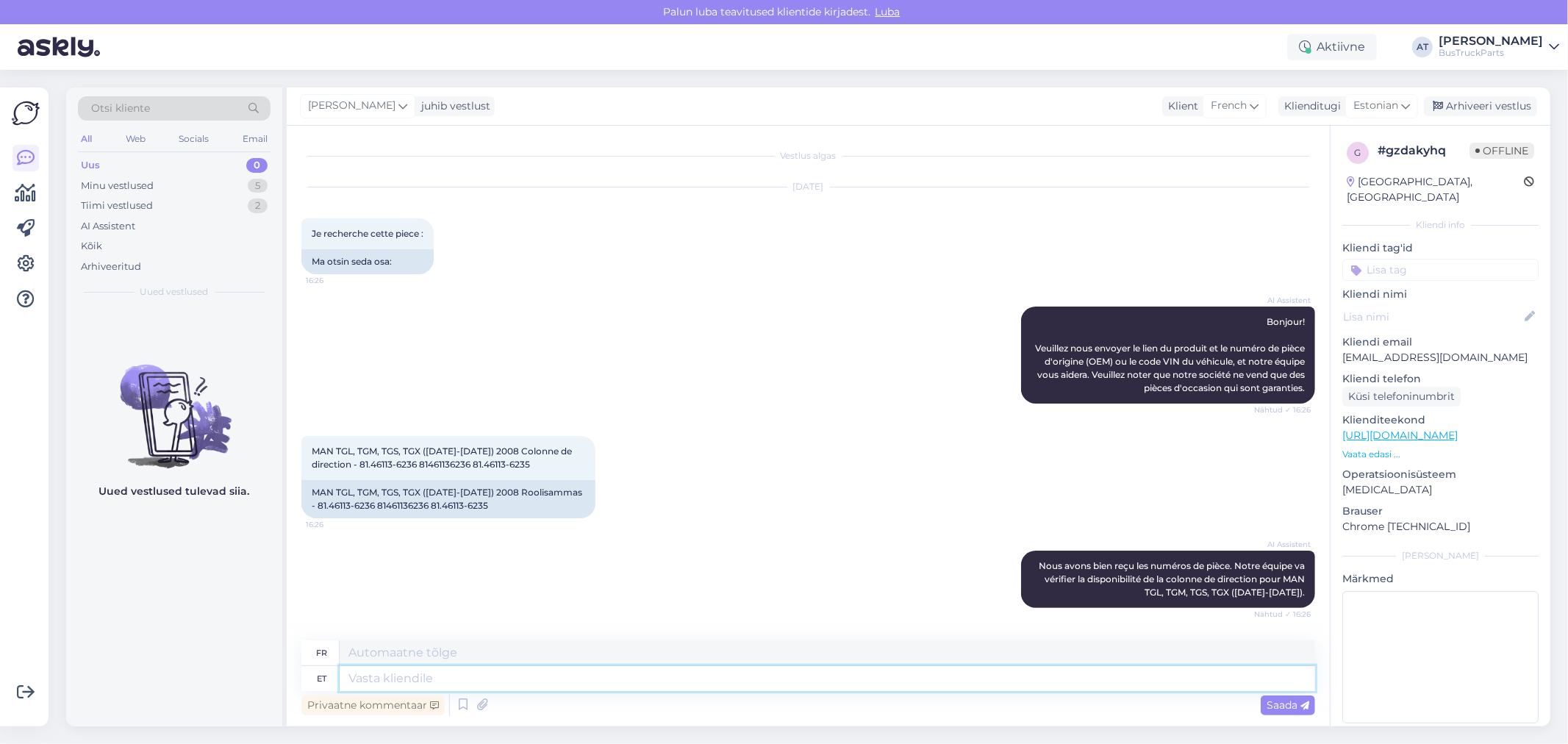
click at [738, 676] on textarea at bounding box center [827, 679] width 975 height 25
type textarea "Tere"
type textarea "Bonjour"
type textarea "Tere!"
type textarea "Bonjour!"
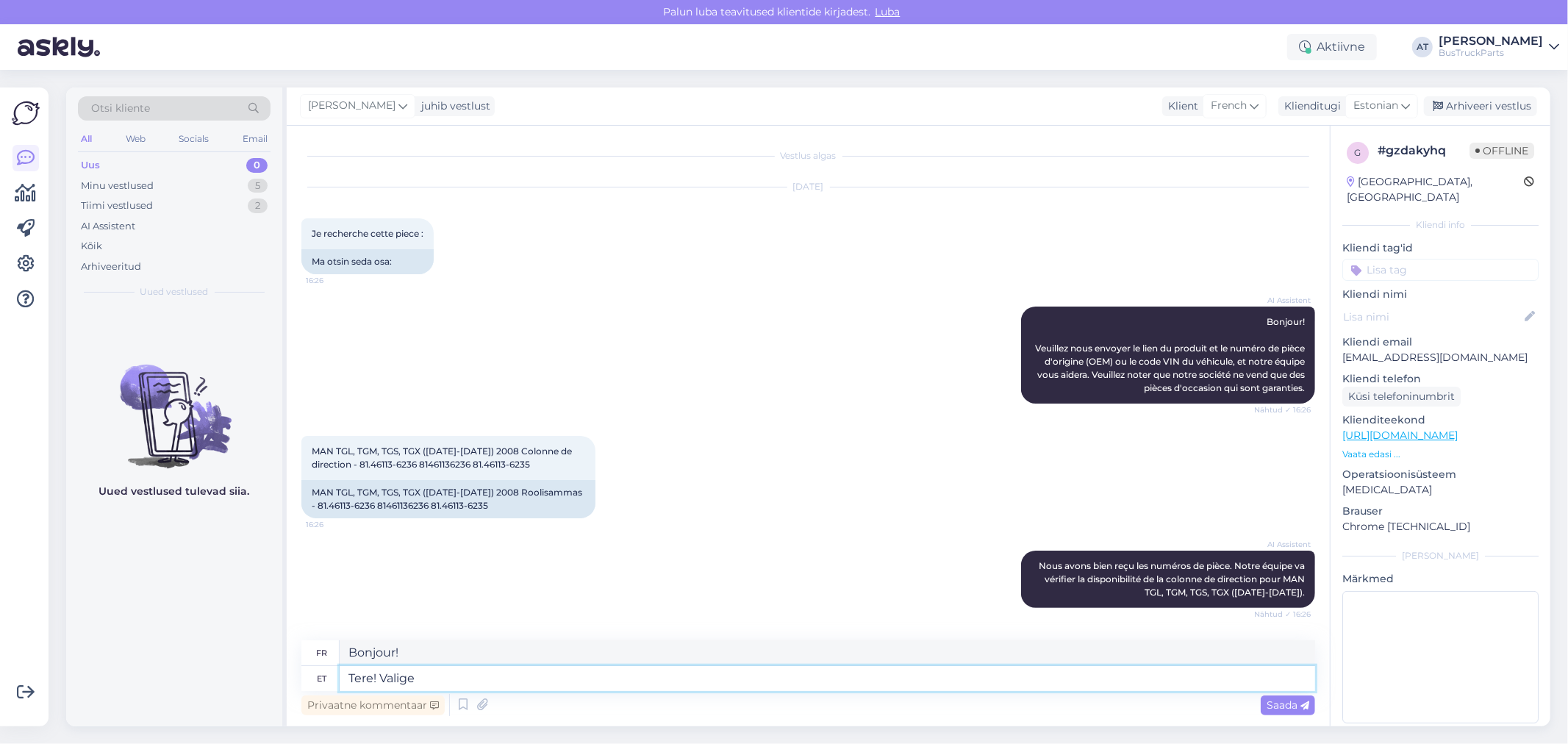
type textarea "Tere! Valige p"
type textarea "Bonjour ! Choisissez"
type textarea "Tere! Valige palun t"
type textarea "Bonjour ! Veuillez choisir"
type textarea "Tere! Valige palun toode"
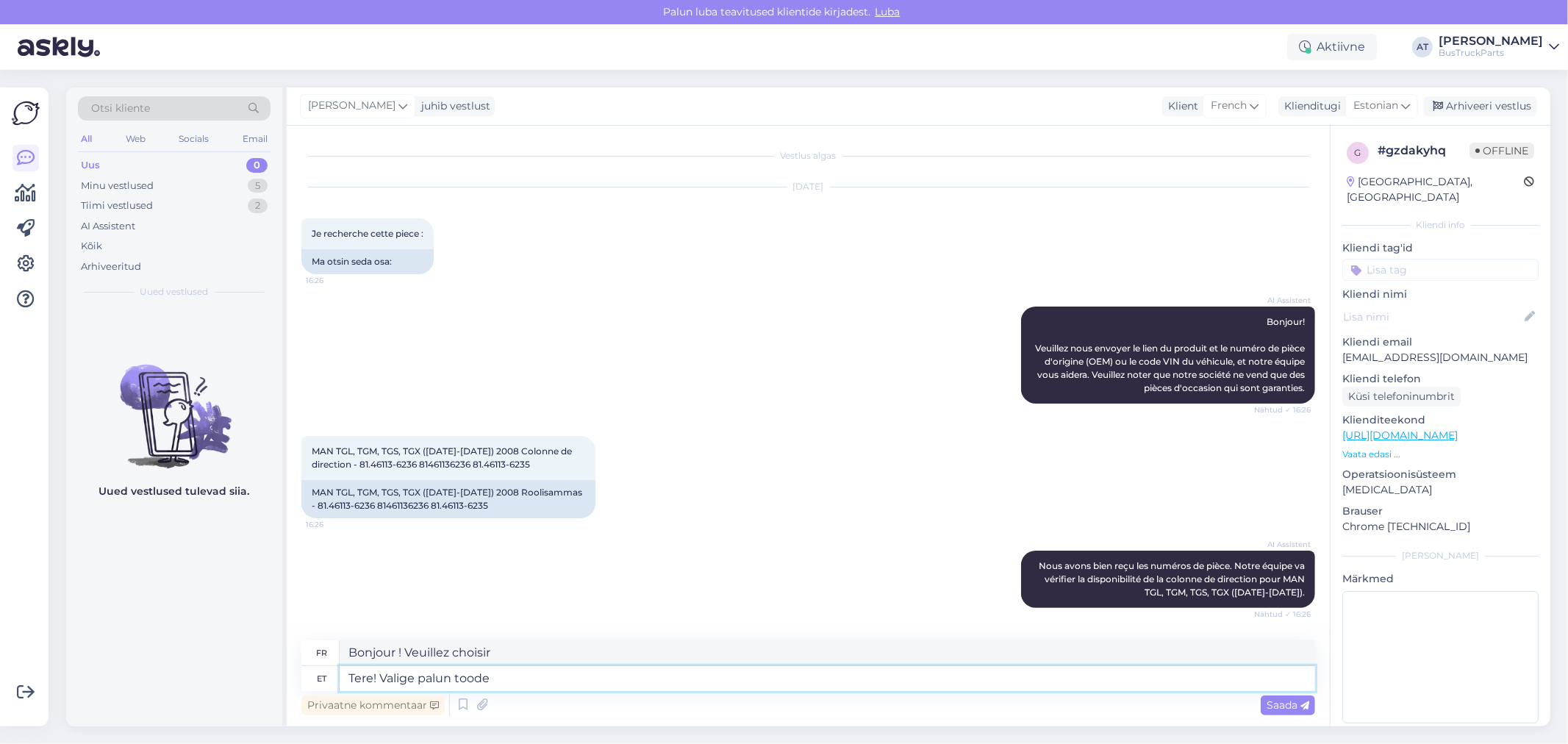
type textarea "Bonjour ! Veuillez sélectionner un produit."
paste textarea "[URL][DOMAIN_NAME]"
type textarea "Tere! Valige palun toode lingil: [URL][DOMAIN_NAME]"
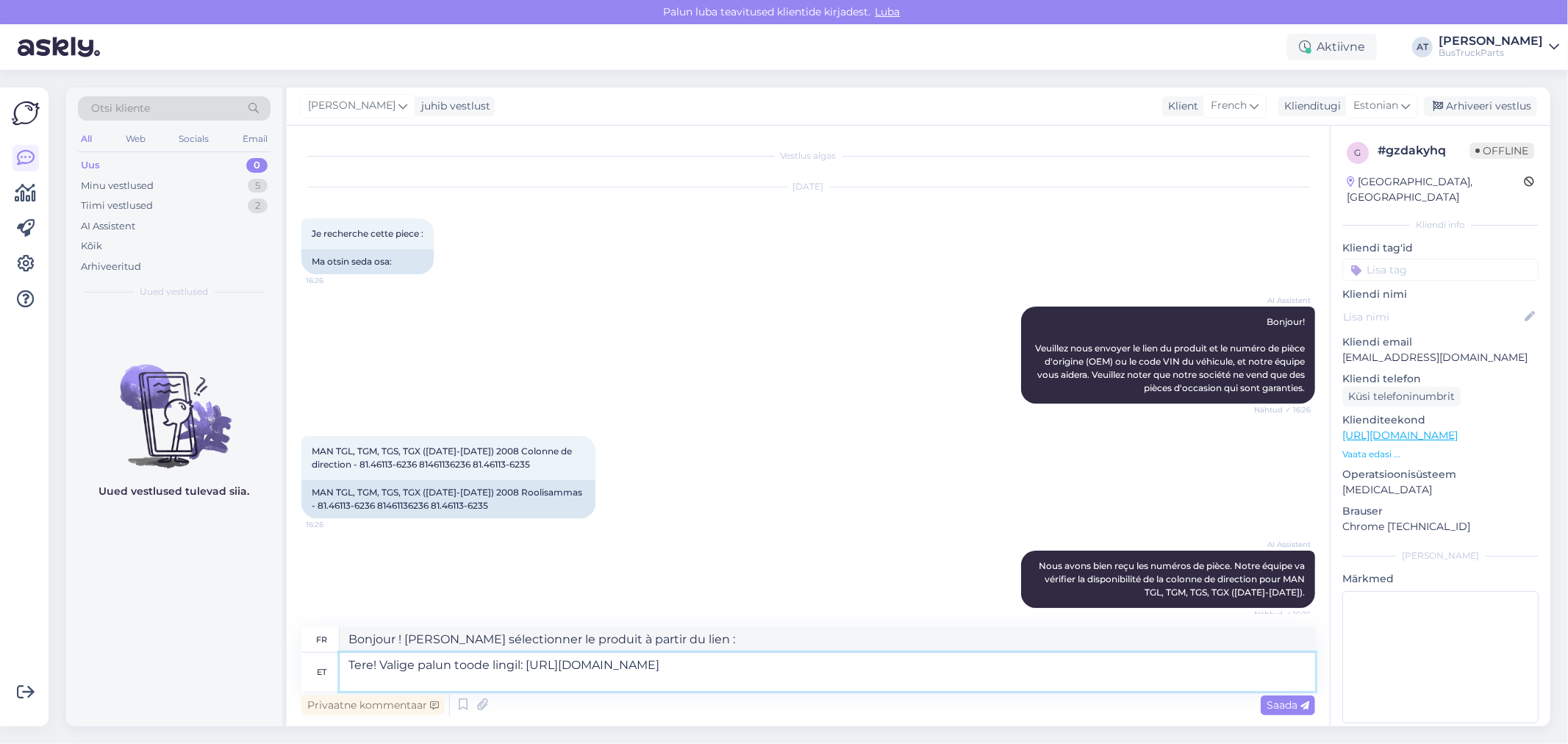
type textarea "Bonjour ! Veuillez sélectionner le produit via le lien : [URL][DOMAIN_NAME]"
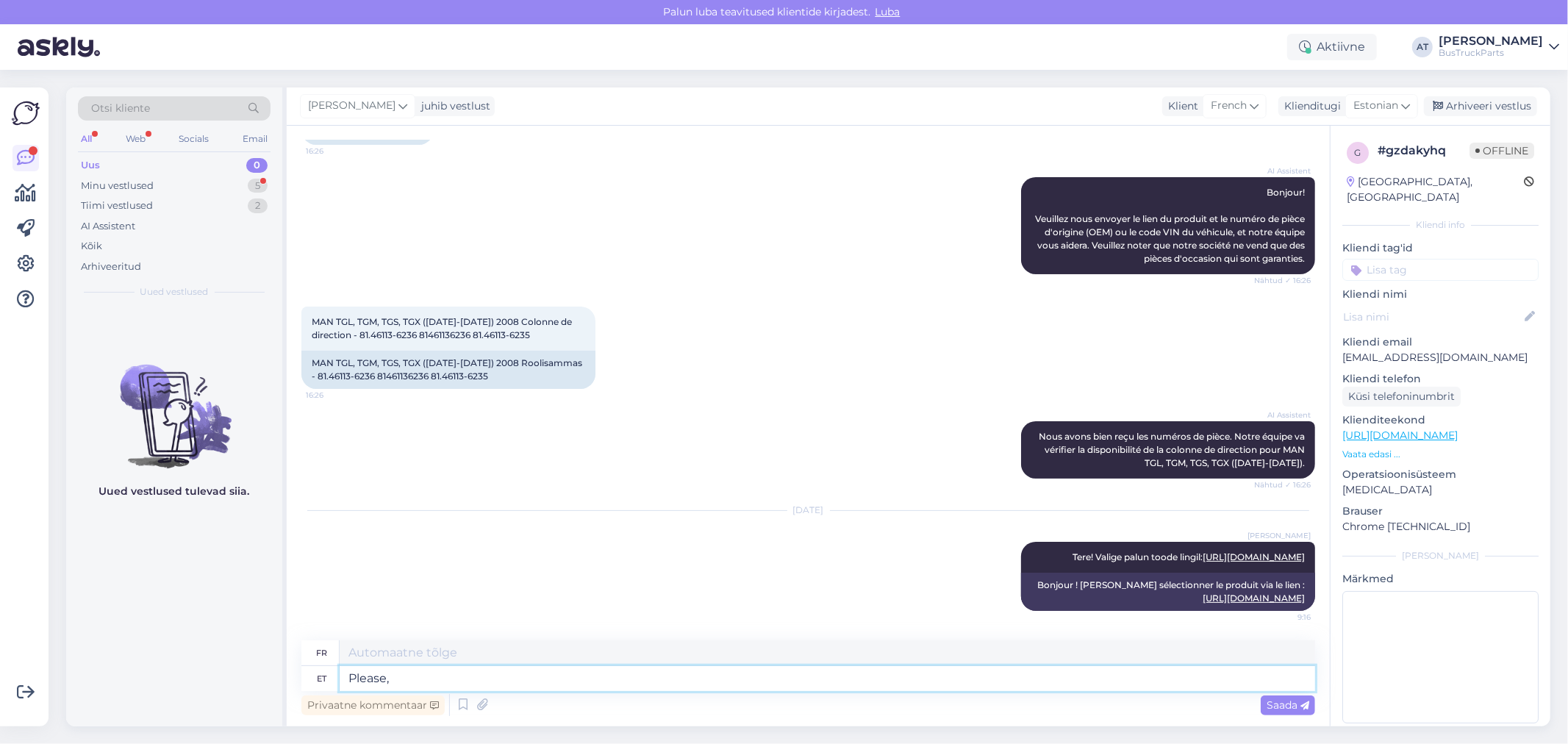
type textarea "Please, s"
type textarea "S'il te plaît,"
type textarea "Please, send me"
type textarea "Envoyez s'il vous plaît"
type textarea "Please, send me"
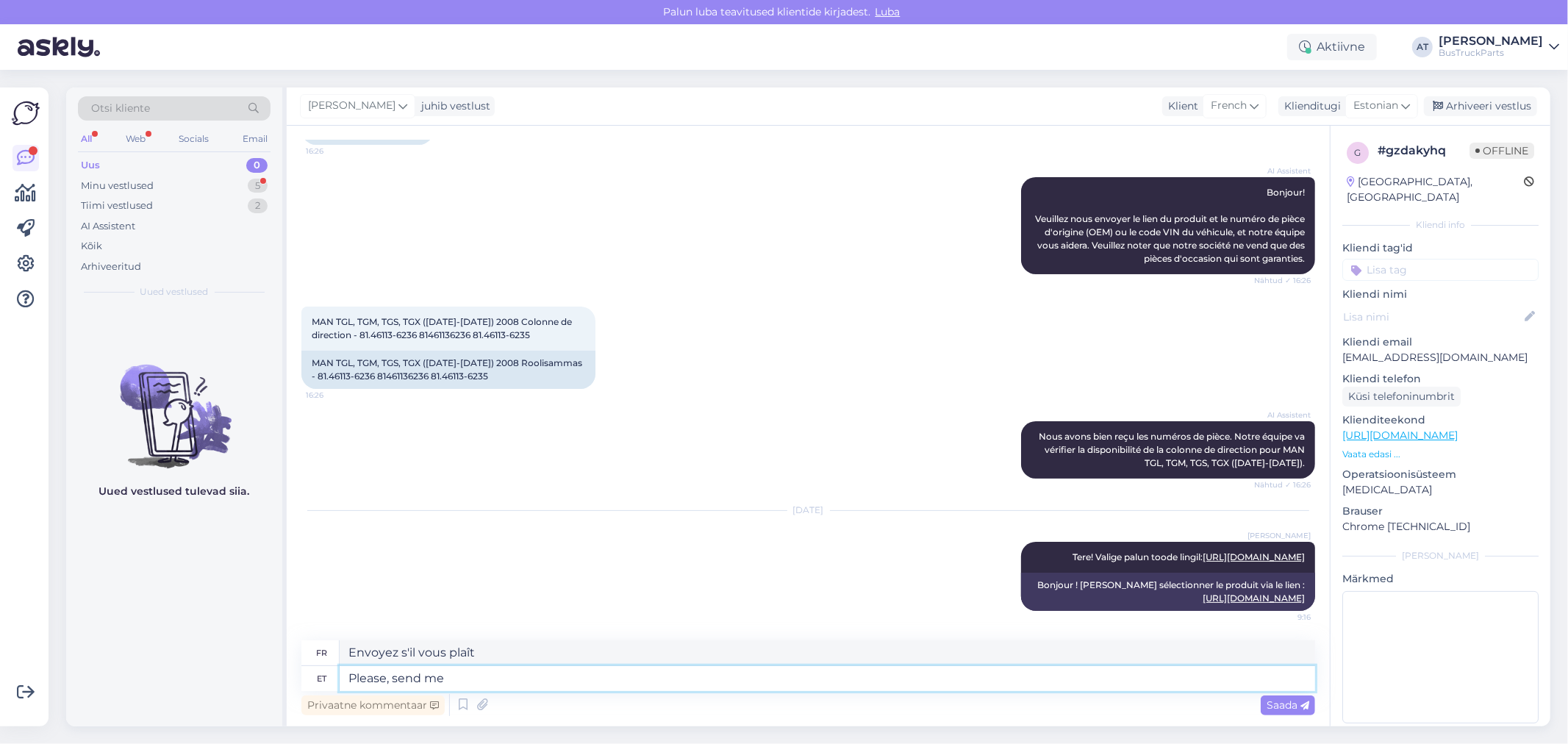
type textarea "S'il vous plaît, envoyez-moi"
type textarea "Please, send me TP n"
type textarea "S'il vous plaît, envoyez-moi du papier toilette"
type textarea "Please, send me TP number Y"
type textarea "S'il vous plaît, envoyez-moi le numéro TP."
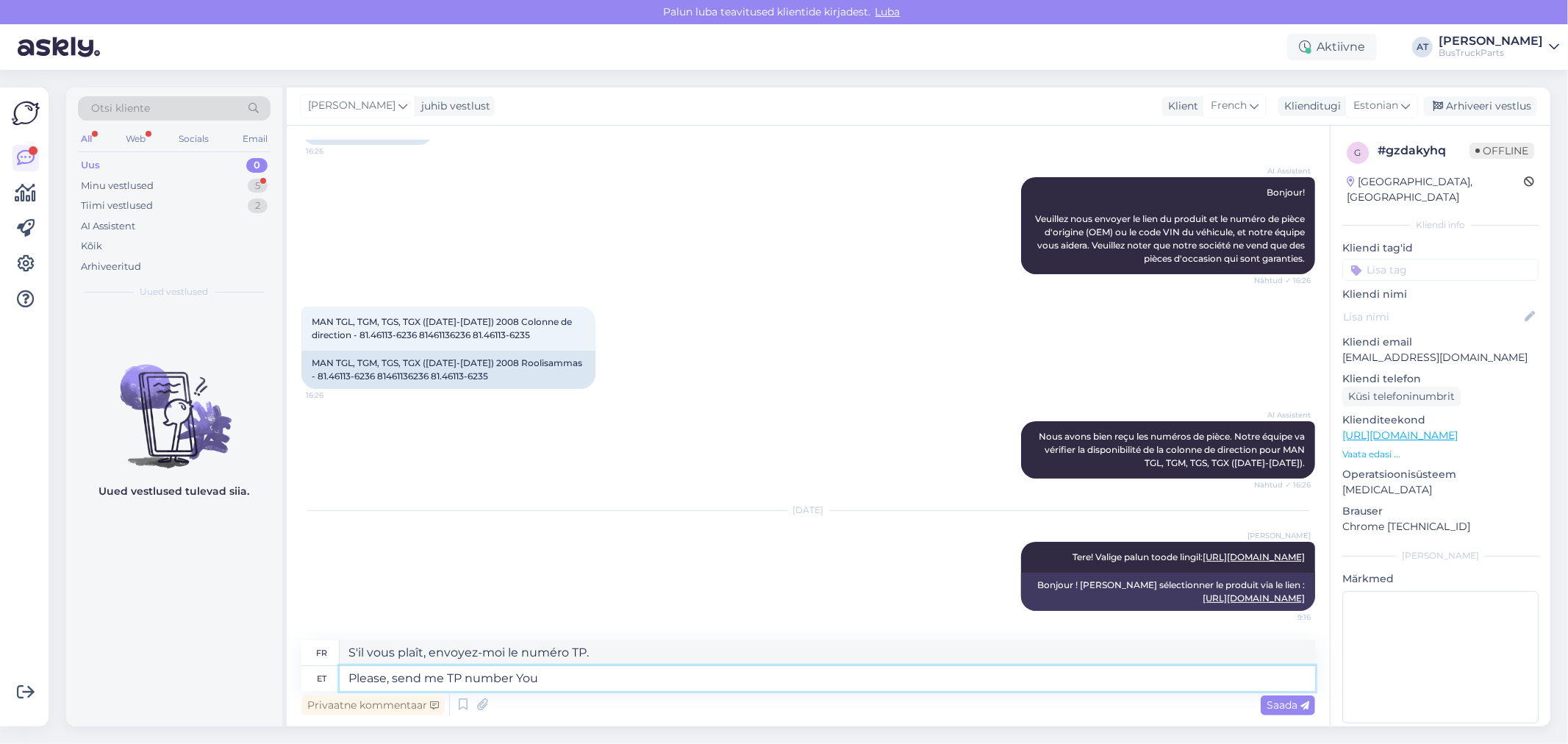
type textarea "Please, send me TP number You"
type textarea "S'il vous plaît, envoyez-moi votre numéro TP."
type textarea "Please, send me TP number You liked"
type textarea "S'il vous plaît, envoyez-moi le numéro TP Vous avez aimé"
type textarea "Please, send me TP number You liked more an"
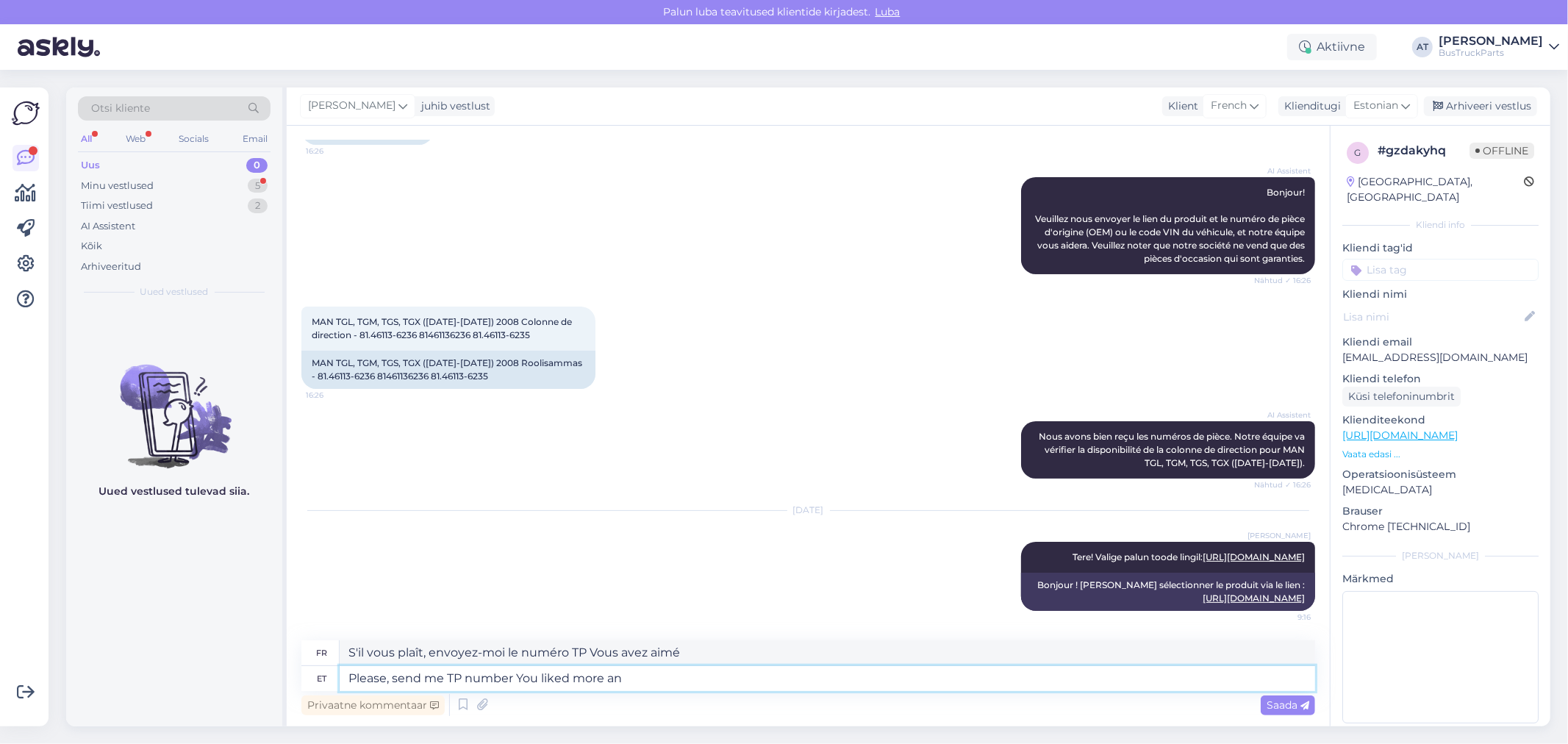
type textarea "S'il vous plaît, envoyez-moi le numéro TP Vous avez aimé plus"
type textarea "Please, send me TP number You liked more and"
type textarea "S'il vous plaît, envoyez-moi le numéro TP. Vous avez aimé plus et"
type textarea "Please, send me TP number You liked more and I wil"
type textarea "S'il vous plaît, envoyez-moi le numéro TP. Vous avez aimé plus et je"
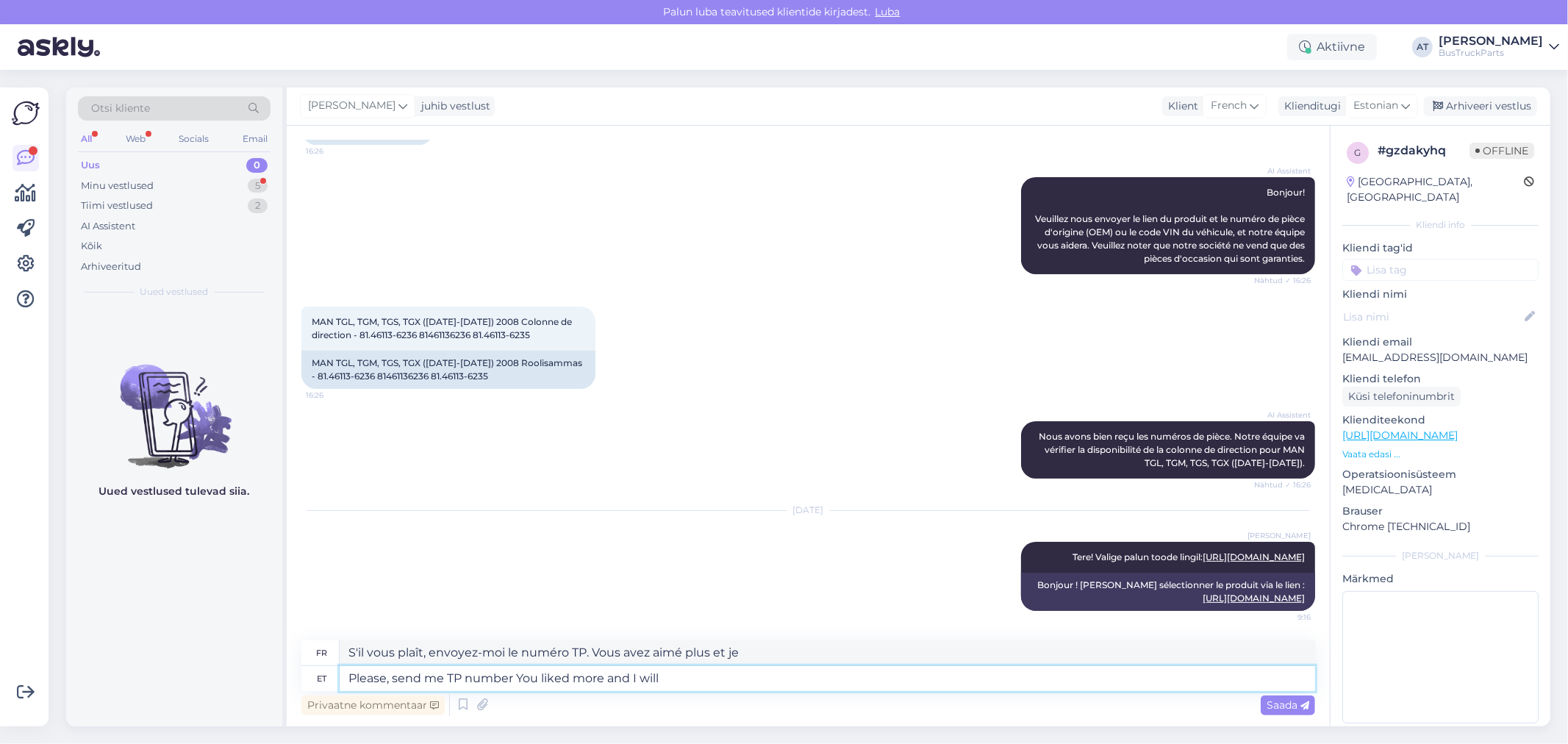
type textarea "Please, send me TP number You liked more and I will"
type textarea "S'il vous plaît, envoyez-moi le numéro TP que vous avez aimé davantage et je le…"
type textarea "Please, send me TP number You liked more and I will prepare"
type textarea "S'il vous plaît, envoyez-moi le numéro TP que vous avez préféré et je le prépar…"
type textarea "Please, send me TP number You liked more and I"
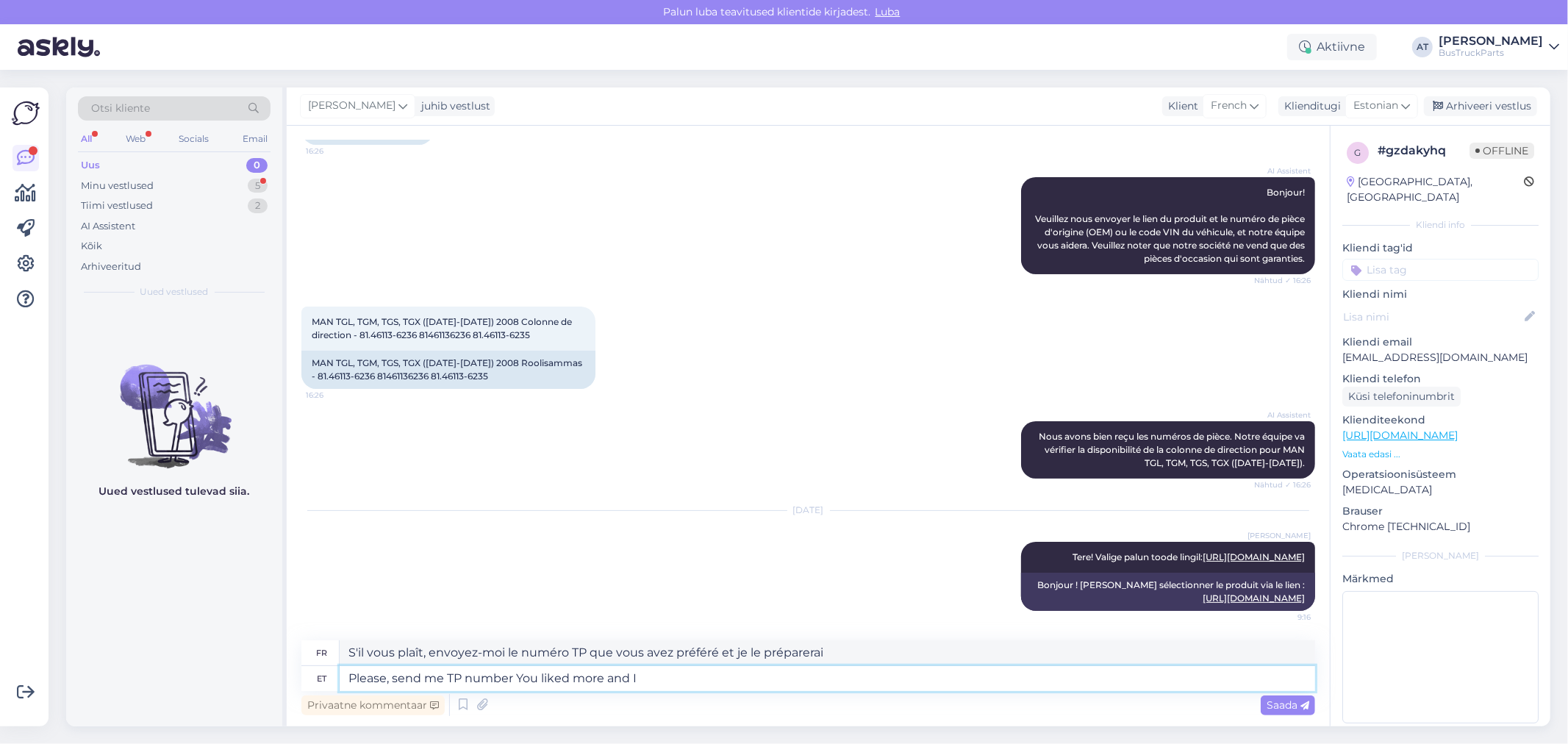
type textarea "S'il vous plaît, envoyez-moi le numéro TP que vous avez aimé davantage et je le…"
type textarea "Please, send me TP number You liked more a"
type textarea "S'il vous plaît, envoyez-moi le numéro TP. Vous avez aimé plus et"
type textarea "Please, send me TP number You liked more"
type textarea "S'il vous plaît, envoyez-moi le numéro TP Vous avez aimé plus"
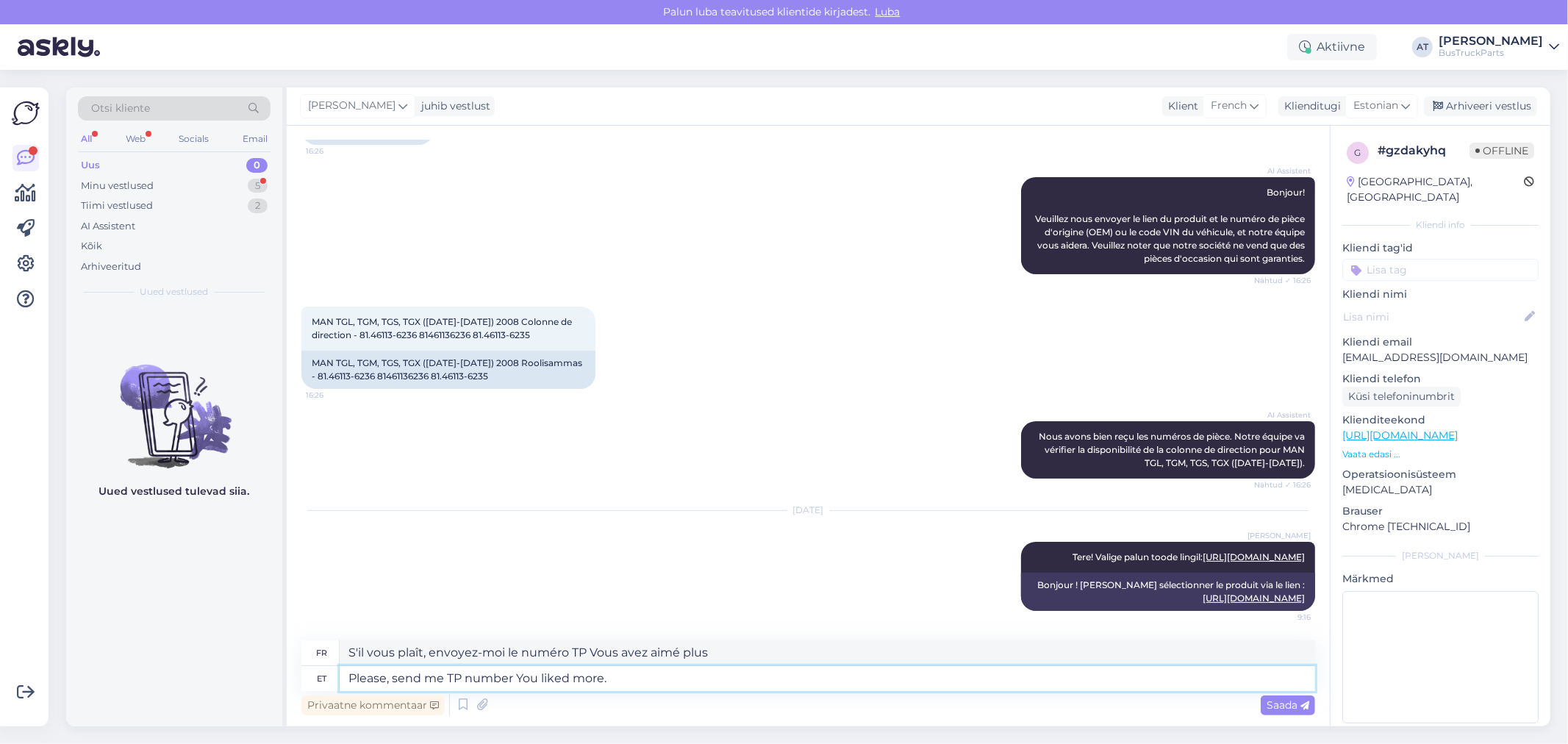
type textarea "Please, send me TP number You liked more."
type textarea "S'il vous plaît, envoyez-moi le numéro TP. Vous avez aimé davantage."
type textarea "Please, send me TP number You liked more. Also,"
type textarea "S'il vous plaît, envoyez-moi le numéro TP. Vous avez aimé davantage. Alors,"
type textarea "Please, send me TP number You liked more. Also, please, sen"
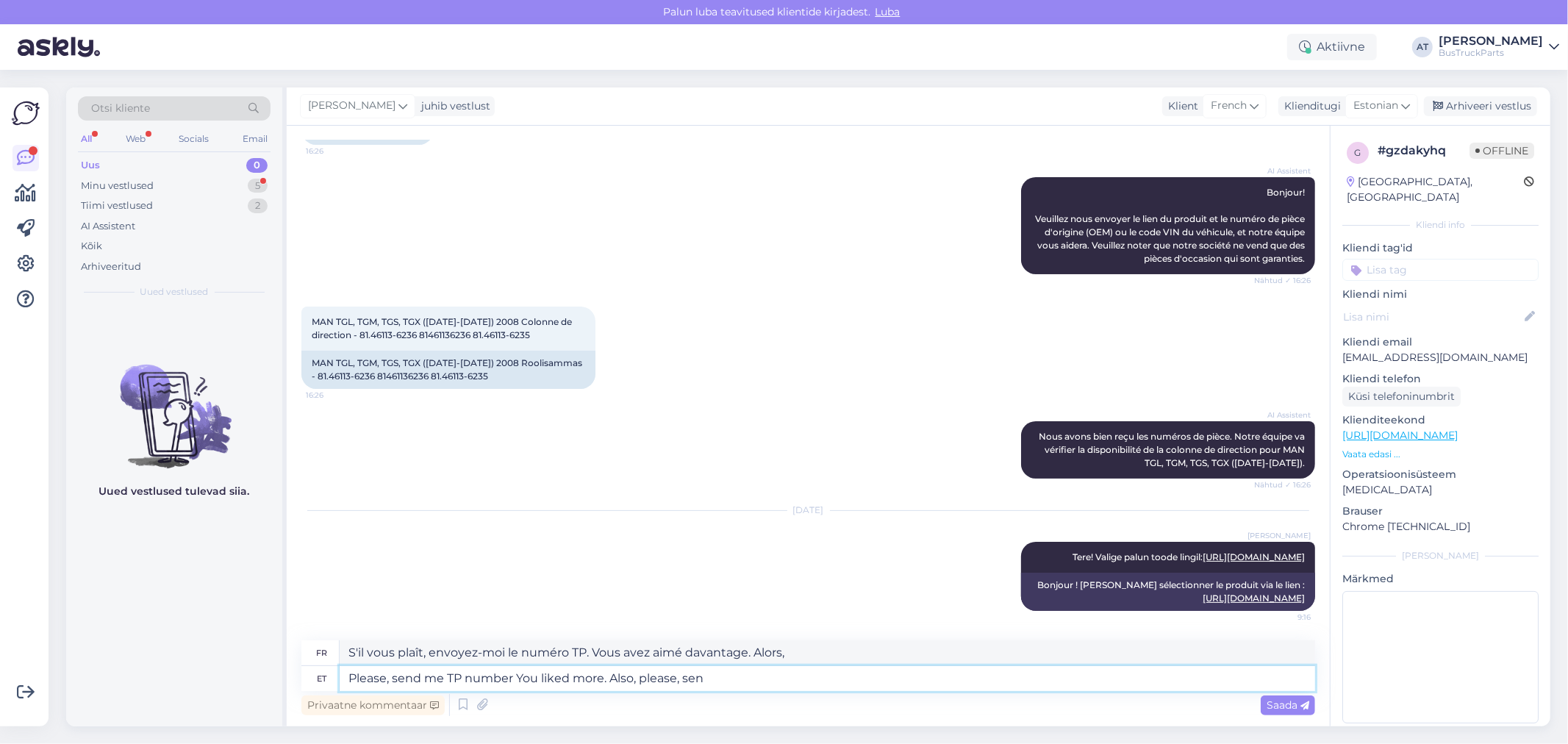
type textarea "S'il vous plaît, envoyez-moi le numéro TP. Vous avez aimé davantage. Alors, s'i…"
type textarea "Please, send me TP number You liked more. Also, please, send m"
type textarea "S'il vous plaît, envoyez-moi le numéro TP. Vous avez aimé davantage. Alors, s'i…"
type textarea "Please, send me TP number You liked more. Also, please, send me"
type textarea "S'il vous plaît, envoyez-moi le numéro TP. Vous avez aimé plus. Alors, s'il vou…"
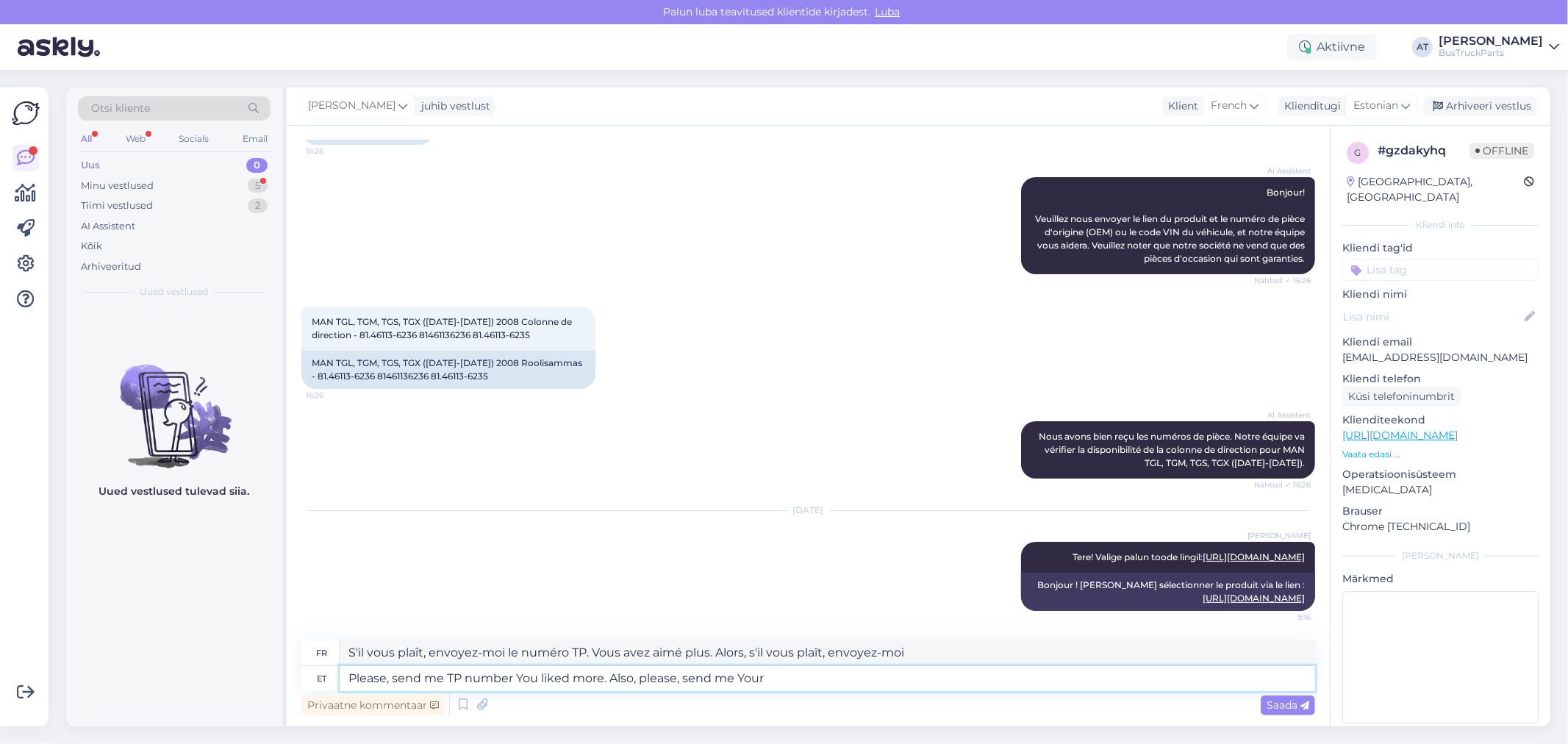
type textarea "Please, send me TP number You liked more. Also, please, send me Your c"
type textarea "S'il vous plaît, envoyez-moi le numéro TP que vous avez préféré. Aussi, s'il vo…"
type textarea "Please, send me TP number You liked more. Also, please, send me Your compan"
type textarea "S'il vous plaît, envoyez-moi le numéro TP que vous avez préféré. Aussi, s'il vo…"
type textarea "Please, send me TP number You liked more. Also, please, send me Your company d"
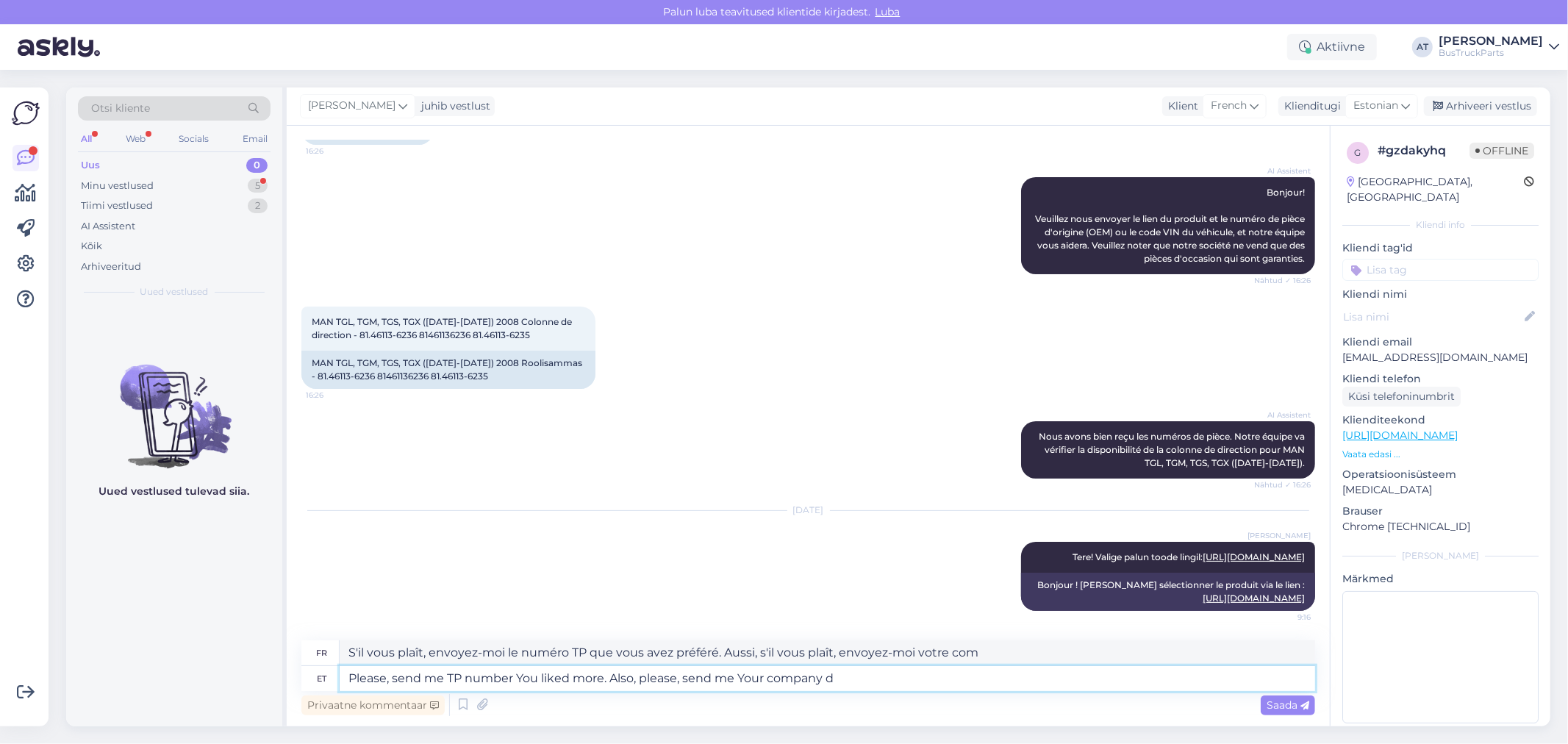
type textarea "S'il vous plaît, envoyez-moi le numéro TP que vous avez préféré. Aussi, s'il vo…"
type textarea "Please, send me TP number You liked more. Also, please, send me Your company da…"
type textarea "S'il vous plaît, envoyez-moi votre numéro TP. Vous avez aimé plus. Aussi, s'il …"
drag, startPoint x: 1474, startPoint y: 341, endPoint x: 1343, endPoint y: 338, distance: 131.0
click at [1343, 350] on p "[EMAIL_ADDRESS][DOMAIN_NAME]" at bounding box center [1440, 357] width 196 height 16
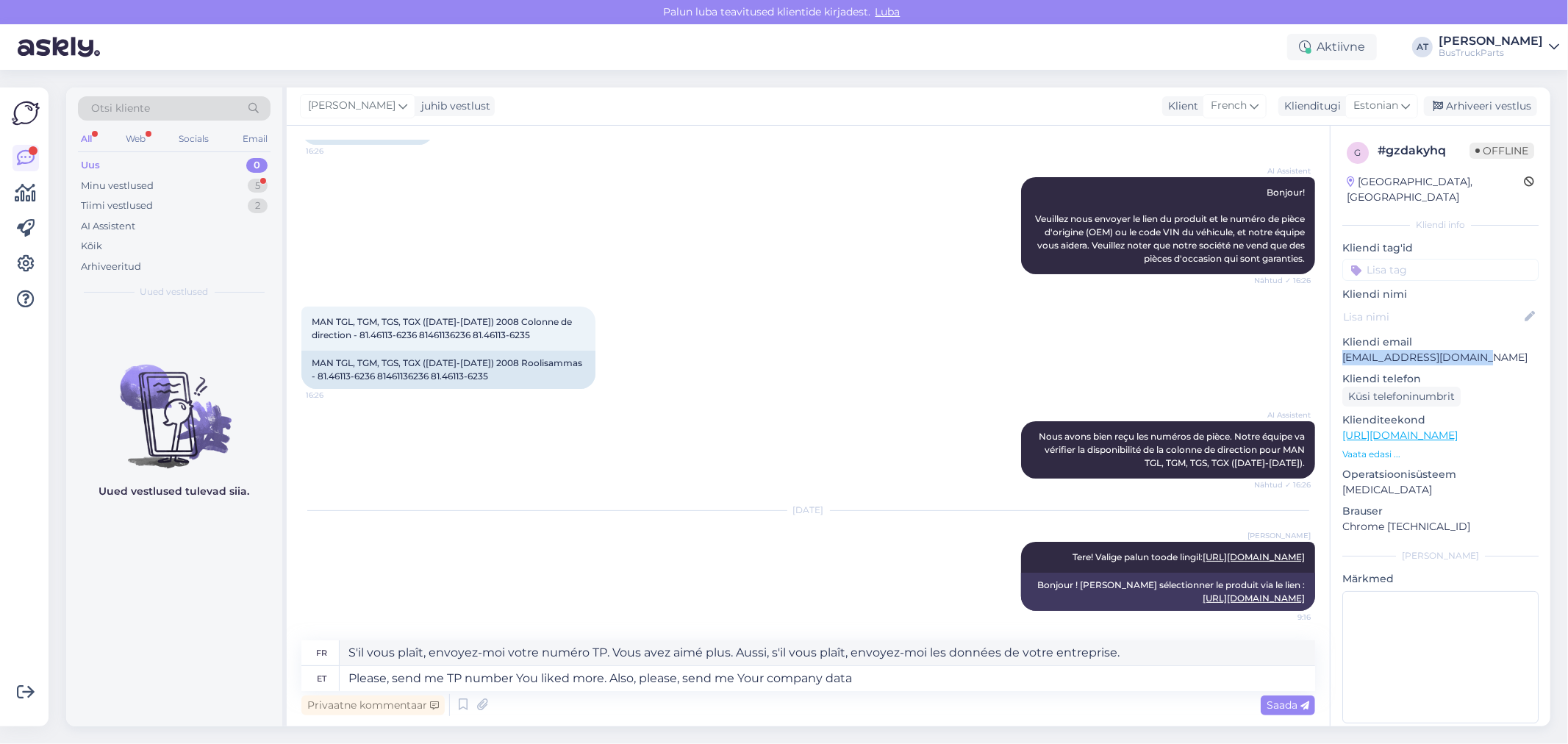
copy p "[EMAIL_ADDRESS][DOMAIN_NAME]"
drag, startPoint x: 864, startPoint y: 685, endPoint x: 890, endPoint y: 685, distance: 26.0
click at [864, 685] on textarea "Please, send me TP number You liked more. Also, please, send me Your company da…" at bounding box center [827, 679] width 975 height 25
drag, startPoint x: 744, startPoint y: 682, endPoint x: 608, endPoint y: 689, distance: 136.2
click at [608, 689] on textarea "Please, send me TP number You liked more. Also, please, send me Your company da…" at bounding box center [827, 679] width 975 height 25
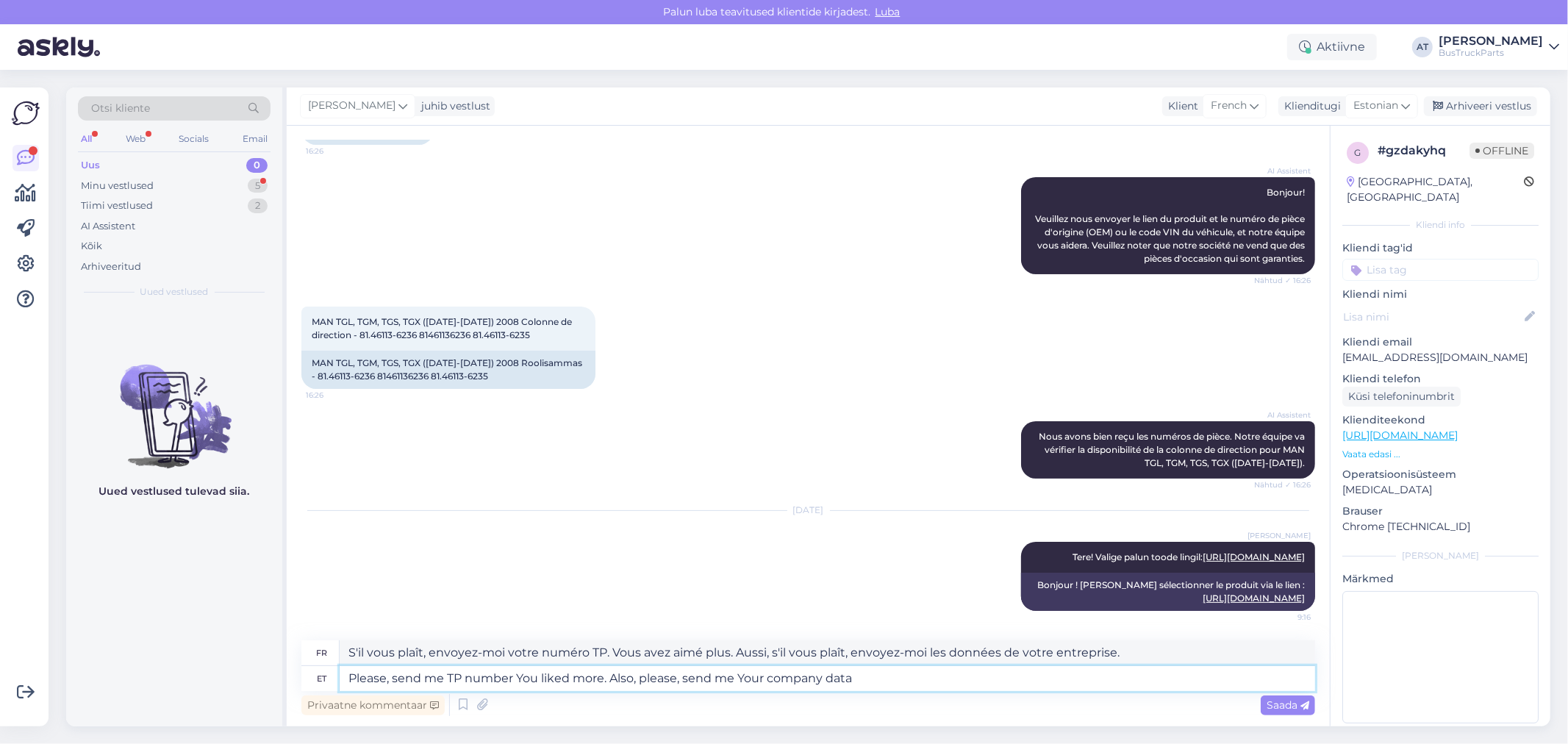
type textarea "Please, send me TP number You liked more."
type textarea "S'il vous plaît, envoyez-moi le numéro TP. Vous avez aimé davantage."
type textarea "Please, send me TP number You liked more."
click at [1286, 706] on span "Saada" at bounding box center [1288, 705] width 43 height 13
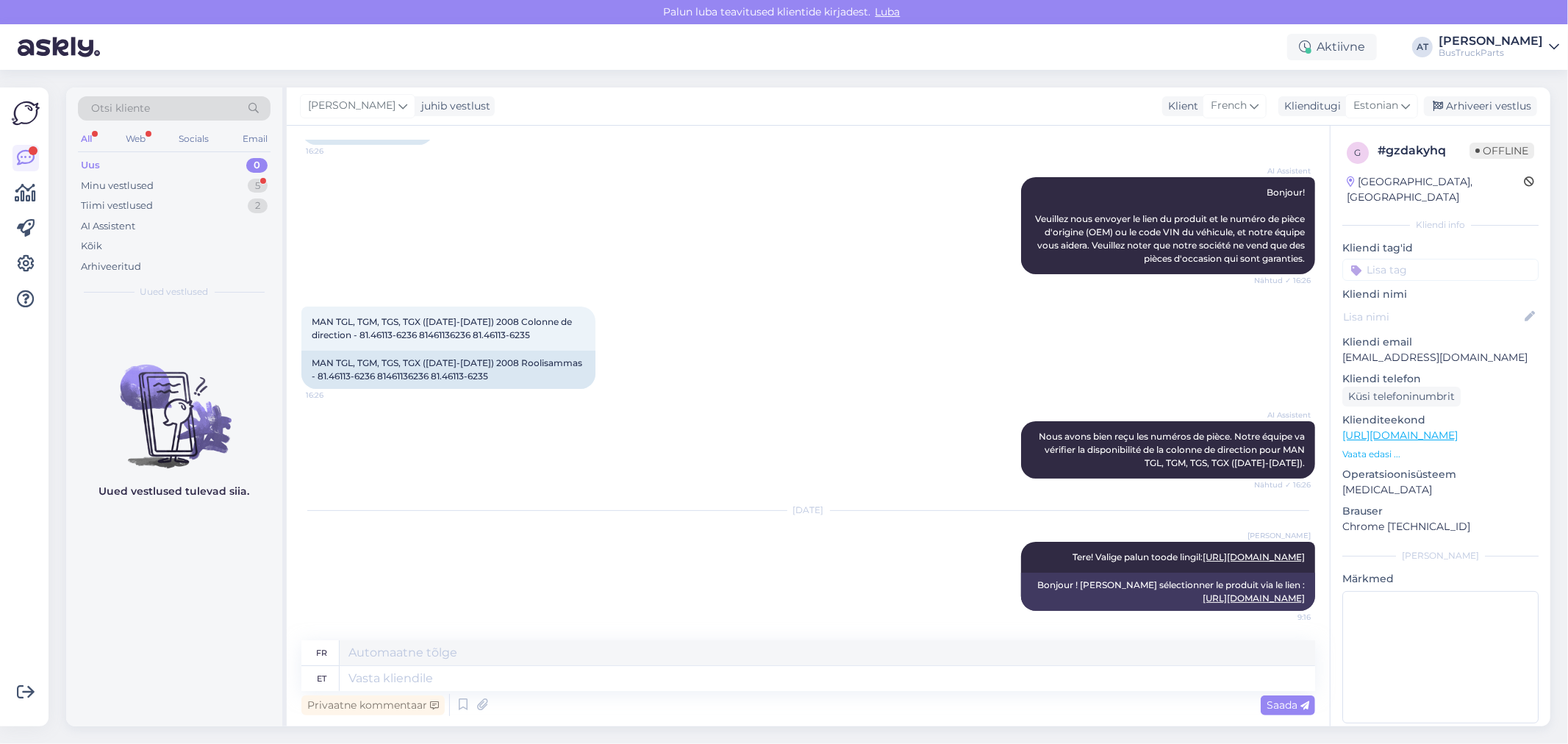
scroll to position [323, 0]
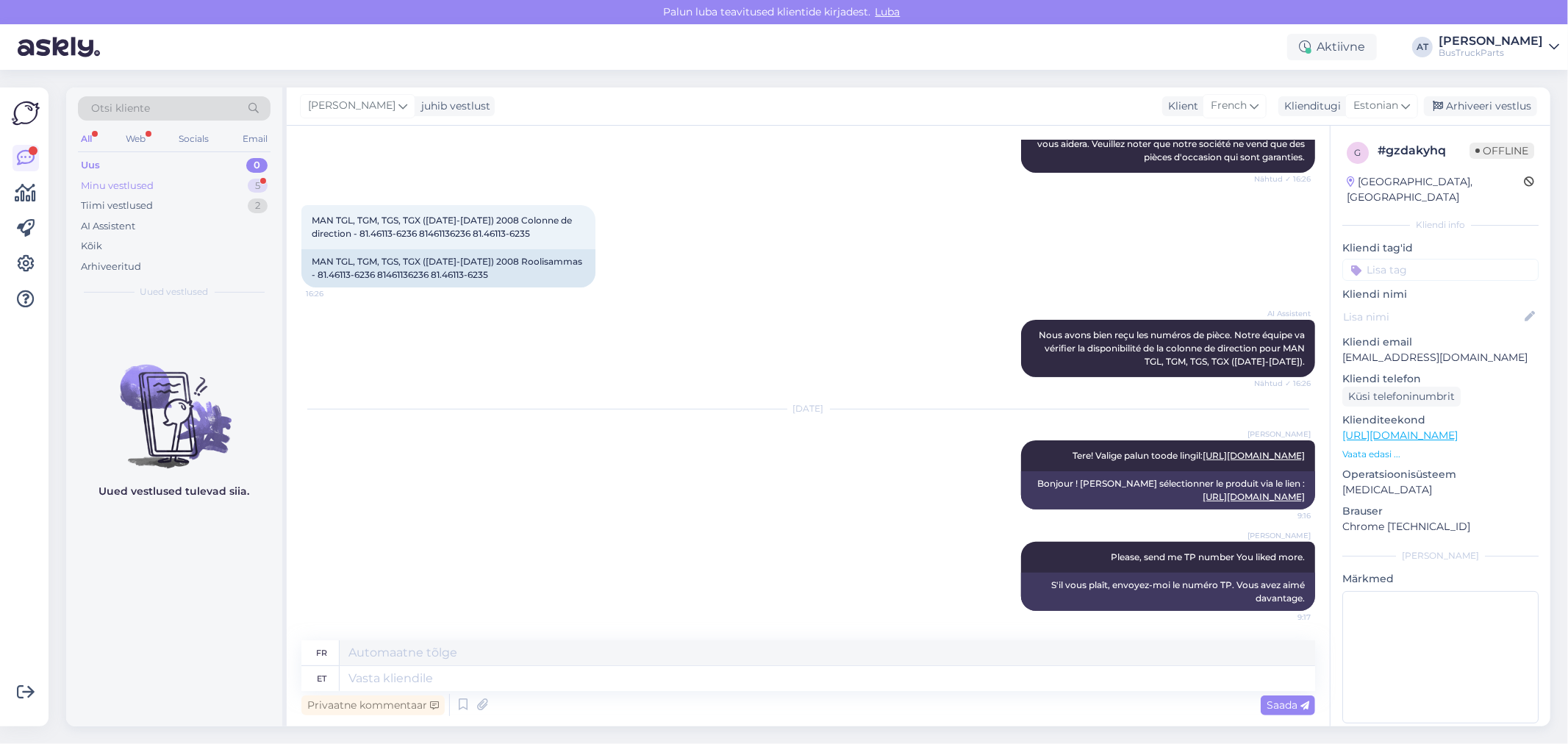
click at [190, 188] on div "Minu vestlused 5" at bounding box center [175, 186] width 193 height 21
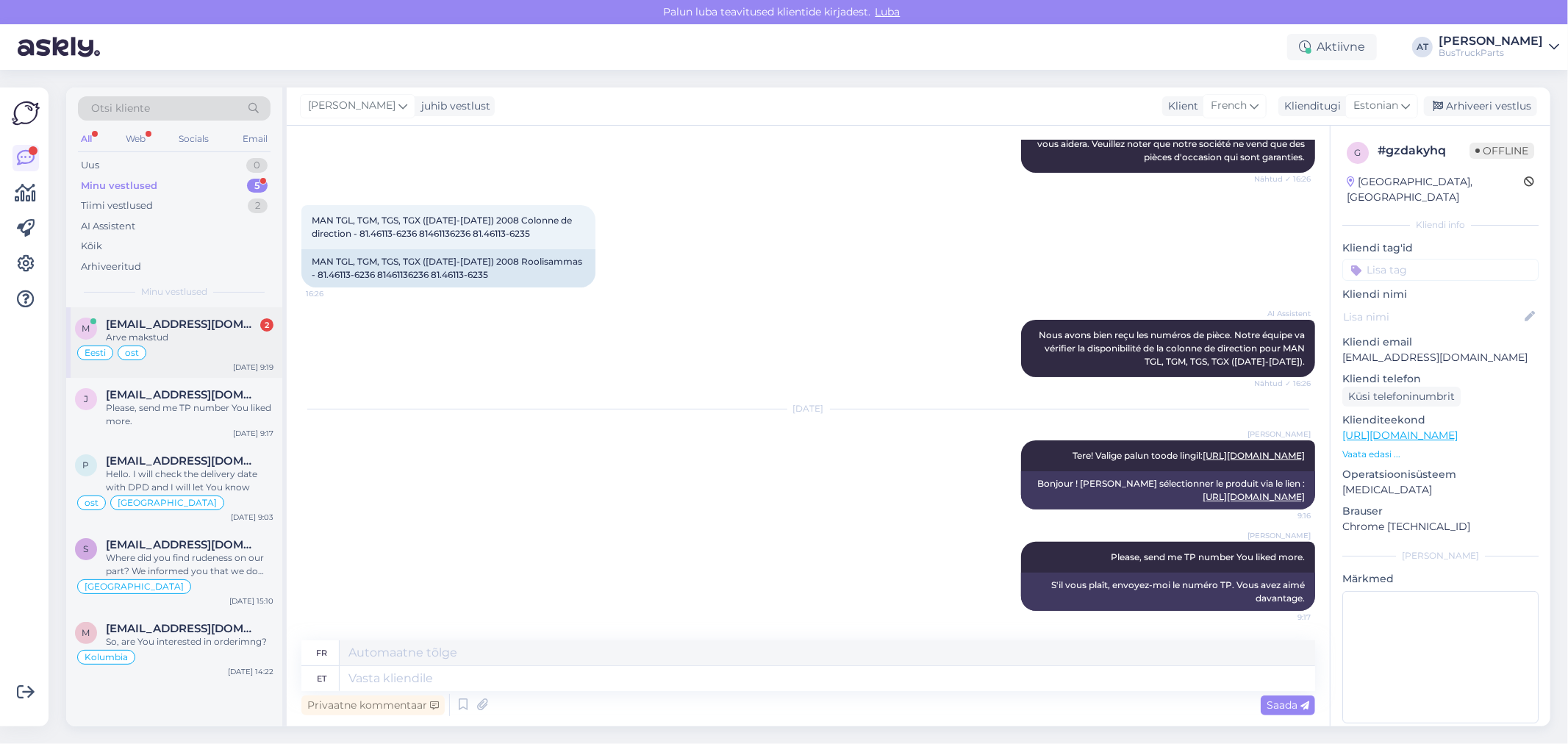
click at [221, 320] on span "[EMAIL_ADDRESS][DOMAIN_NAME]" at bounding box center [181, 324] width 153 height 13
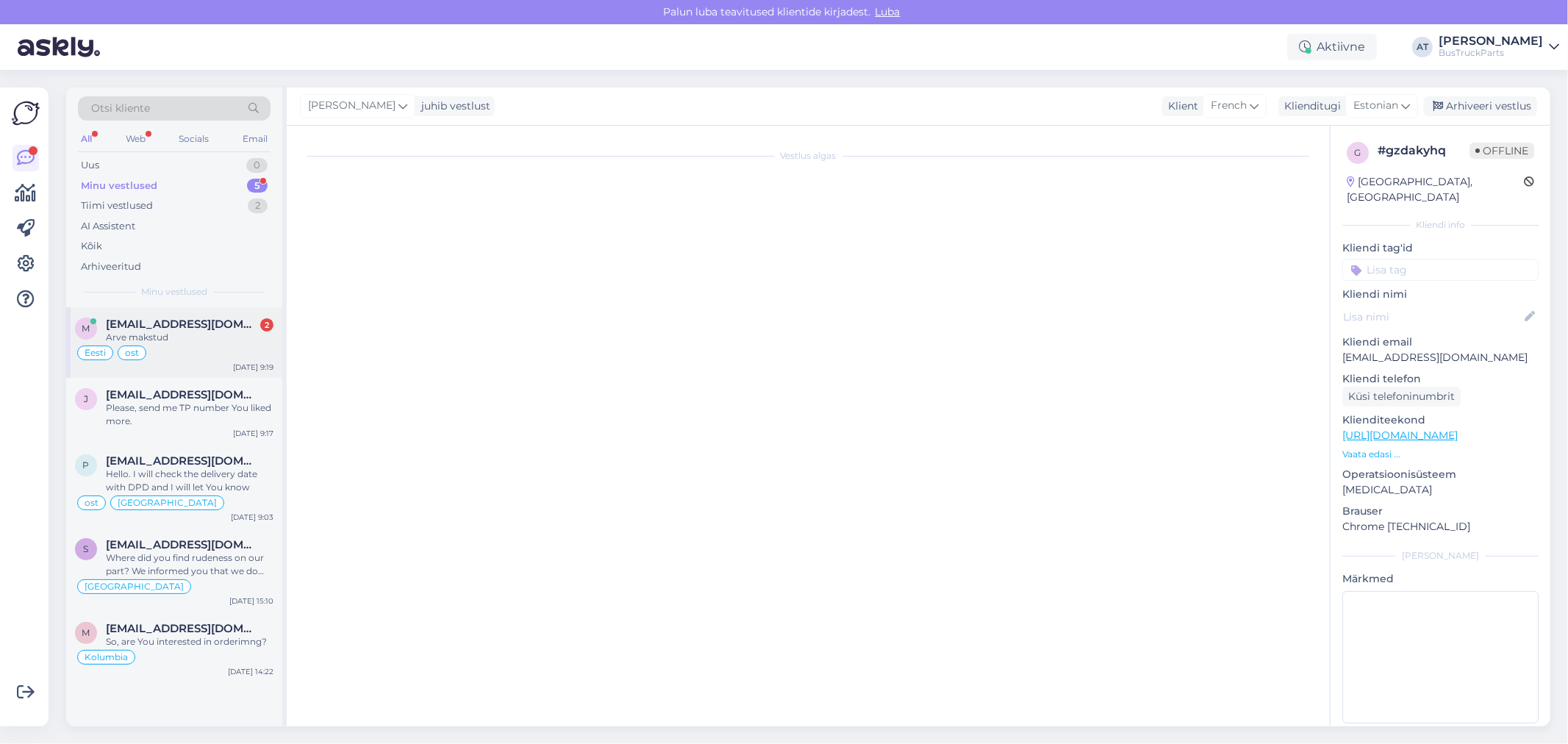
scroll to position [4483, 0]
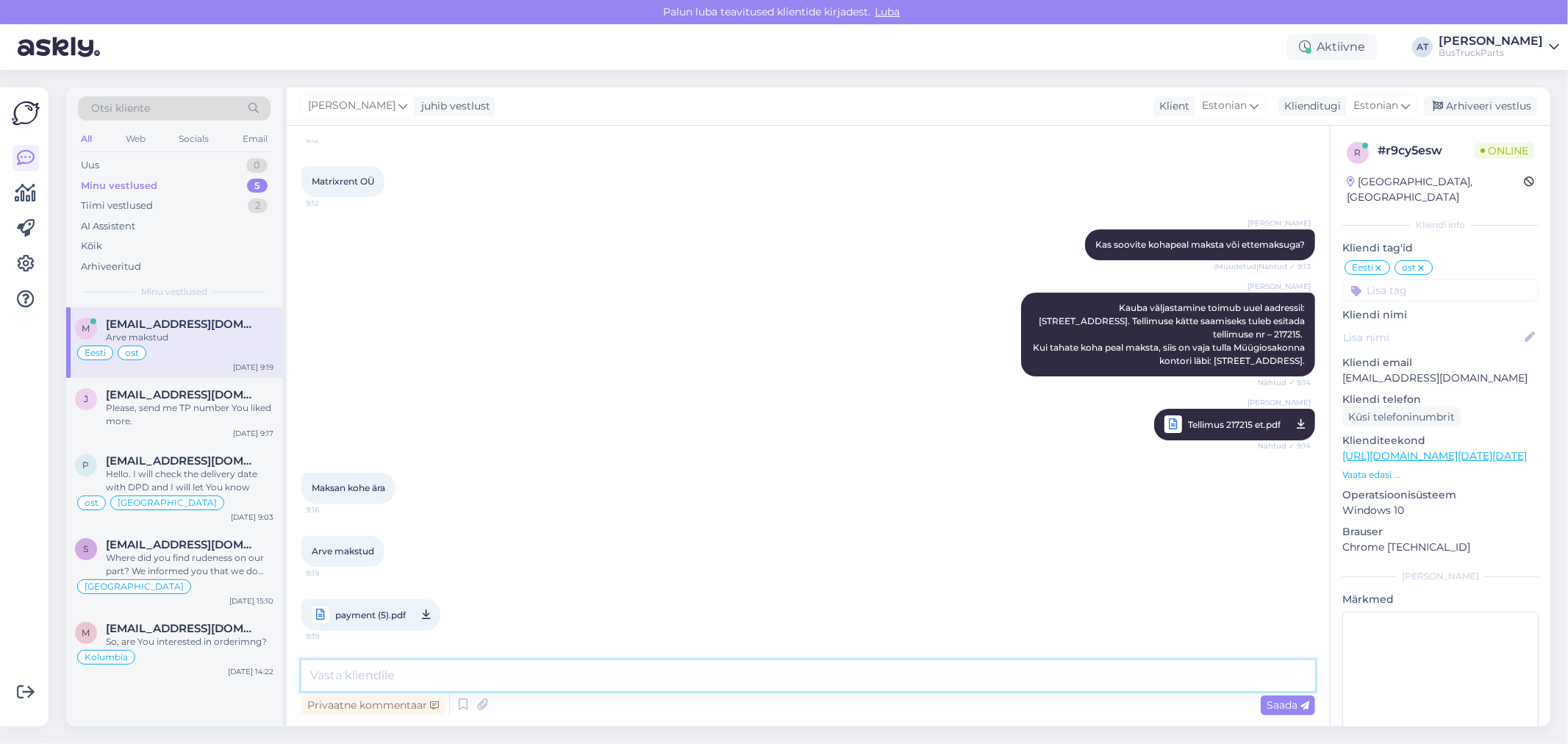
click at [509, 676] on textarea at bounding box center [808, 676] width 1013 height 31
type textarea "Suured tänud!"
click at [1270, 704] on span "Saada" at bounding box center [1288, 705] width 43 height 13
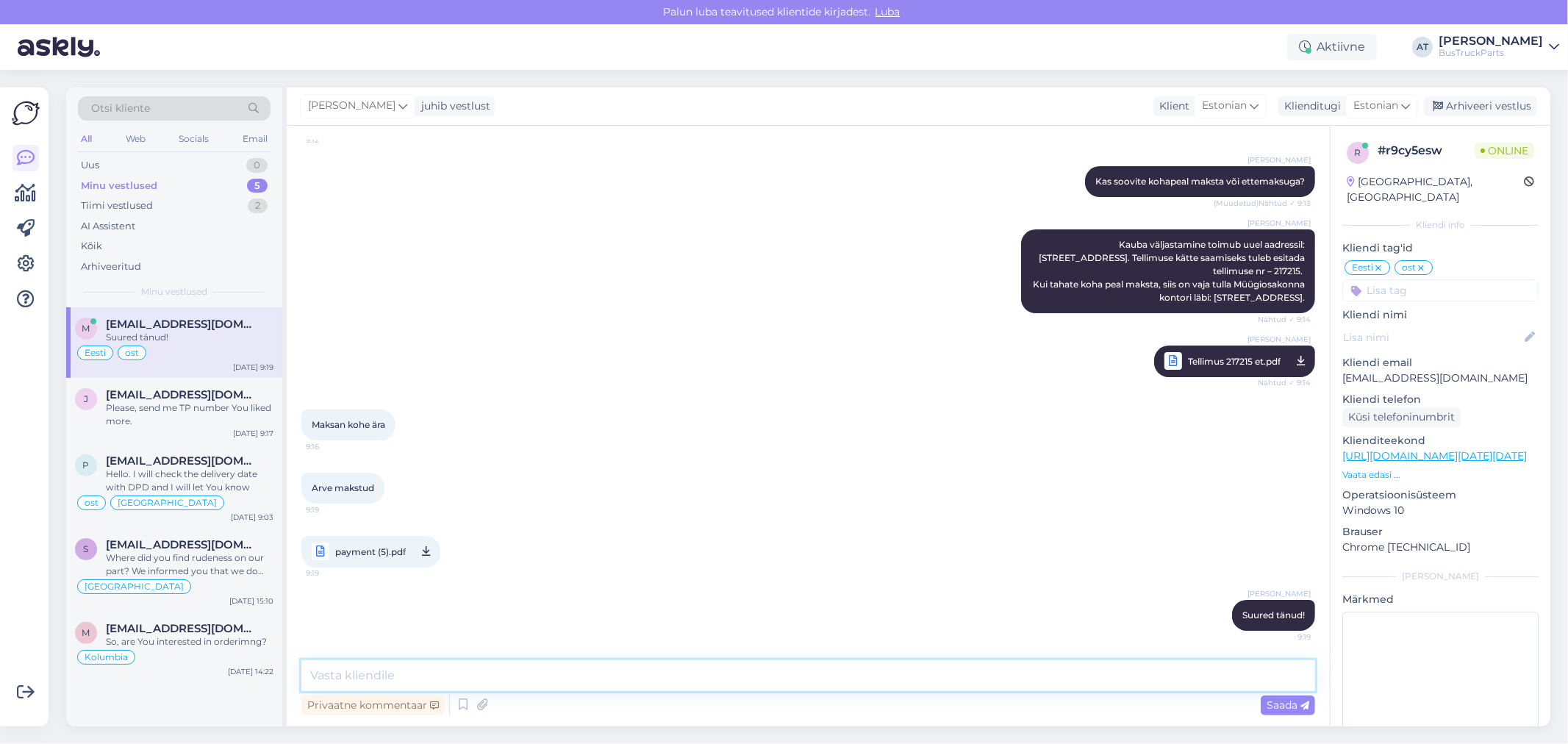
click at [739, 675] on textarea at bounding box center [808, 676] width 1013 height 31
click at [687, 684] on textarea "[PERSON_NAME] on väljastamiseks valmis. Kaubaarve lisatud allpool." at bounding box center [808, 676] width 1013 height 31
click at [495, 675] on textarea "[PERSON_NAME] on väljastamiseks valmis. Kaubaarve lisatud allpool." at bounding box center [808, 676] width 1013 height 31
click at [629, 673] on textarea "[PERSON_NAME] on väljastamiseks valmis. Müügiosakonda ei pea tulema siis, [PERS…" at bounding box center [808, 676] width 1013 height 31
click at [708, 670] on textarea "[PERSON_NAME] on väljastamiseks valmis. Müügiosakonda ei pea siis tulema siis, …" at bounding box center [808, 676] width 1013 height 31
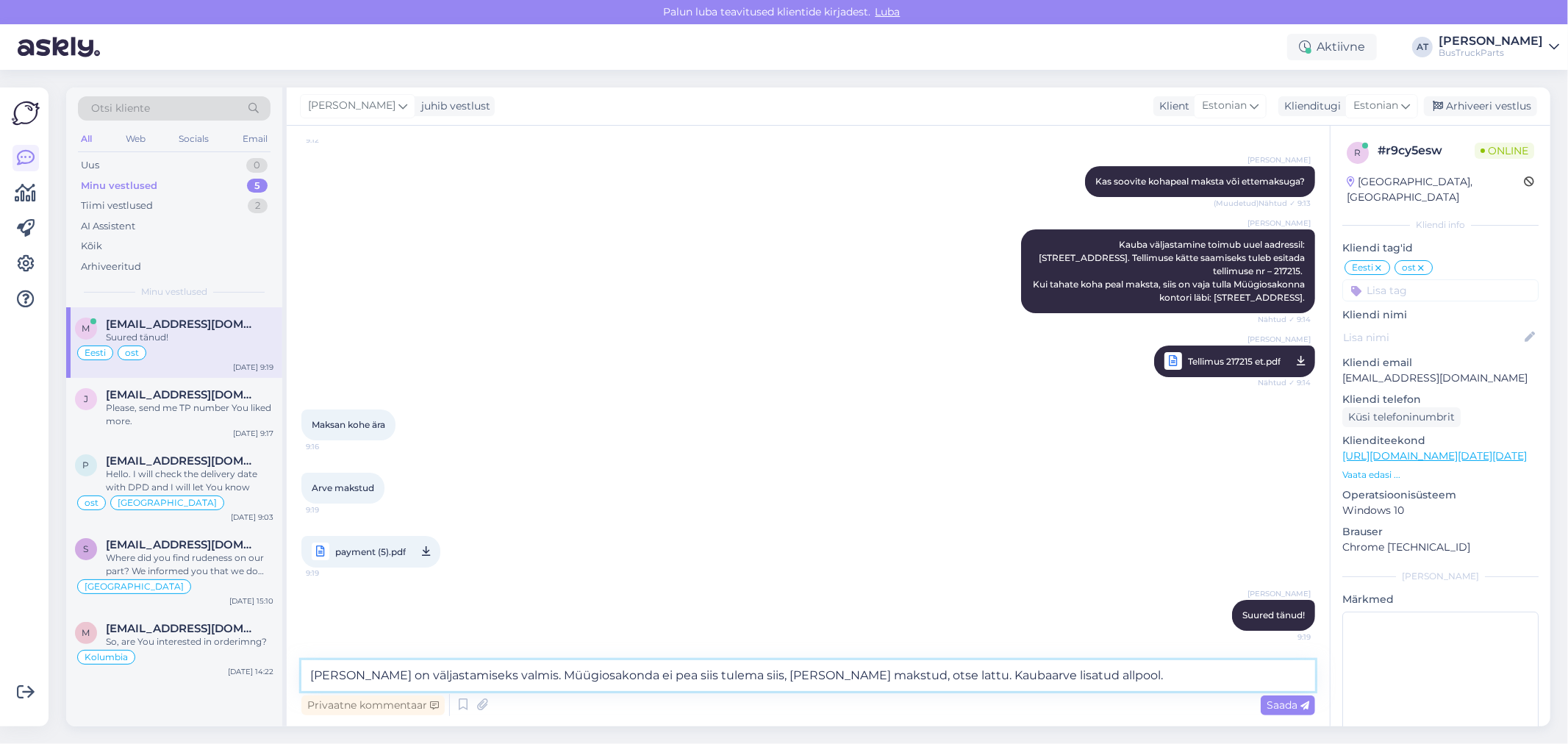
click at [708, 670] on textarea "[PERSON_NAME] on väljastamiseks valmis. Müügiosakonda ei pea siis tulema siis, …" at bounding box center [808, 676] width 1013 height 31
drag, startPoint x: 693, startPoint y: 675, endPoint x: 498, endPoint y: 667, distance: 195.2
click at [498, 667] on textarea "[PERSON_NAME] on väljastamiseks valmis. Müügiosakonda ei pea siis tulema, [PERS…" at bounding box center [808, 676] width 1013 height 31
type textarea "[PERSON_NAME] on väljastamiseks valmis. Müügiosakonda ei pea siis tulema, [PERS…"
click at [1076, 677] on textarea "[PERSON_NAME] on väljastamiseks valmis. Müügiosakonda ei pea siis tulema, [PERS…" at bounding box center [808, 676] width 1013 height 31
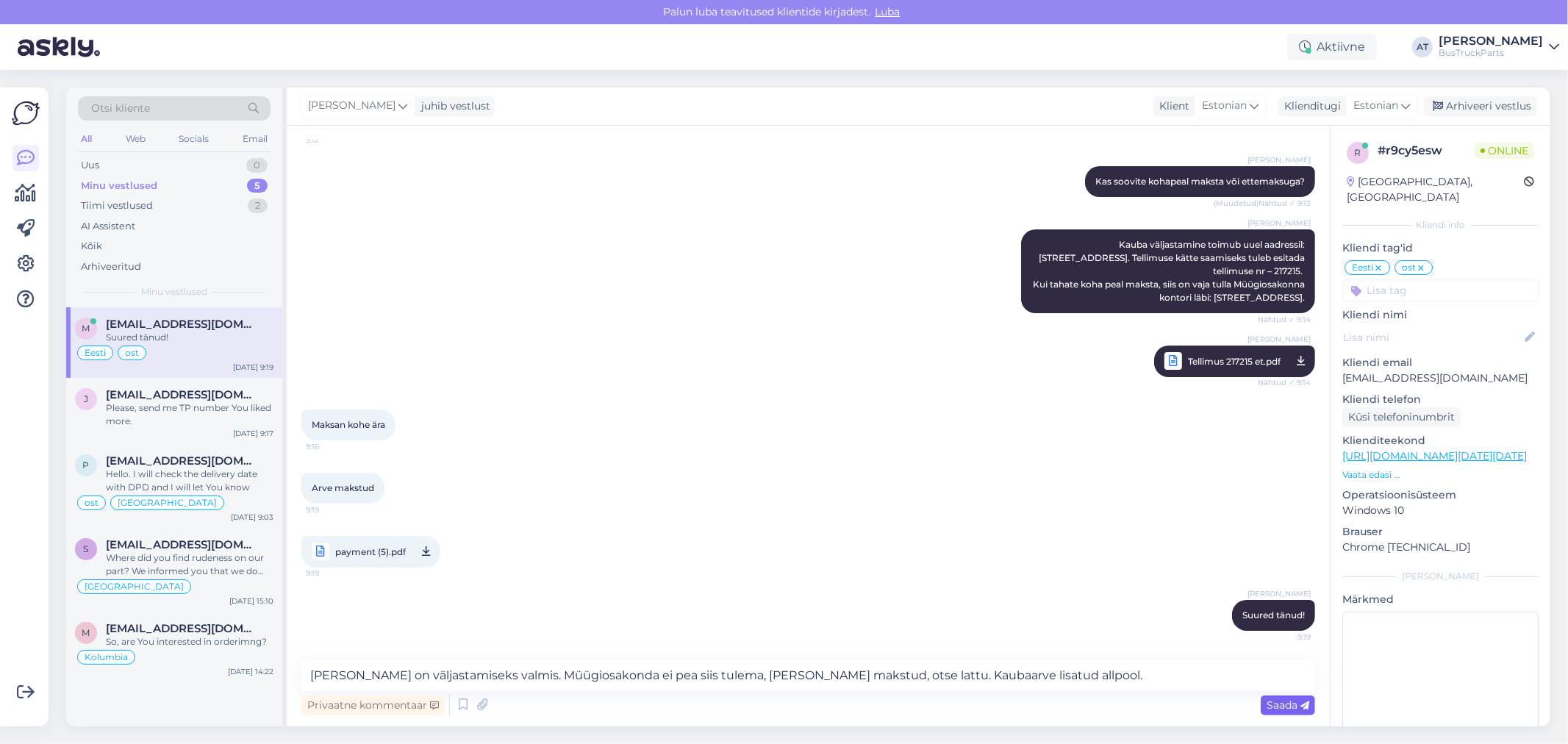
click at [1268, 709] on span "Saada" at bounding box center [1288, 705] width 43 height 13
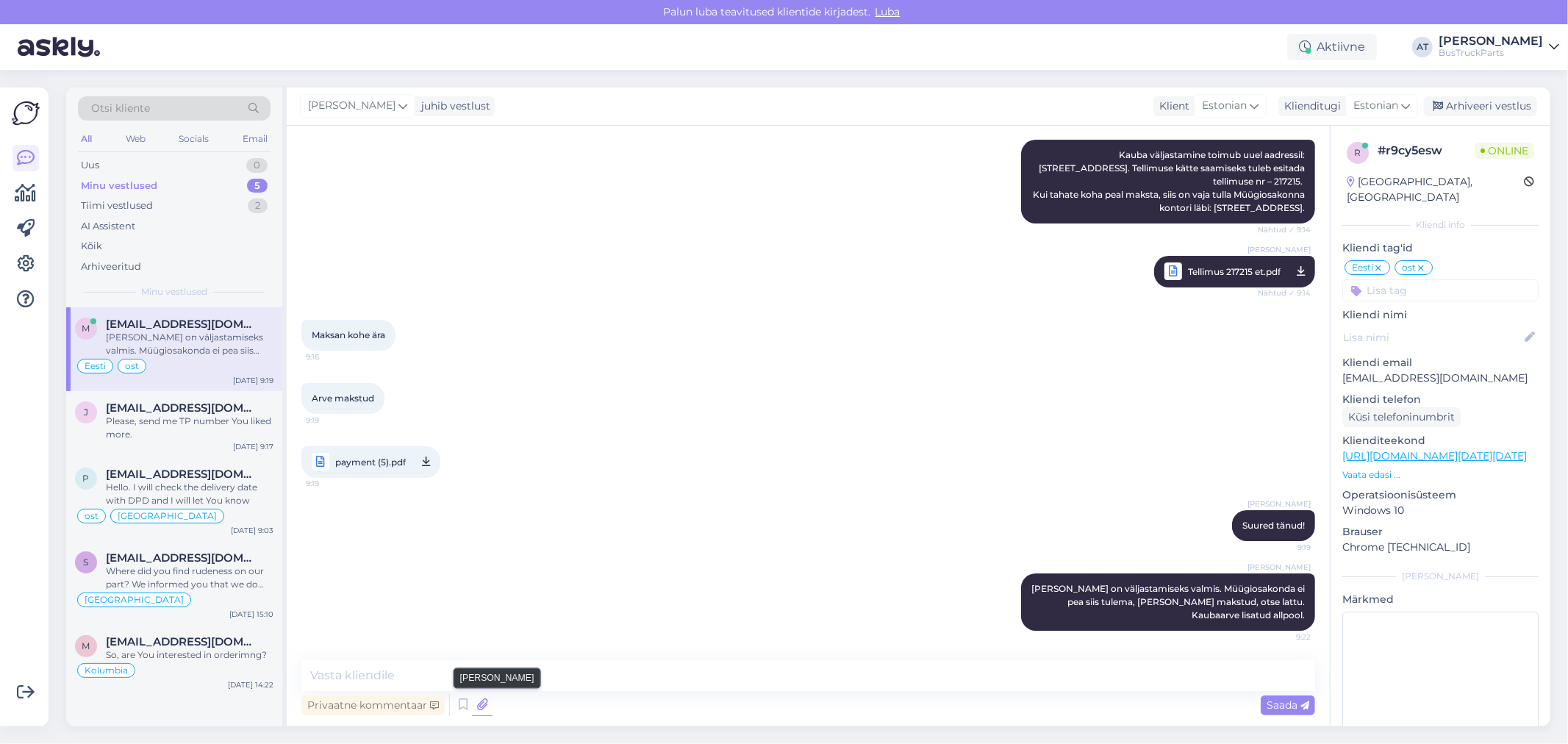
click at [487, 709] on icon at bounding box center [481, 705] width 21 height 22
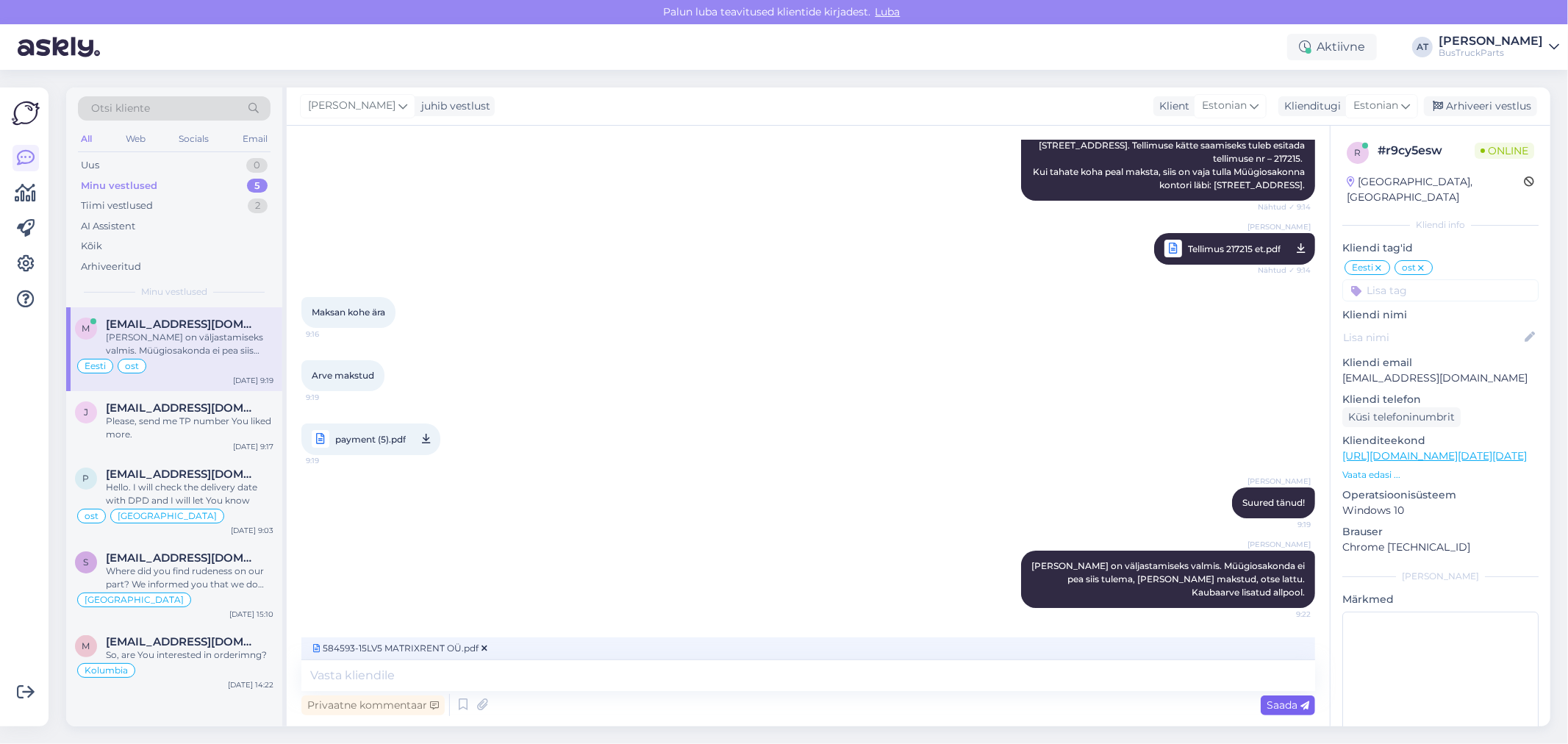
click at [1284, 709] on span "Saada" at bounding box center [1288, 705] width 43 height 13
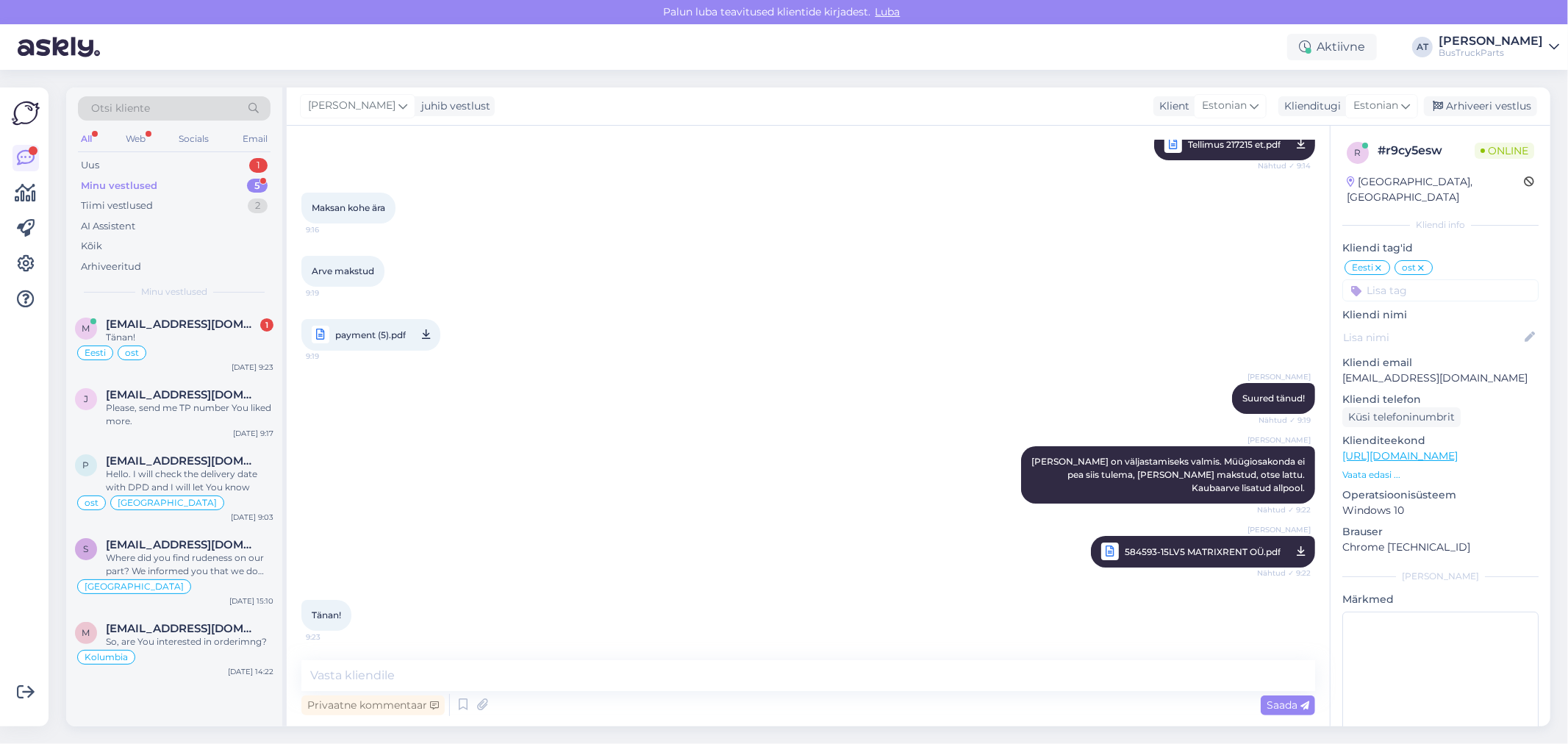
scroll to position [4763, 0]
click at [202, 336] on div "Tänan!" at bounding box center [189, 337] width 167 height 13
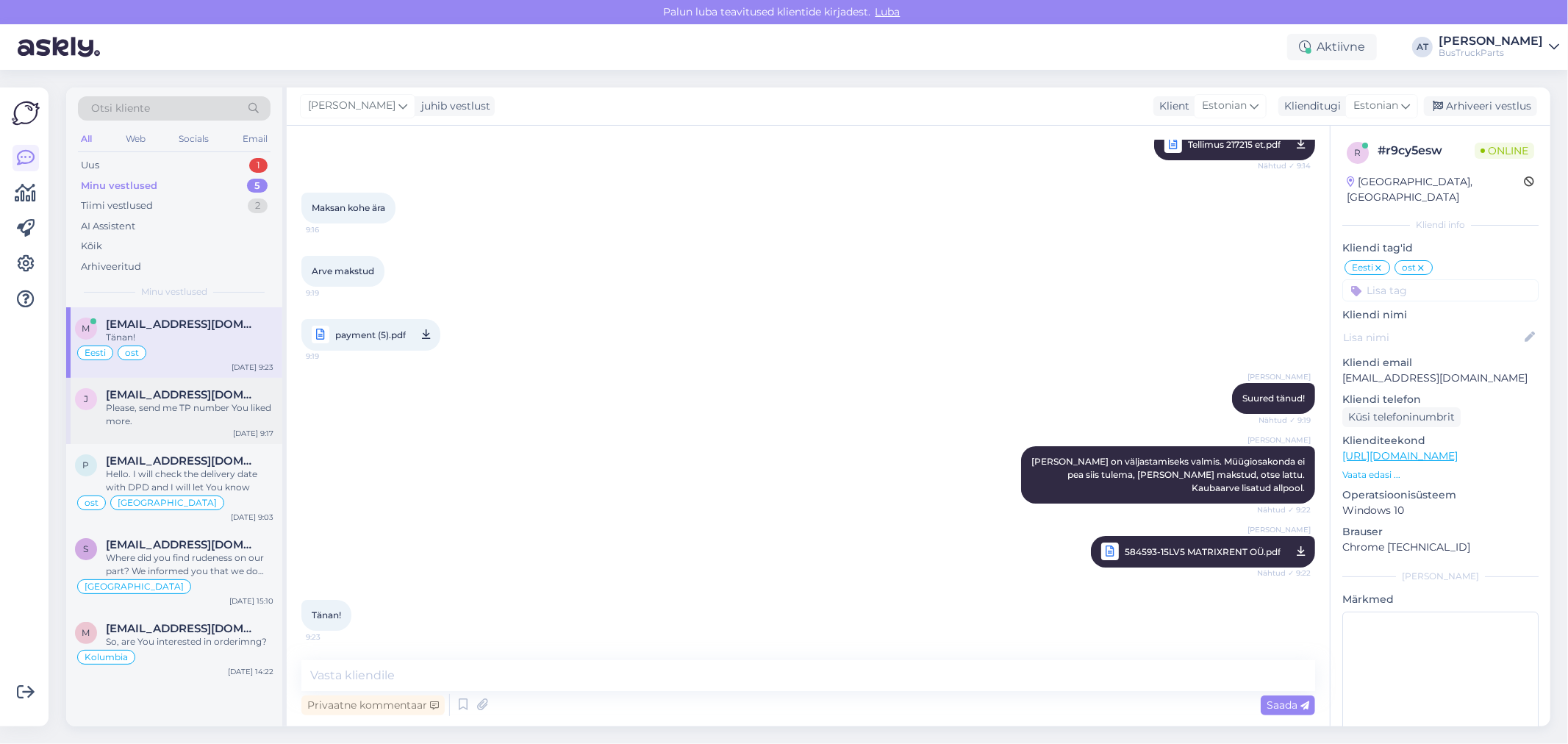
click at [109, 390] on span "[EMAIL_ADDRESS][DOMAIN_NAME]" at bounding box center [181, 395] width 153 height 13
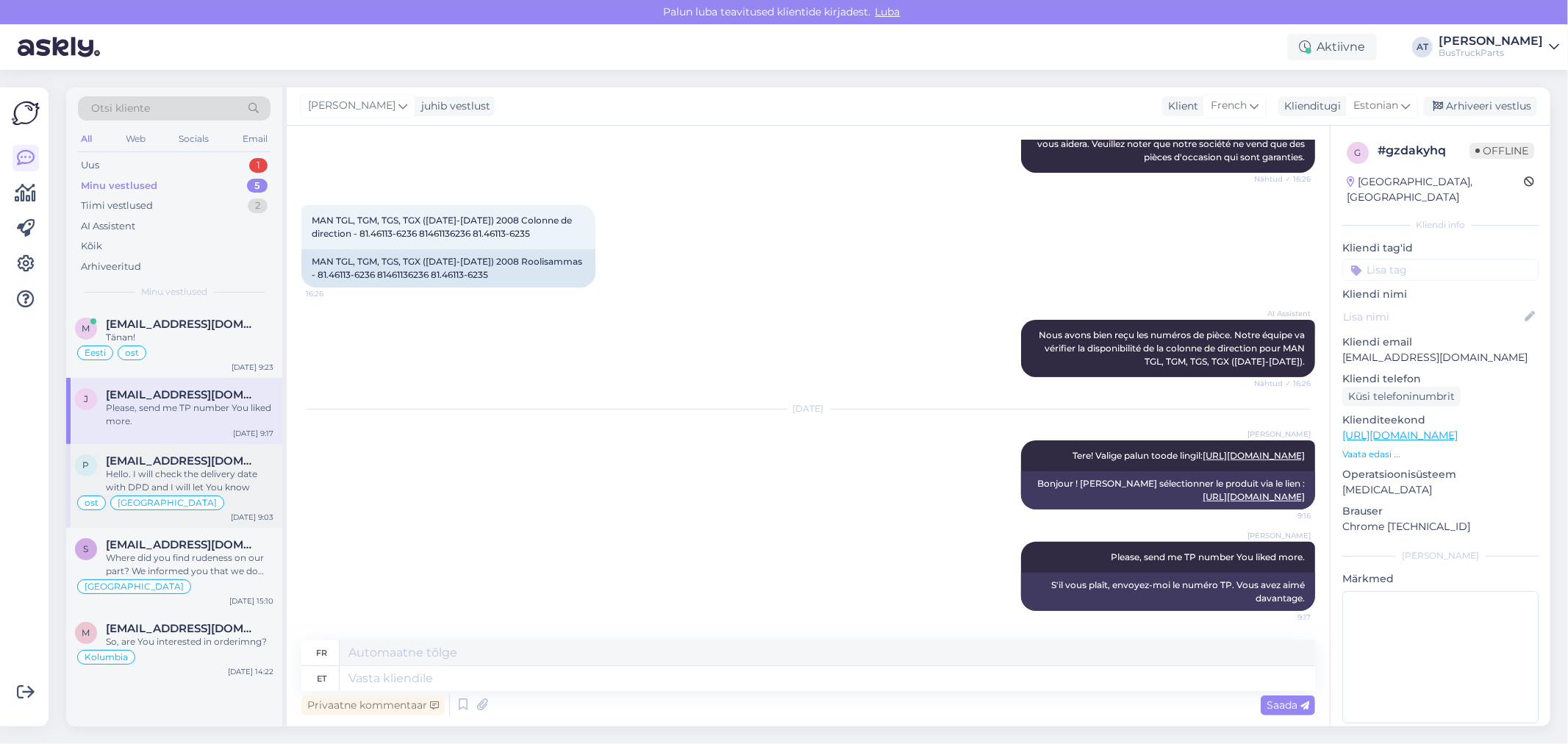
click at [169, 512] on div "p [EMAIL_ADDRESS][DOMAIN_NAME] Hello. I will check the delivery date with DPD a…" at bounding box center [174, 487] width 216 height 84
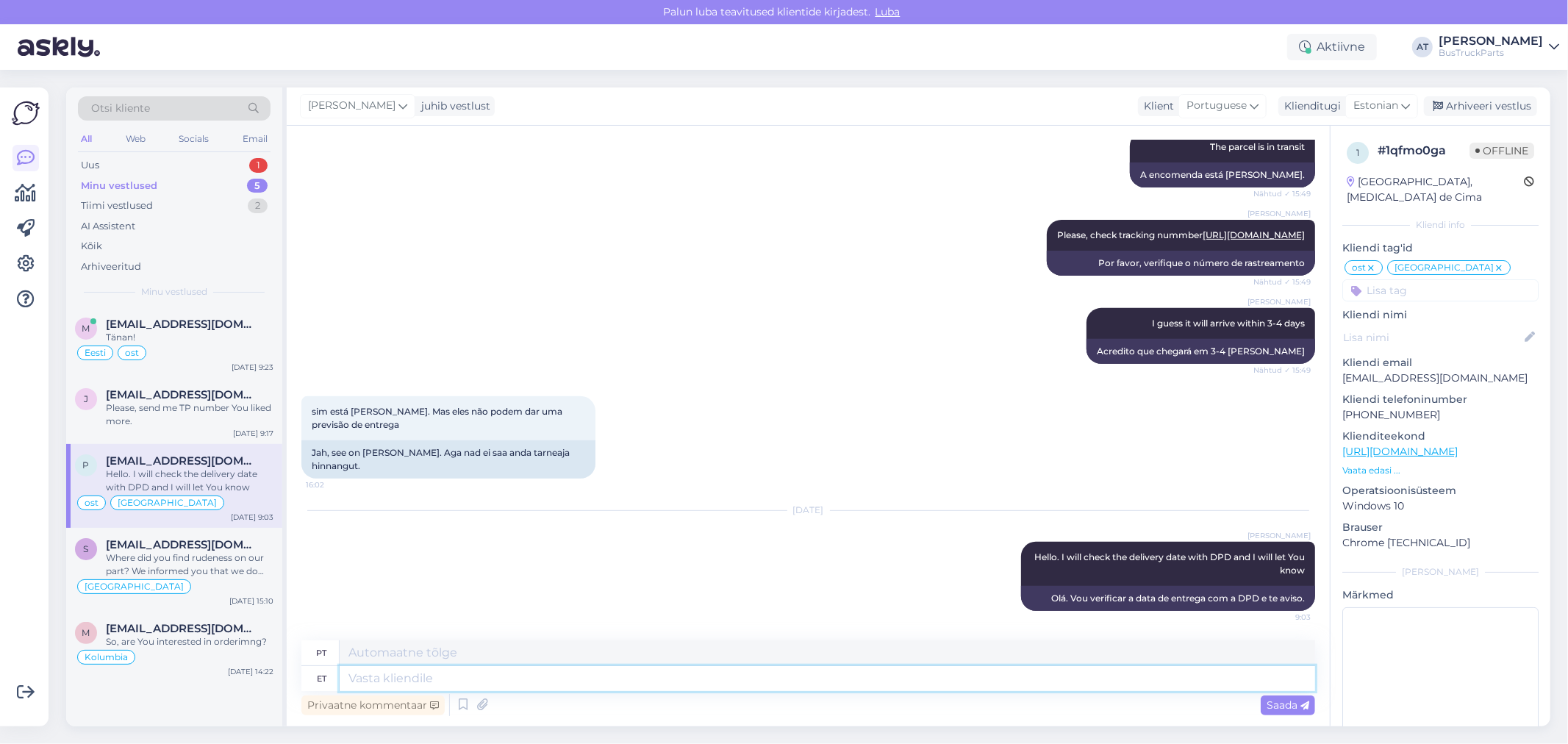
click at [390, 679] on textarea at bounding box center [827, 679] width 975 height 25
type textarea "ETA"
type textarea "ETA to p"
type textarea "ETA para"
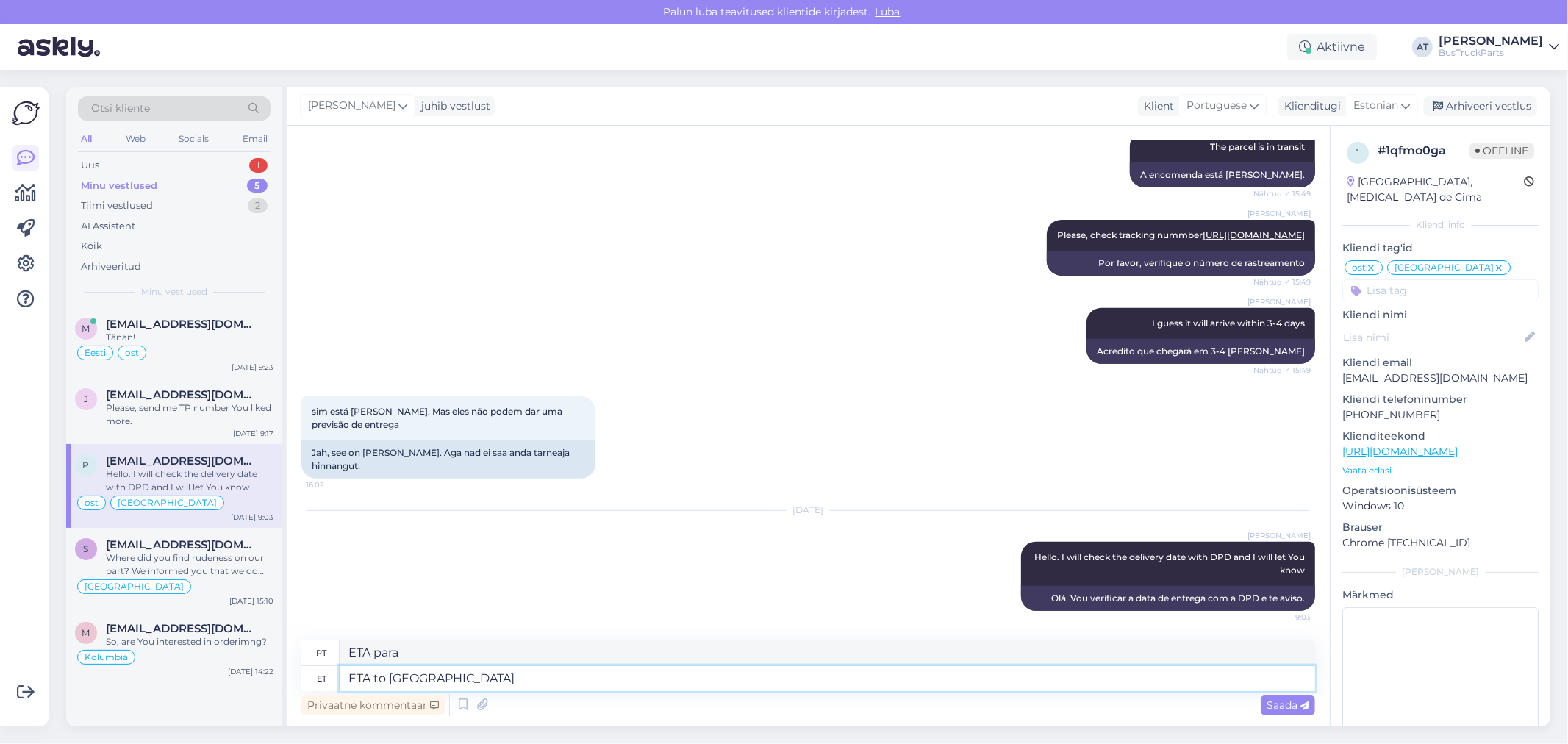
type textarea "ETA to [GEOGRAPHIC_DATA] i"
type textarea "ETA para [GEOGRAPHIC_DATA]"
paste textarea "01.09."
type textarea "ETA to [GEOGRAPHIC_DATA] is 01.09."
type textarea "A ETA para [GEOGRAPHIC_DATA] é 01.09."
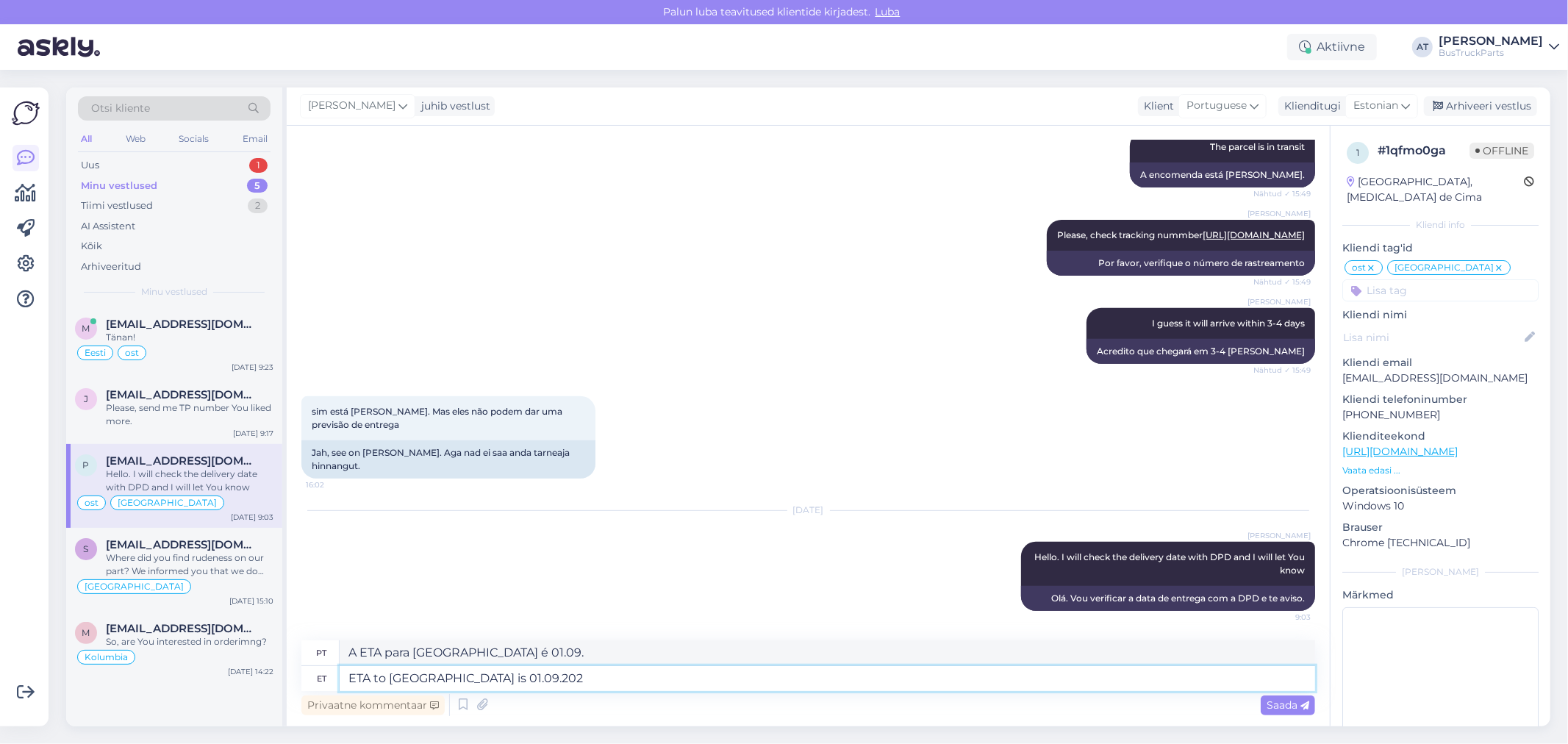
type textarea "ETA to [GEOGRAPHIC_DATA] is [DATE]"
click at [583, 671] on textarea "ETA to [GEOGRAPHIC_DATA] is [DATE]" at bounding box center [827, 679] width 975 height 25
type textarea "A ETA para [GEOGRAPHIC_DATA] é [DATE]"
click at [658, 685] on textarea "ETA to [GEOGRAPHIC_DATA] is [DATE]" at bounding box center [827, 679] width 975 height 25
type textarea "ETA to [GEOGRAPHIC_DATA] is [DATE]"
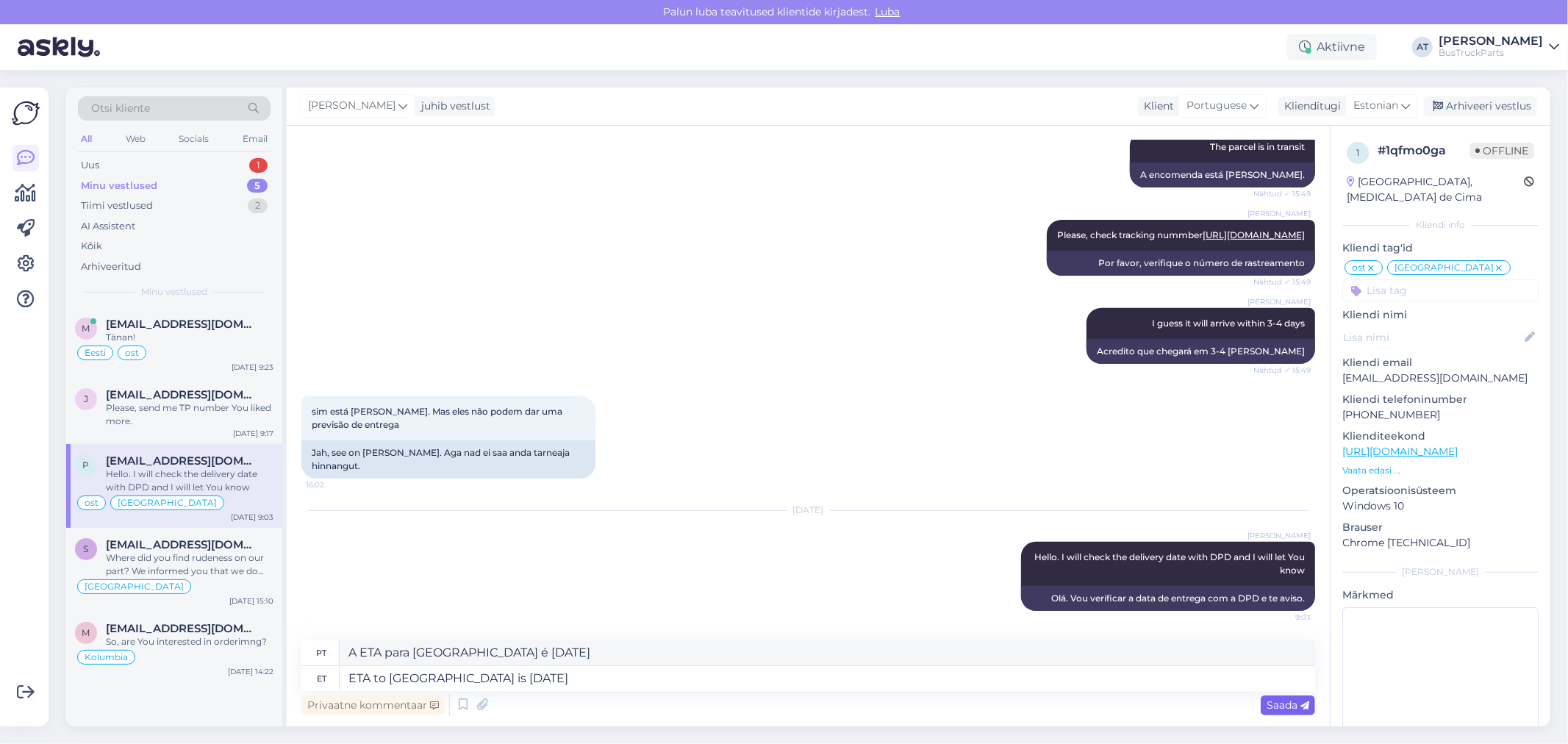
click at [1300, 709] on icon at bounding box center [1304, 706] width 9 height 9
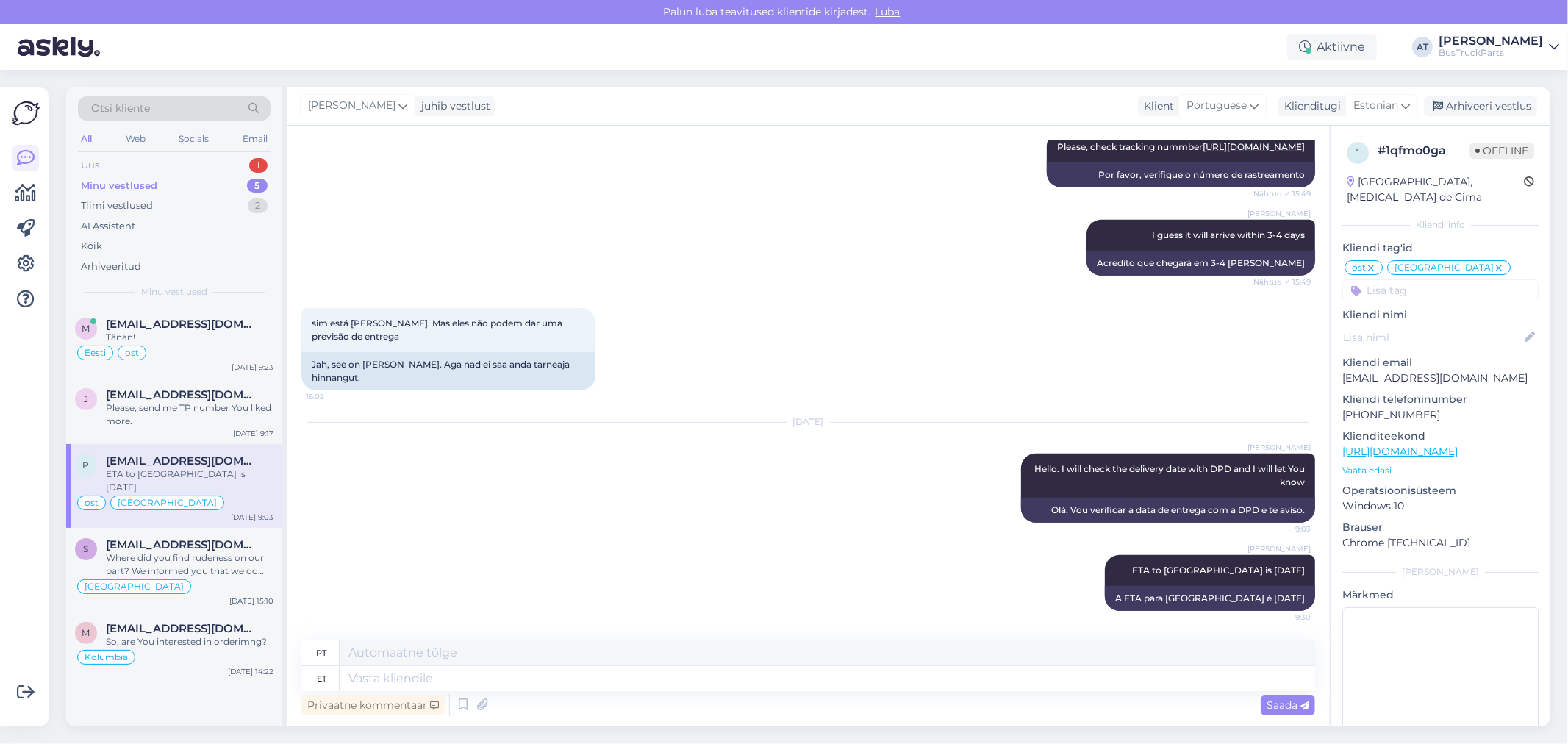
click at [162, 169] on div "Uus 1" at bounding box center [175, 165] width 193 height 21
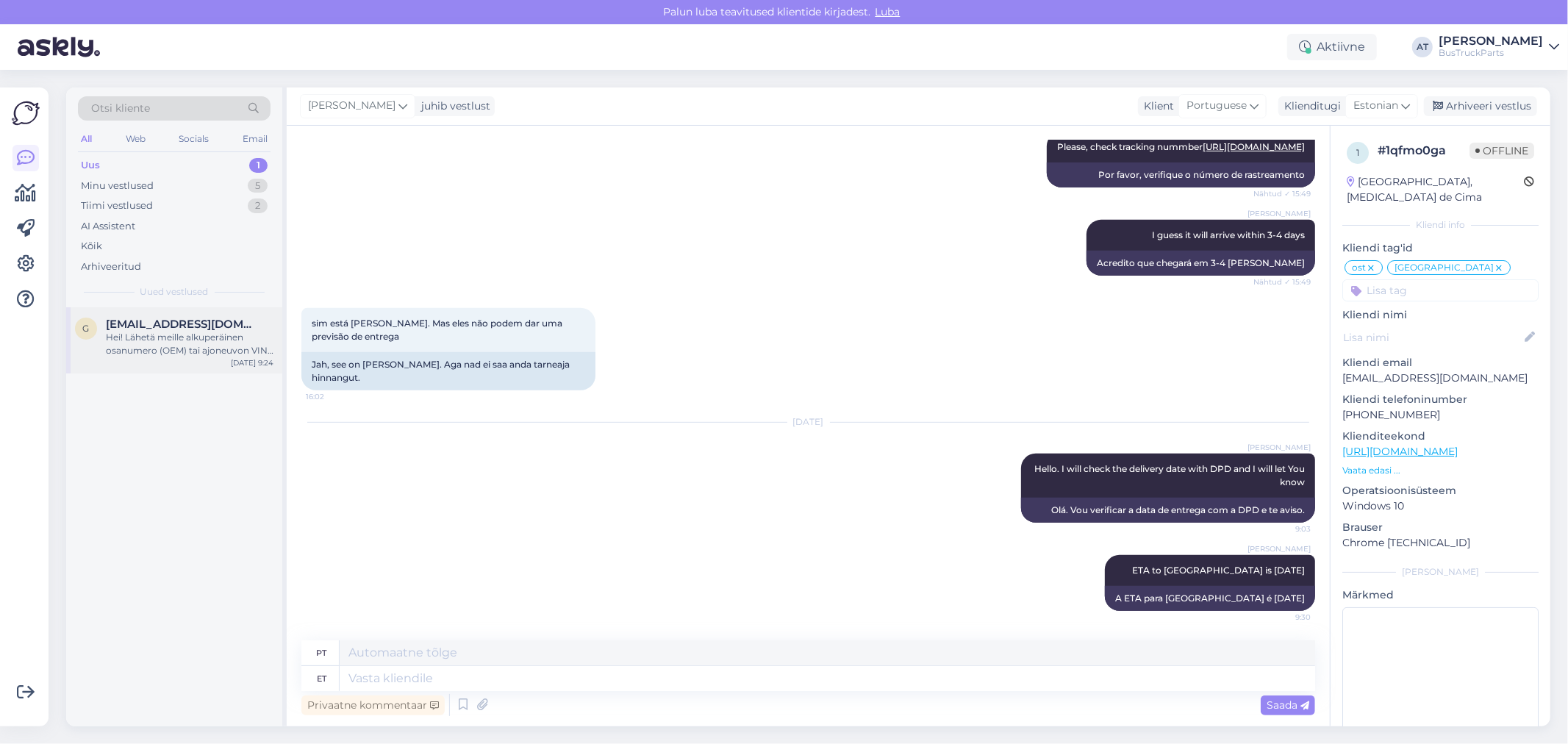
click at [173, 348] on div "Hei! Lähetä meille alkuperäinen osanumero (OEM) tai ajoneuvon VIN-koodi, niin t…" at bounding box center [189, 344] width 167 height 26
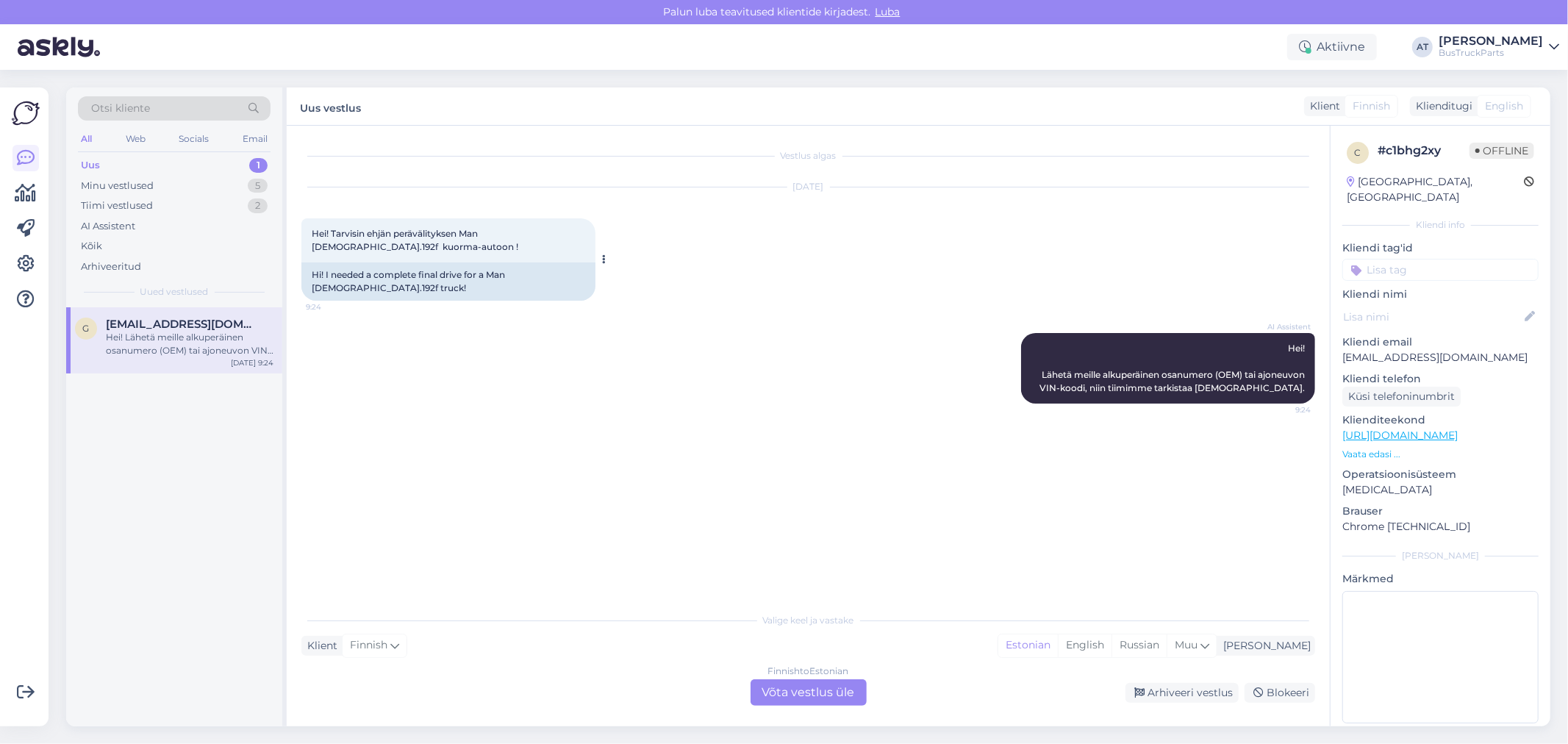
click at [467, 275] on div "Hi! I needed a complete final drive for a Man [DEMOGRAPHIC_DATA].192f truck!" at bounding box center [448, 281] width 294 height 38
drag, startPoint x: 465, startPoint y: 273, endPoint x: 376, endPoint y: 273, distance: 89.0
click at [376, 273] on div "Hi! I needed a complete final drive for a Man [DEMOGRAPHIC_DATA].192f truck!" at bounding box center [448, 281] width 294 height 38
click at [477, 272] on div "Hi! I needed a complete final drive for a Man [DEMOGRAPHIC_DATA].192f truck!" at bounding box center [448, 281] width 294 height 38
drag, startPoint x: 463, startPoint y: 273, endPoint x: 376, endPoint y: 274, distance: 87.0
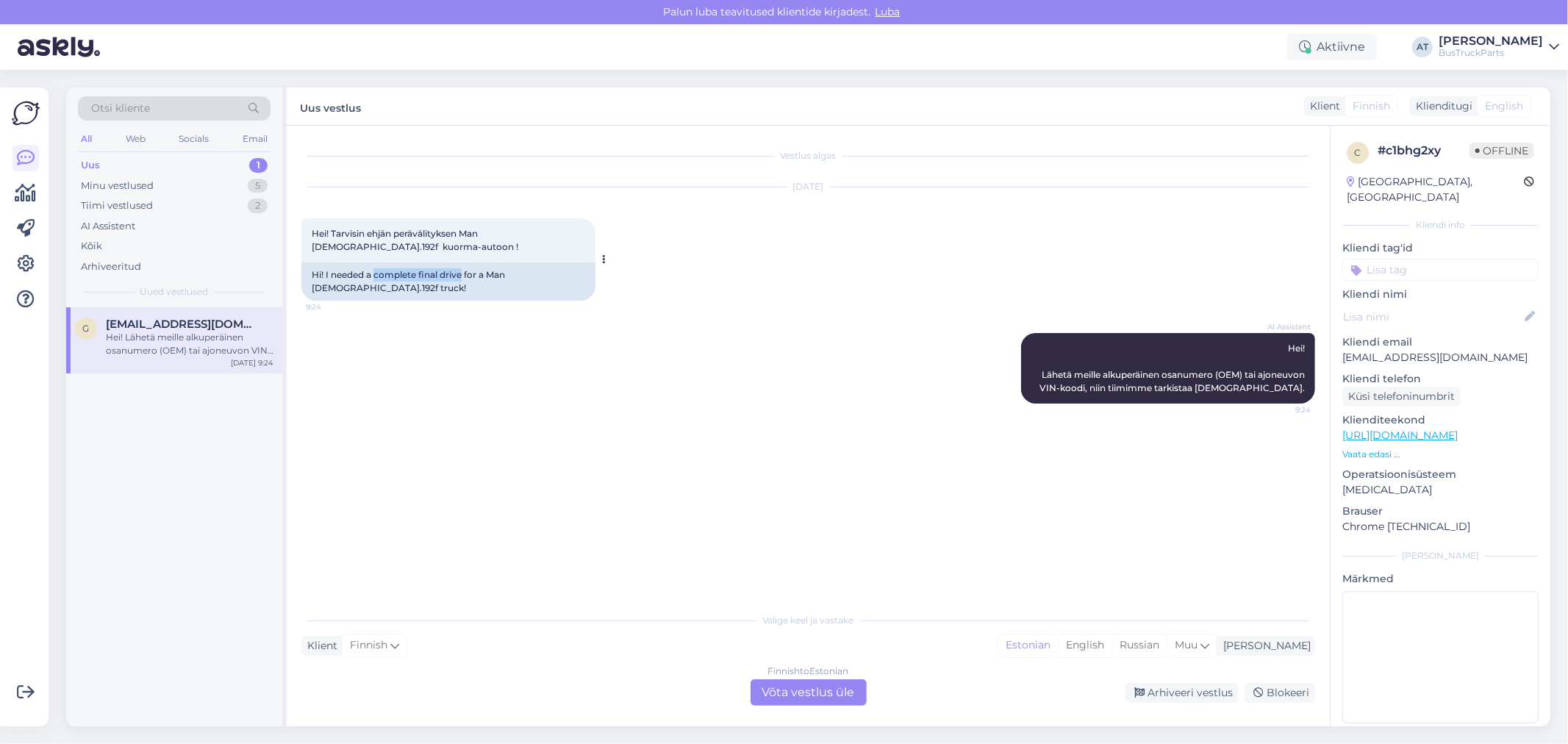
click at [376, 274] on div "Hi! I needed a complete final drive for a Man [DEMOGRAPHIC_DATA].192f truck!" at bounding box center [448, 281] width 294 height 38
copy div "complete final drive"
drag, startPoint x: 790, startPoint y: 686, endPoint x: 856, endPoint y: 703, distance: 68.2
click at [790, 686] on div "Finnish to Estonian Võta vestlus üle" at bounding box center [808, 693] width 116 height 26
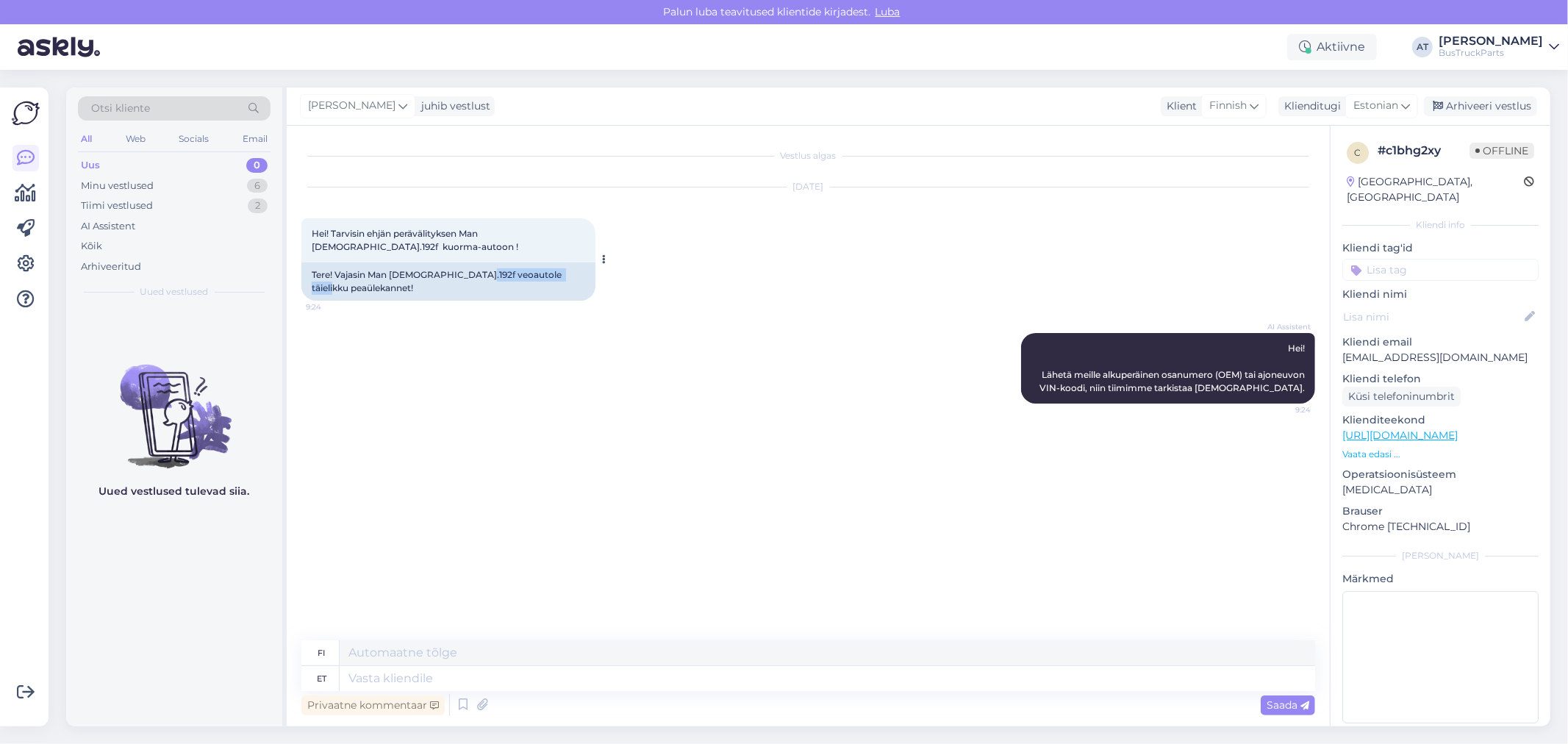
drag, startPoint x: 469, startPoint y: 270, endPoint x: 570, endPoint y: 268, distance: 101.0
click at [570, 268] on div "Tere! Vajasin Man [DEMOGRAPHIC_DATA].192f veoautole täielikku peaülekannet!" at bounding box center [448, 281] width 294 height 38
click at [647, 678] on textarea at bounding box center [827, 679] width 975 height 25
type textarea "Saatke p"
type textarea "Lähetä"
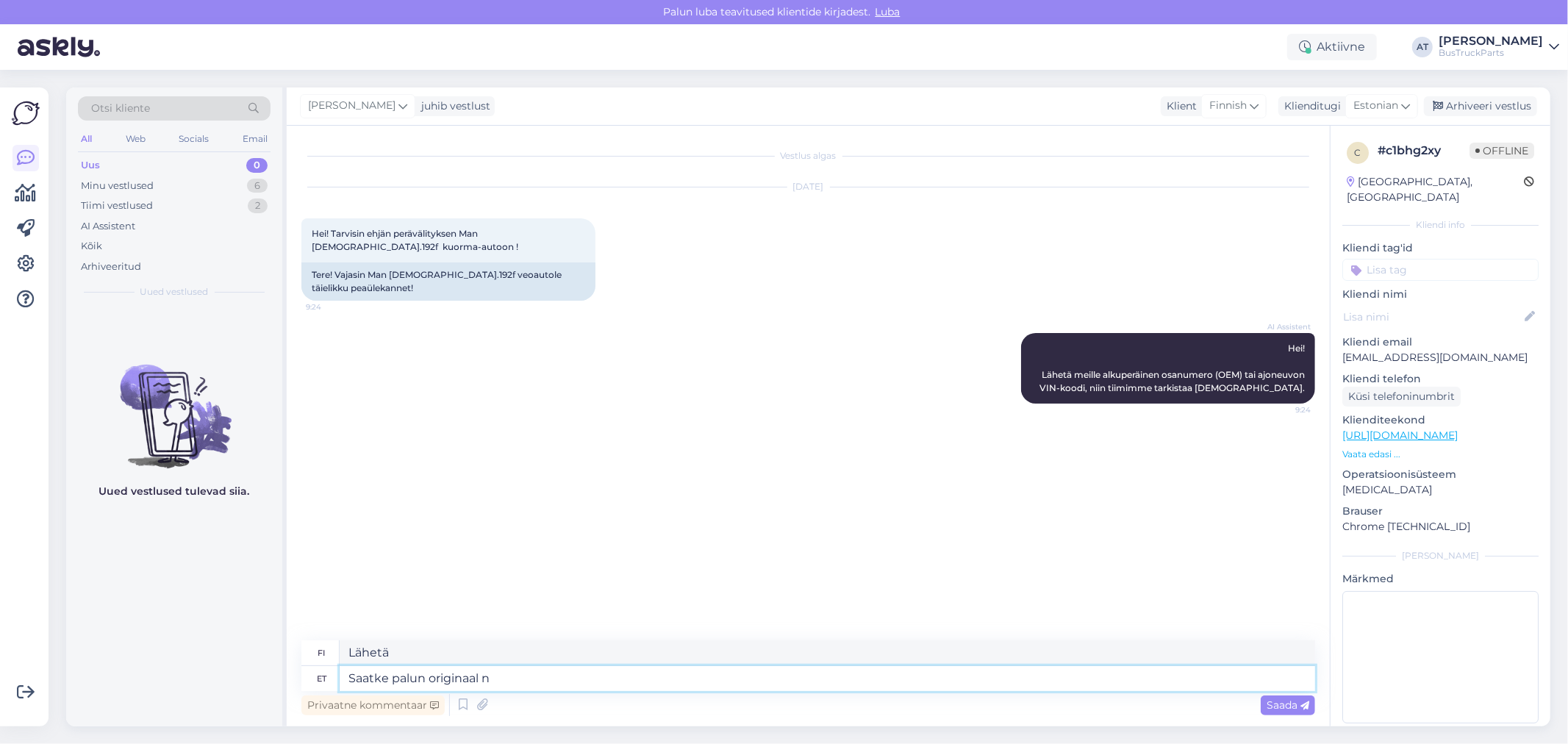
type textarea "Saatke palun originaal nu"
type textarea "Lähetä alkuperäinen."
type textarea "Saatke palun originaal number."
type textarea "Lähetä alkuperäinen numero."
type textarea "Saatke palun originaal number. Tänan!"
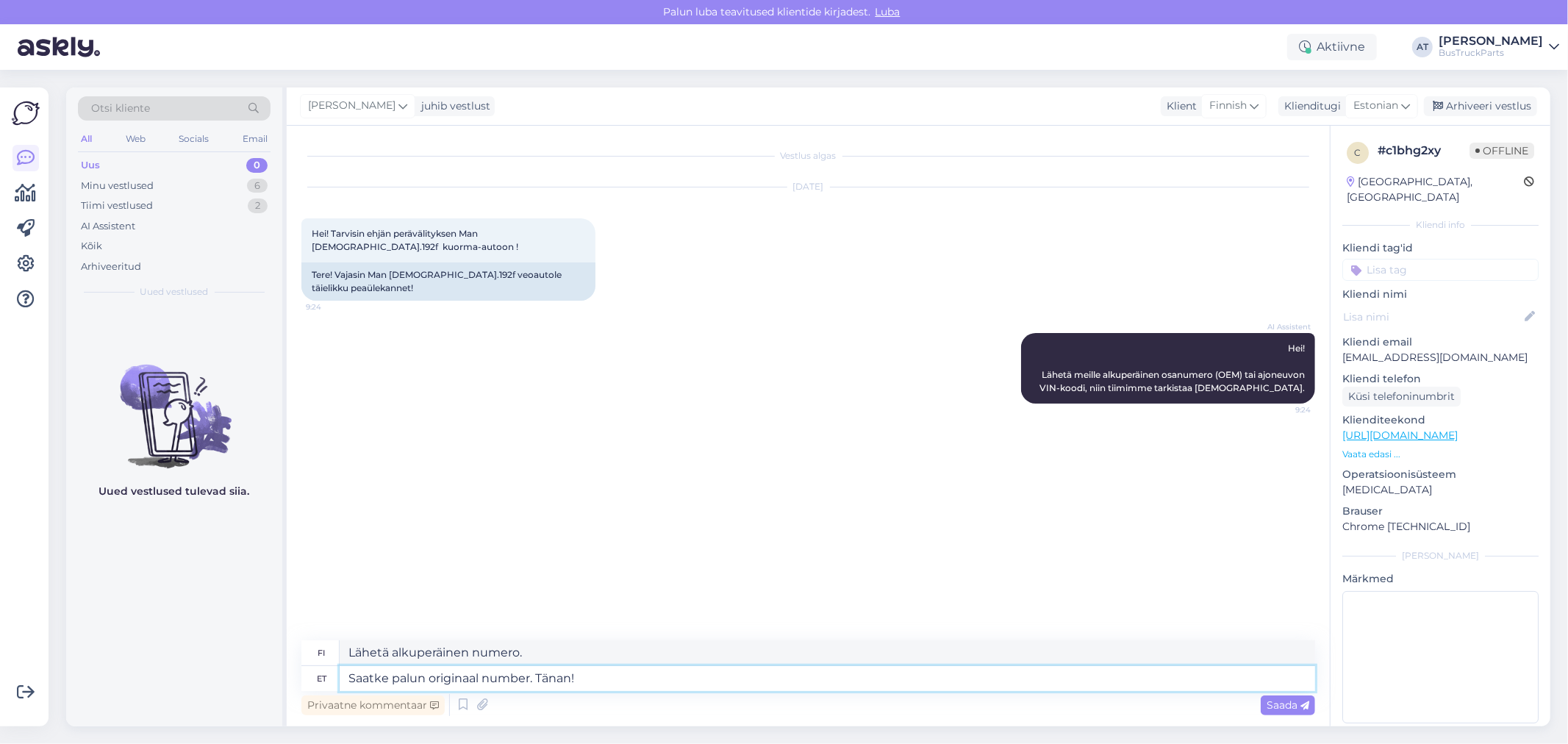
type textarea "Lähettäkää alkuperäinen numero. Kiitos!"
type textarea "Saatke palun originaal number. Tänan!"
click at [1288, 701] on span "Saada" at bounding box center [1288, 705] width 43 height 13
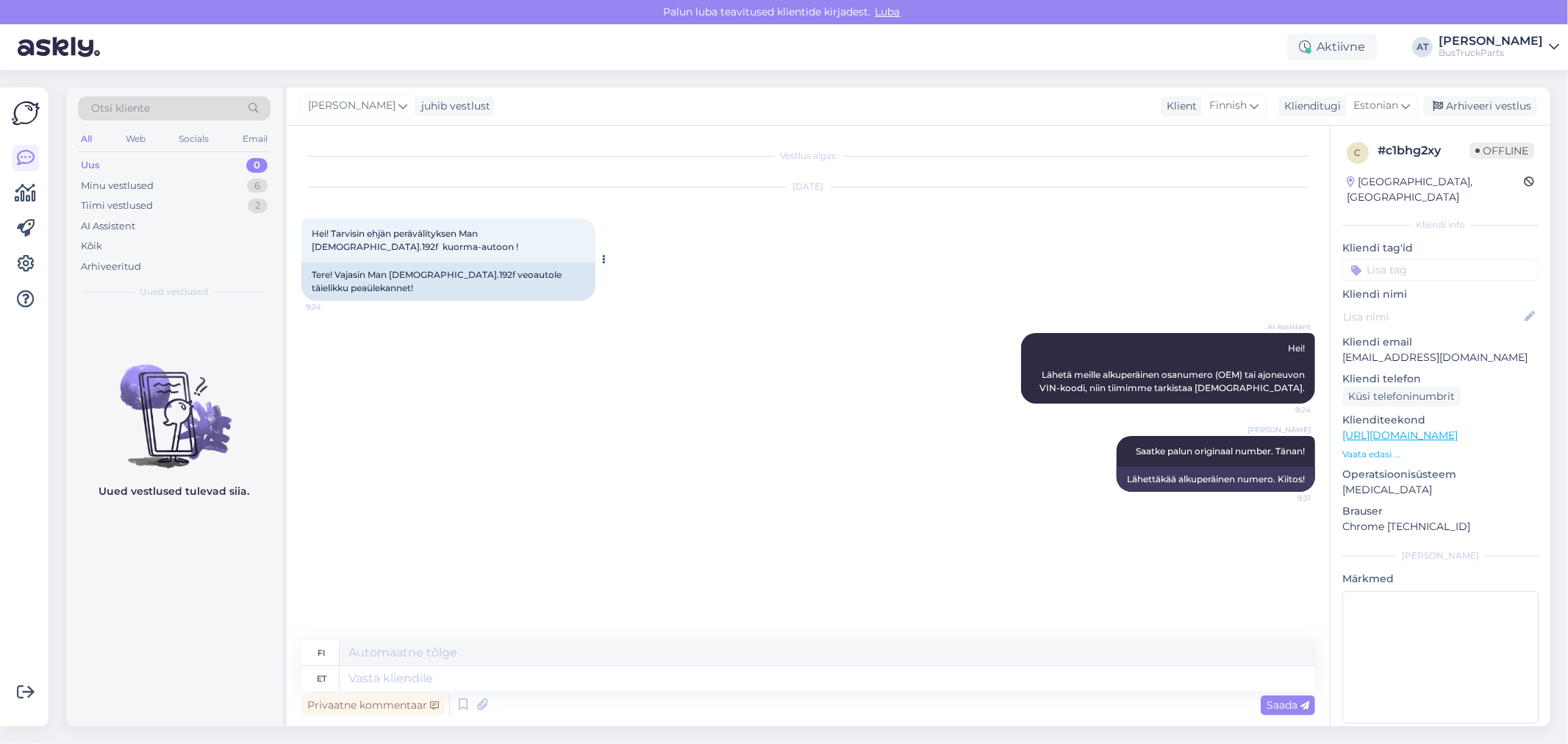
click at [539, 276] on div "Tere! Vajasin Man [DEMOGRAPHIC_DATA].192f veoautole täielikku peaülekannet!" at bounding box center [448, 281] width 294 height 38
click at [453, 318] on div "AI Assistent [PERSON_NAME]! Lähetä meille alkuperäinen osanumero (OEM) tai ajon…" at bounding box center [808, 368] width 1013 height 103
drag, startPoint x: 576, startPoint y: 275, endPoint x: 461, endPoint y: 277, distance: 115.0
click at [461, 277] on div "Tere! Vajasin Man [DEMOGRAPHIC_DATA].192f veoautole täielikku peaülekannet!" at bounding box center [448, 281] width 294 height 38
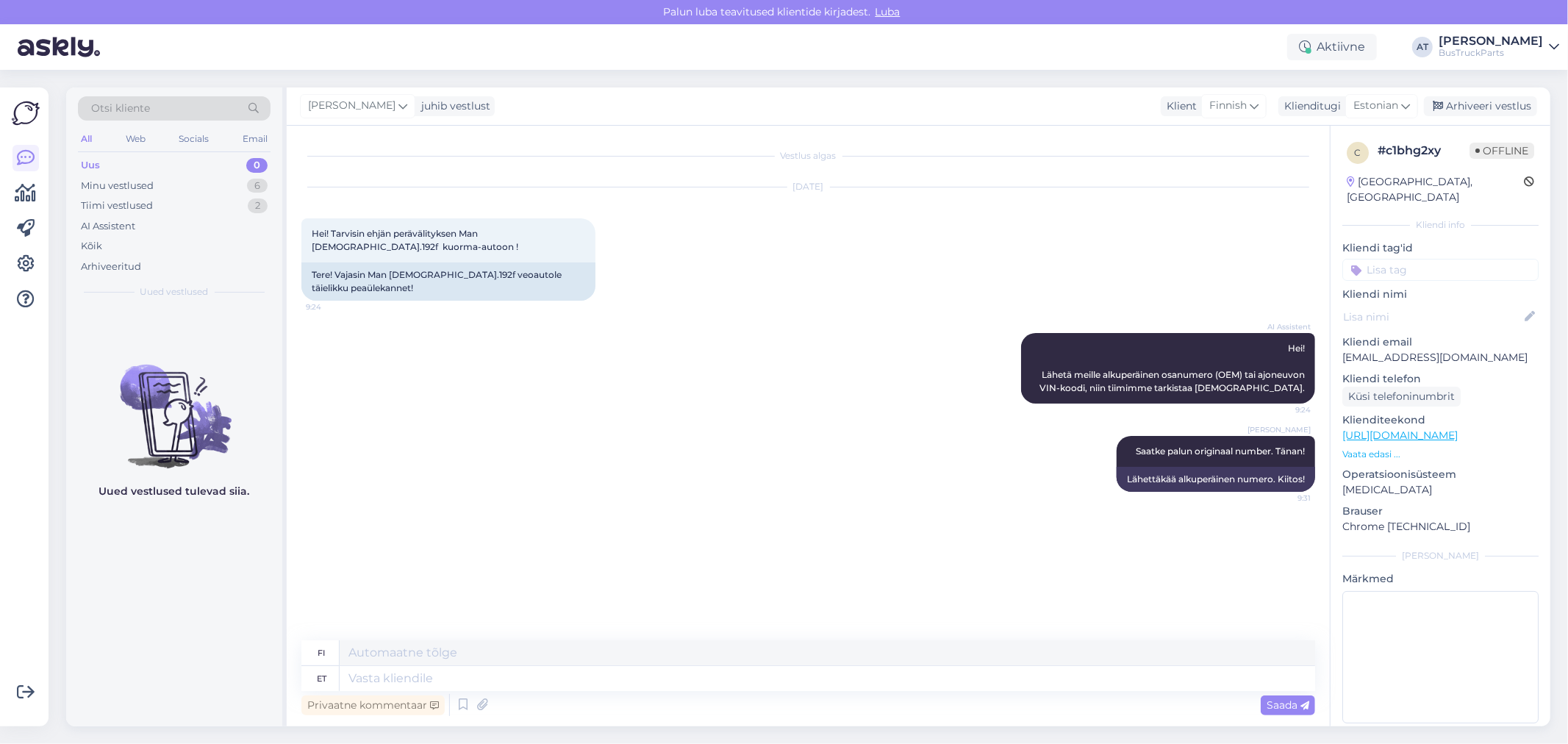
click at [459, 317] on div "AI Assistent [PERSON_NAME]! Lähetä meille alkuperäinen osanumero (OEM) tai ajon…" at bounding box center [808, 368] width 1013 height 103
click at [1051, 680] on textarea at bounding box center [827, 679] width 975 height 25
click at [893, 678] on textarea at bounding box center [827, 679] width 975 height 25
click at [186, 185] on div "Minu vestlused 6" at bounding box center [175, 186] width 193 height 21
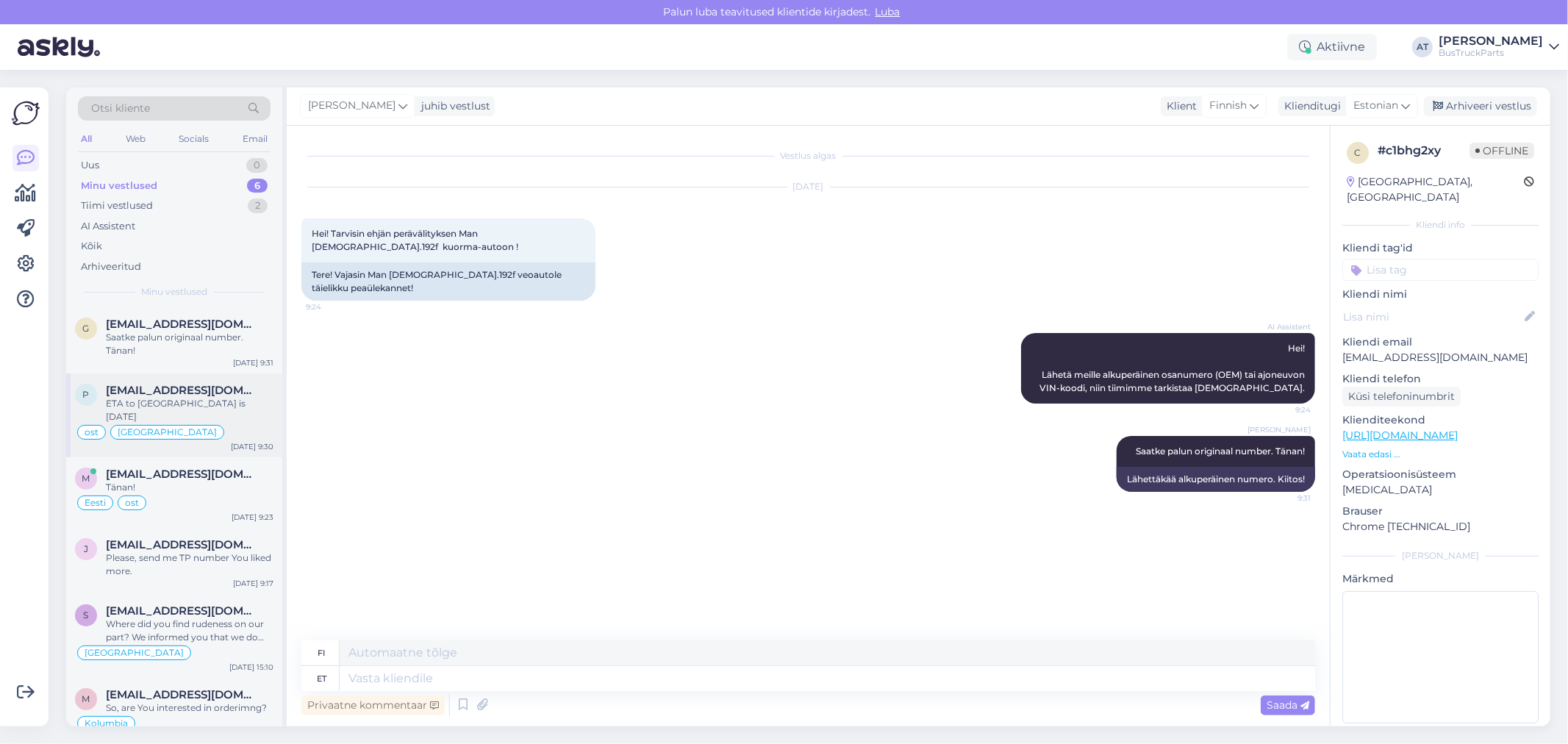
click at [216, 399] on div "ETA to [GEOGRAPHIC_DATA] is [DATE]" at bounding box center [189, 410] width 167 height 26
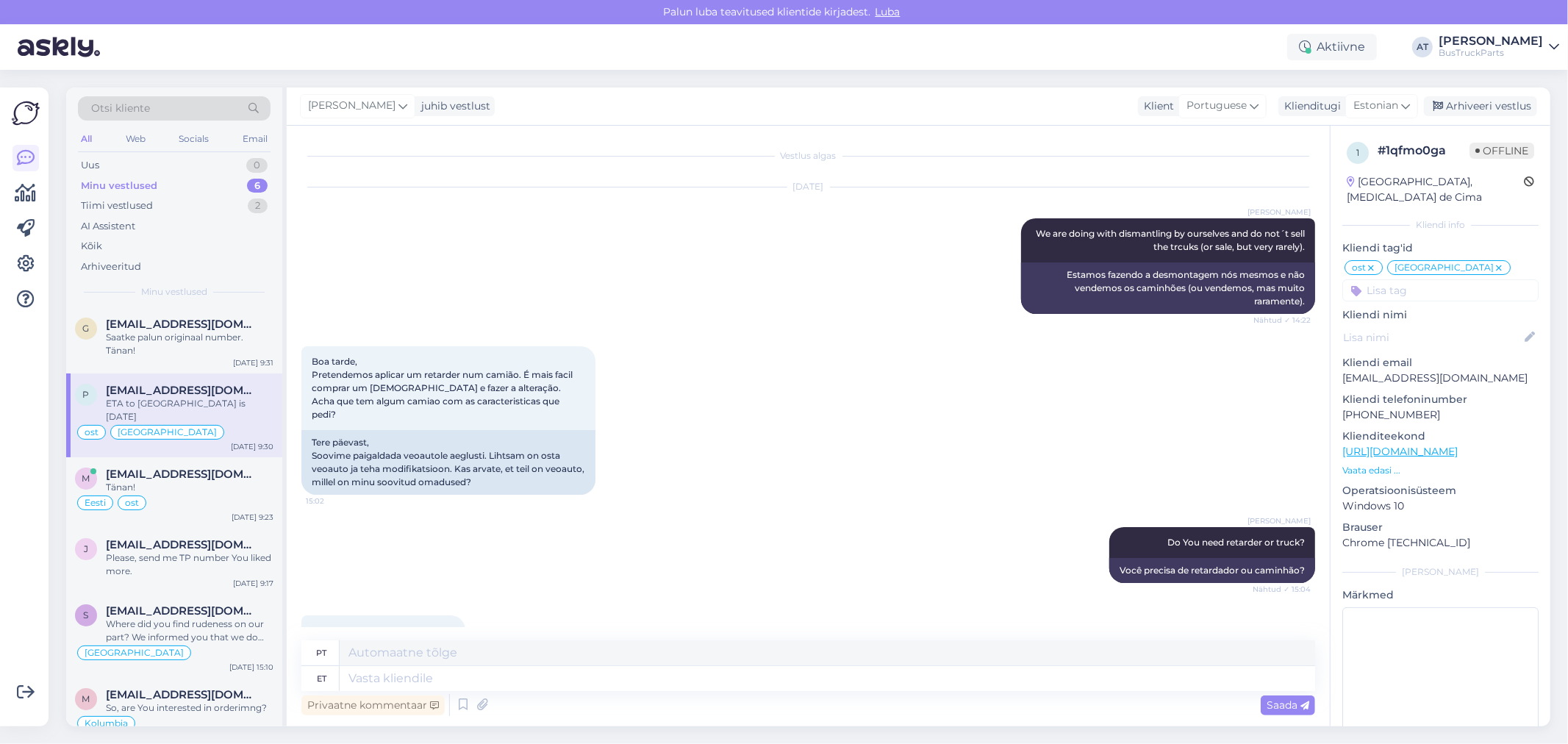
scroll to position [10195, 0]
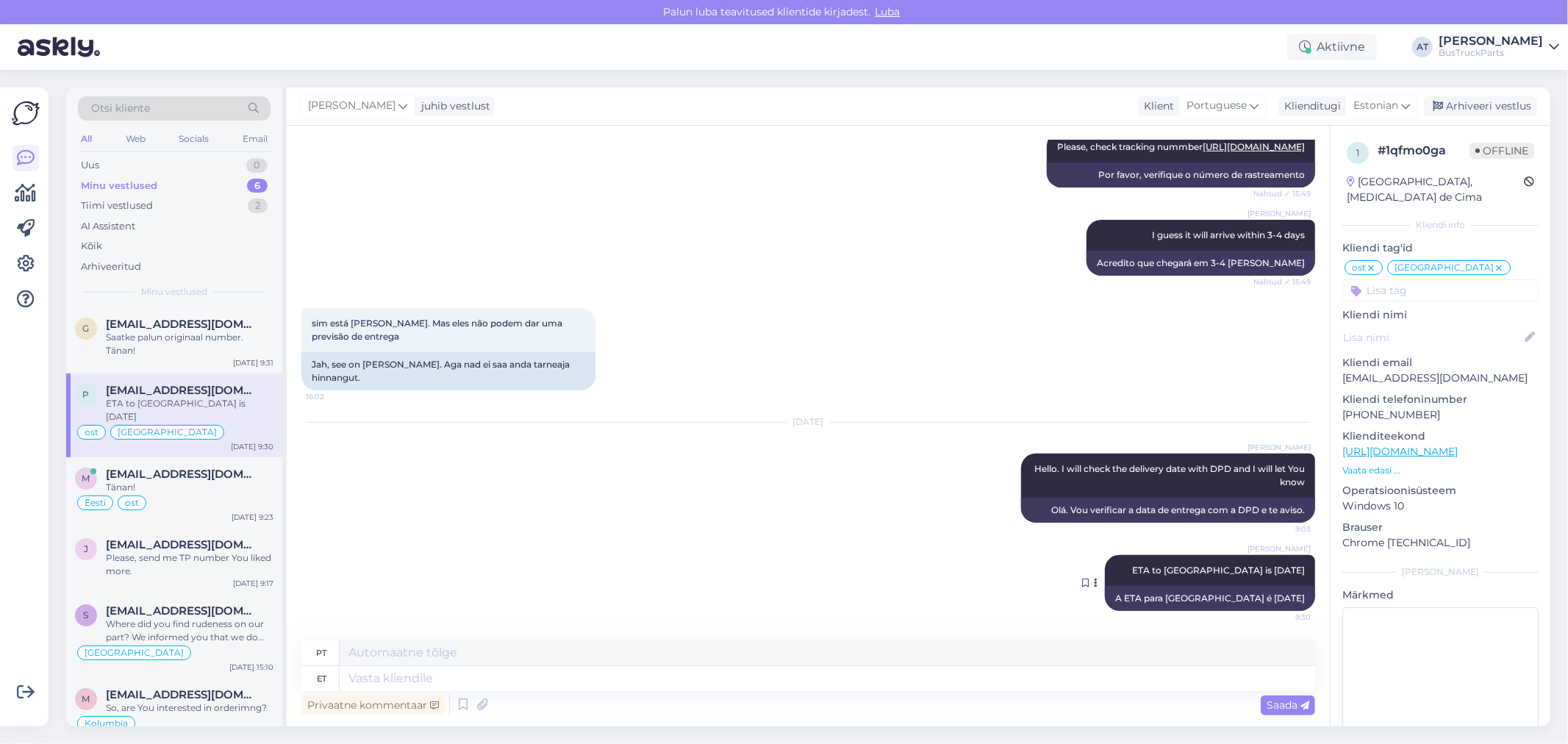
click at [1098, 582] on icon at bounding box center [1096, 583] width 3 height 9
click at [943, 549] on div "[PERSON_NAME] ETA to [GEOGRAPHIC_DATA] is [DATE] 9:30 A ETA para [GEOGRAPHIC_DA…" at bounding box center [808, 583] width 1013 height 88
